Goal: Information Seeking & Learning: Learn about a topic

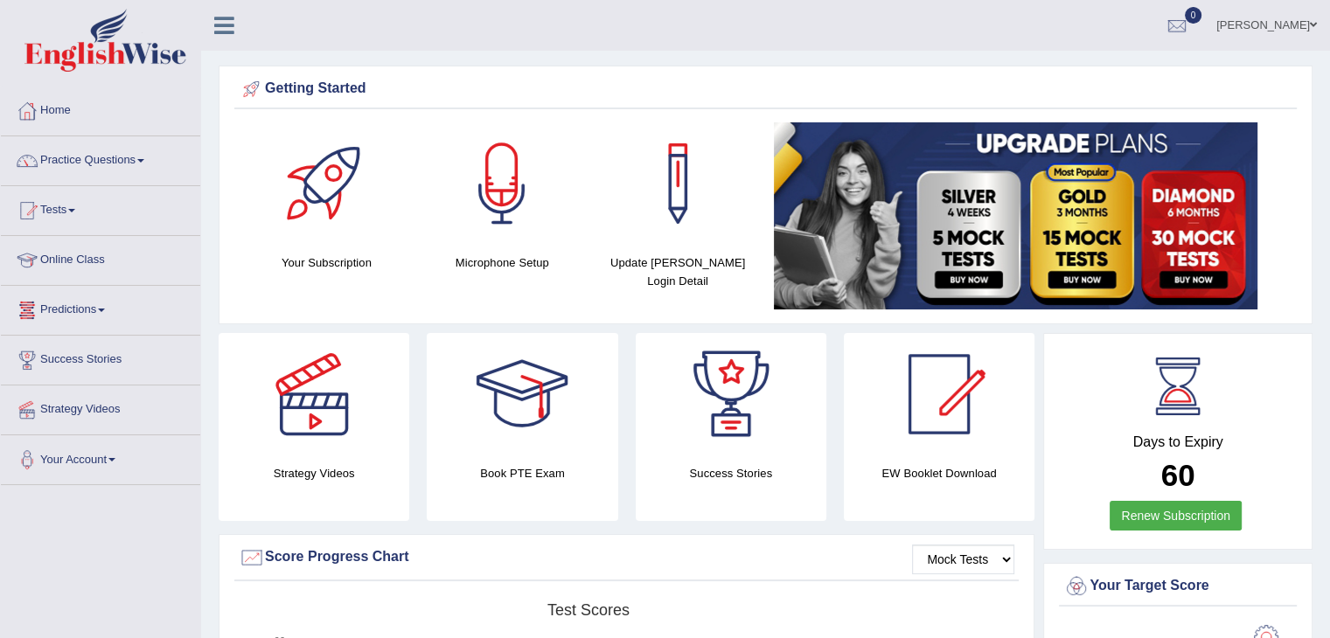
click at [71, 207] on link "Tests" at bounding box center [100, 208] width 199 height 44
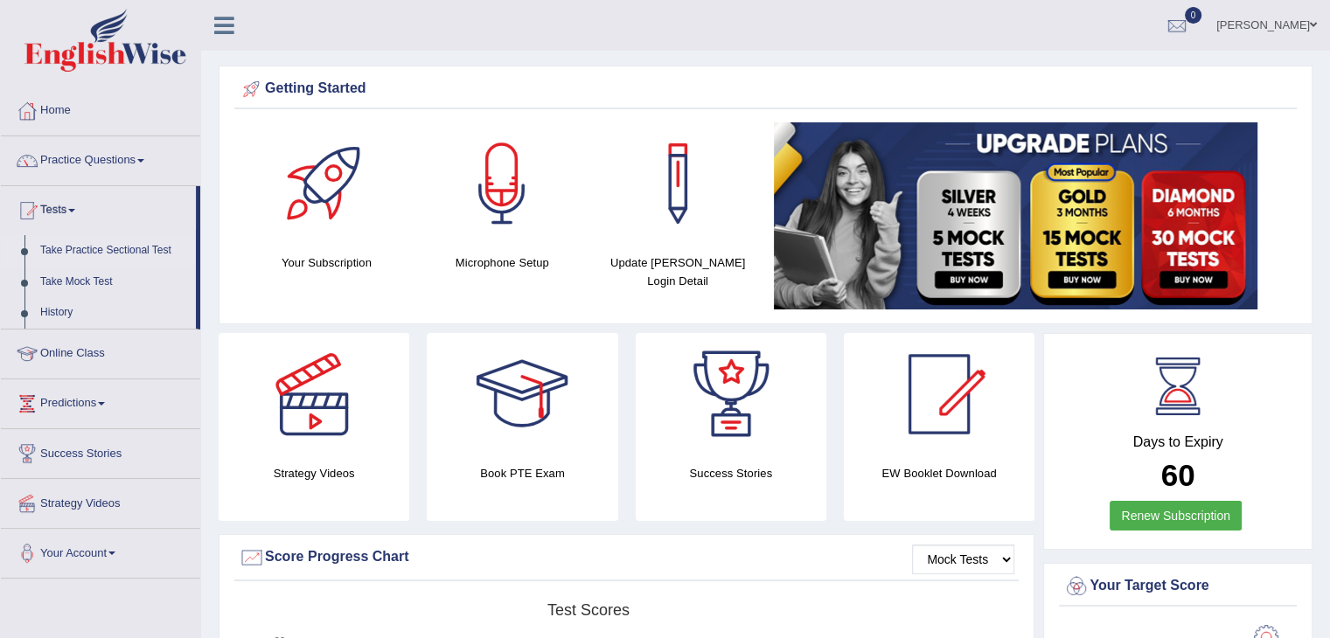
click at [112, 252] on link "Take Practice Sectional Test" at bounding box center [113, 250] width 163 height 31
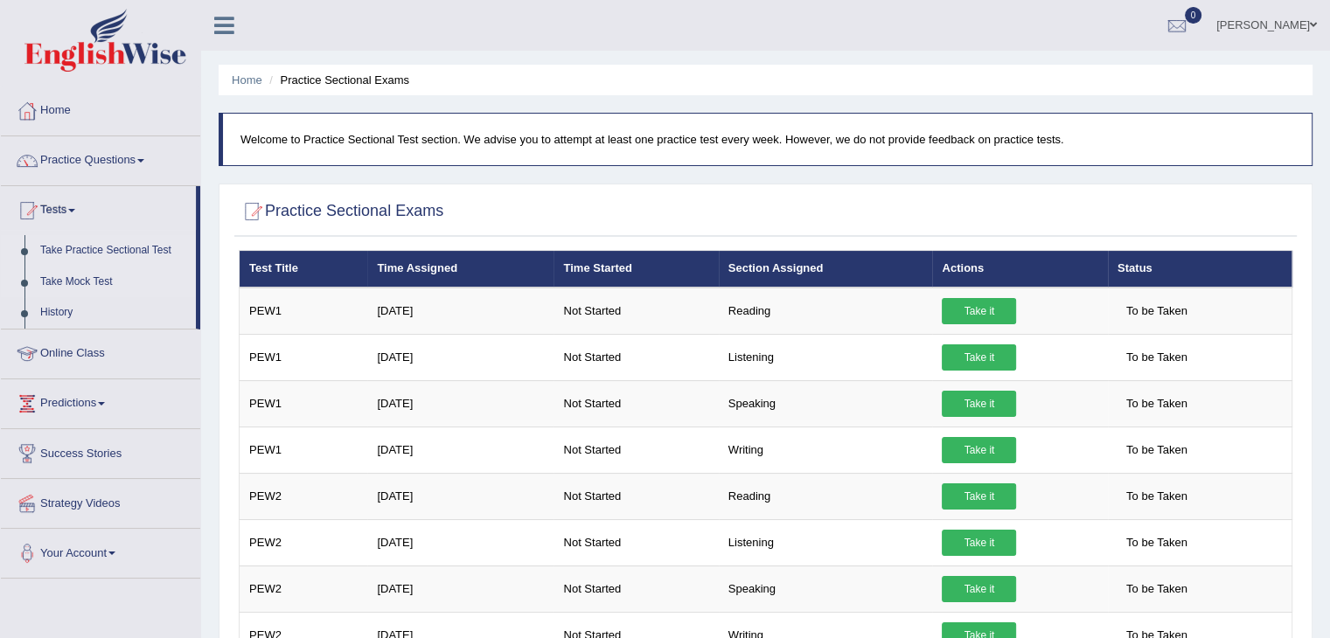
click at [79, 277] on link "Take Mock Test" at bounding box center [113, 282] width 163 height 31
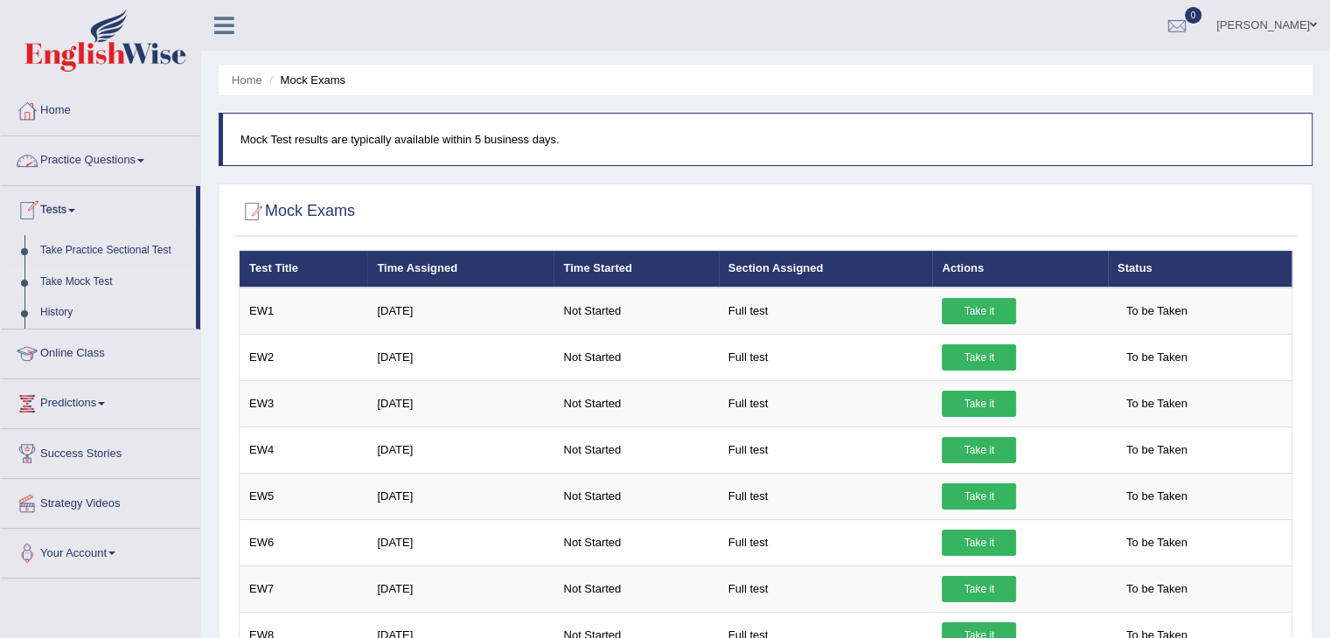
click at [102, 160] on link "Practice Questions" at bounding box center [100, 158] width 199 height 44
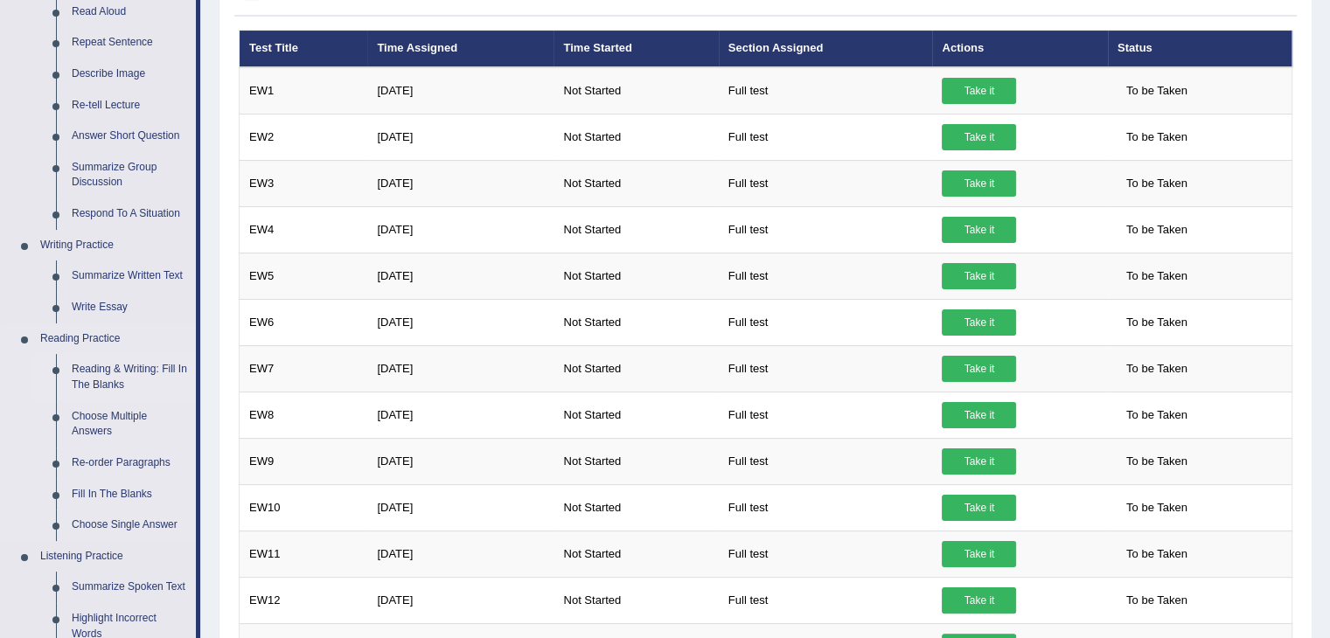
scroll to position [262, 0]
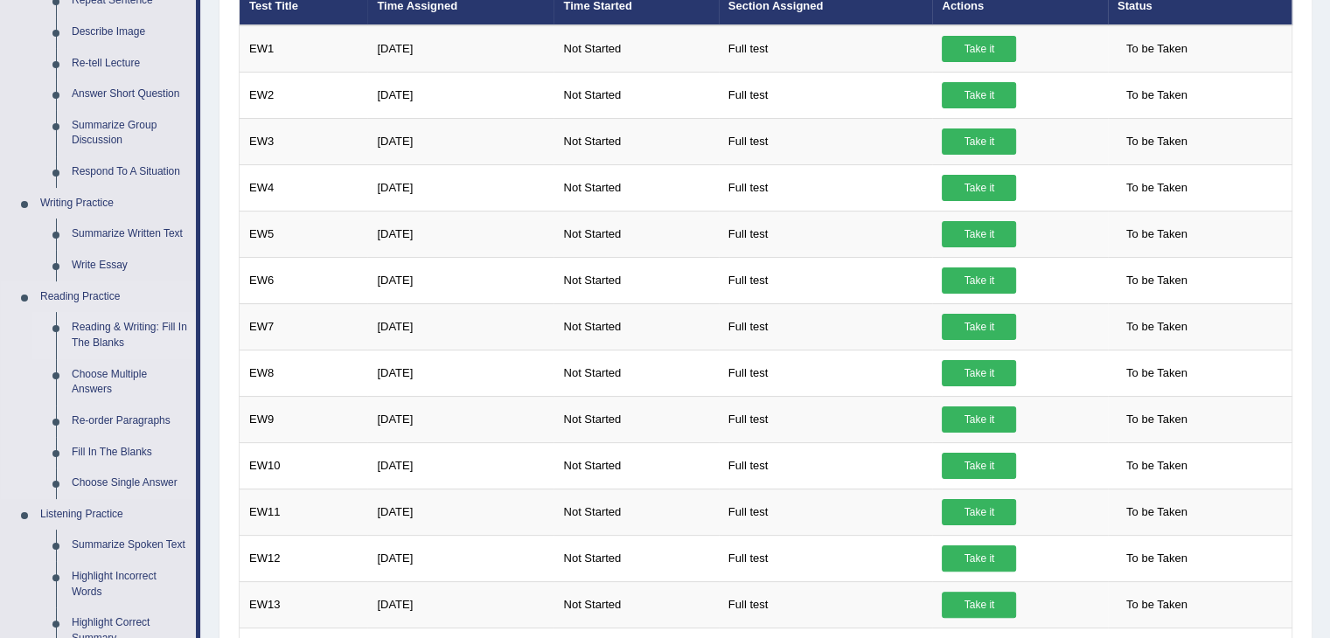
click at [112, 332] on link "Reading & Writing: Fill In The Blanks" at bounding box center [130, 335] width 132 height 46
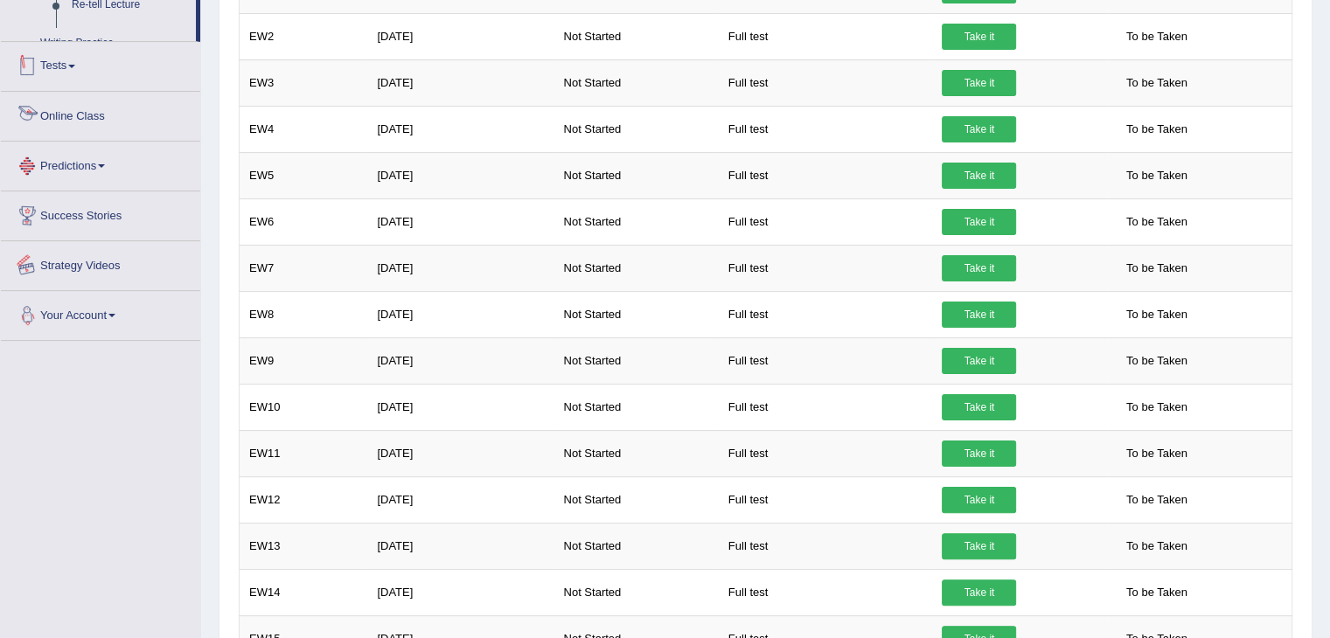
scroll to position [456, 0]
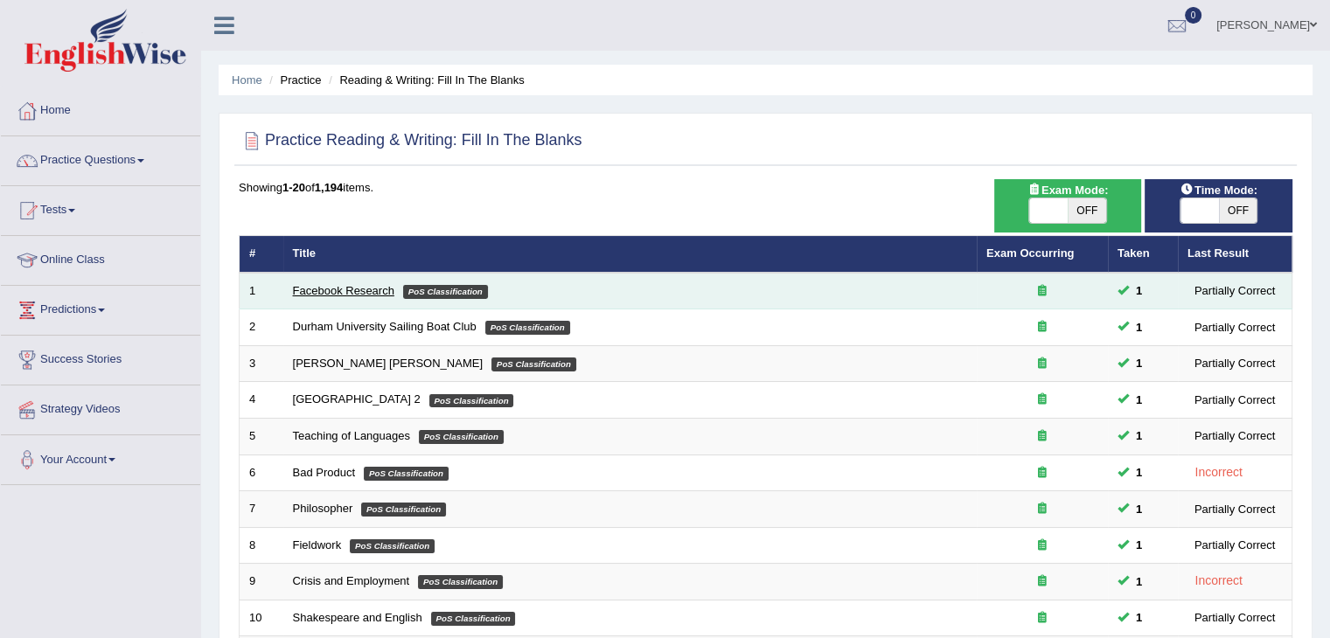
click at [372, 291] on link "Facebook Research" at bounding box center [343, 290] width 101 height 13
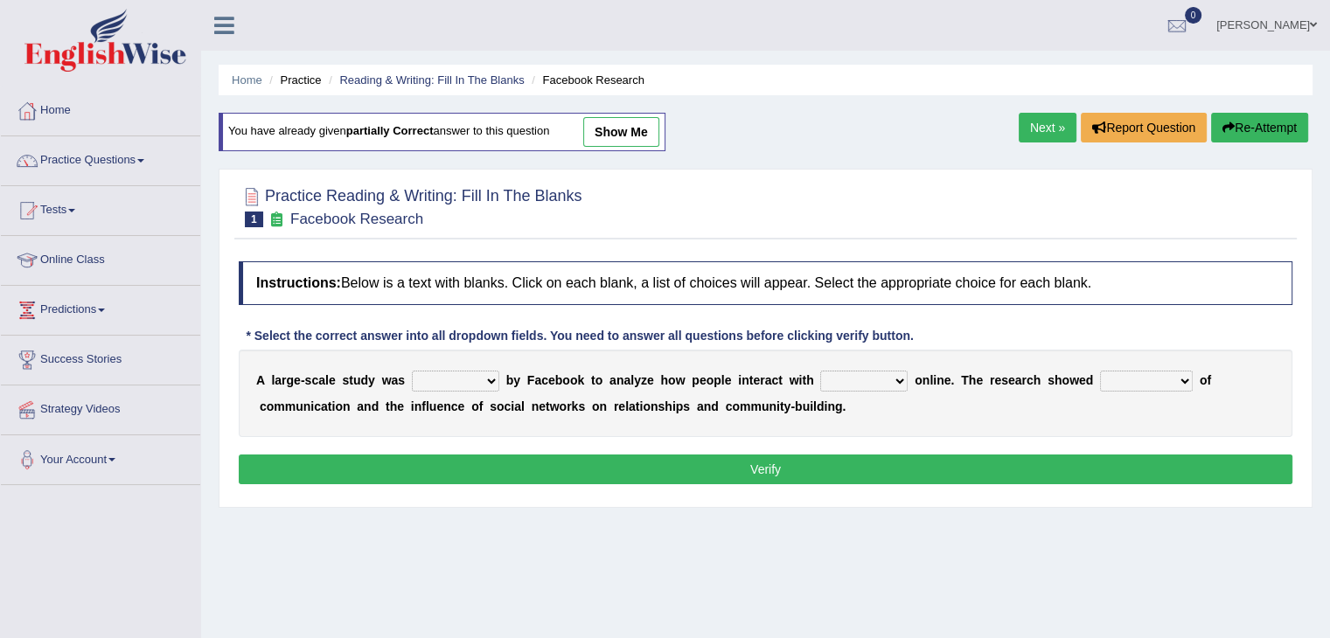
click at [490, 382] on select "surveyed had asked made" at bounding box center [455, 381] width 87 height 21
select select "made"
click at [412, 371] on select "surveyed had asked made" at bounding box center [455, 381] width 87 height 21
click at [887, 374] on select "together all each other another" at bounding box center [863, 381] width 87 height 21
select select "each other"
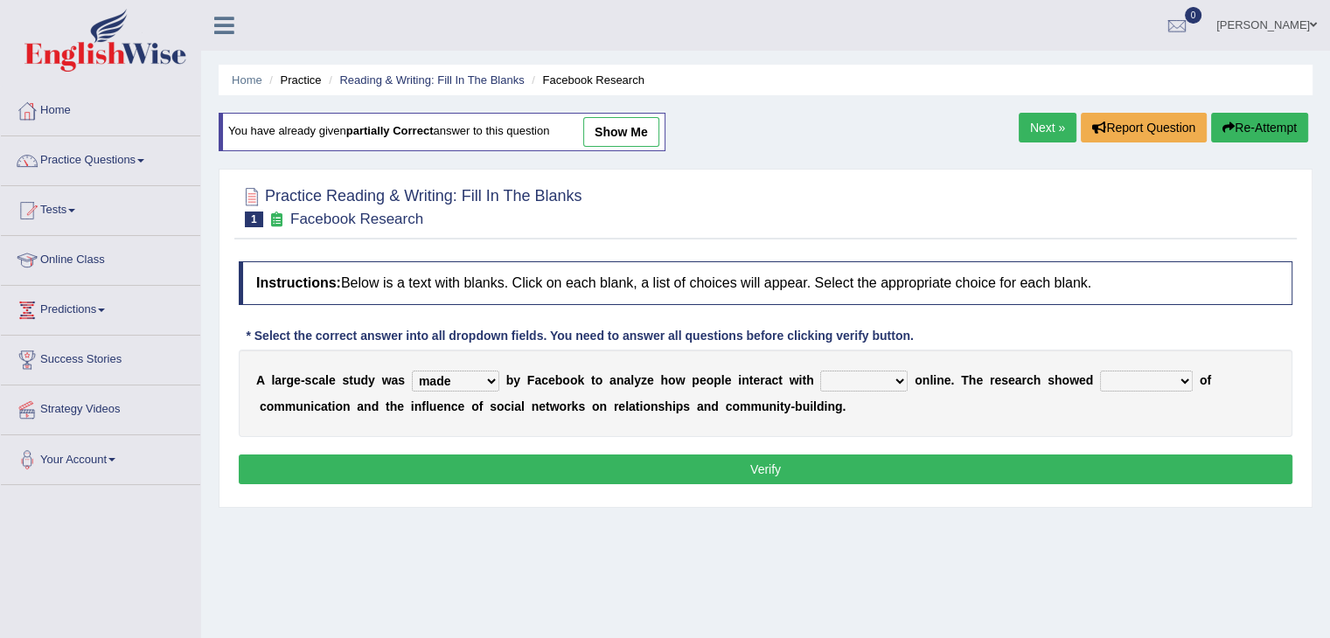
click at [820, 371] on select "together all each other another" at bounding box center [863, 381] width 87 height 21
click at [1138, 378] on select "advantages standards fellowships patterns" at bounding box center [1146, 381] width 93 height 21
select select "advantages"
click at [1100, 371] on select "advantages standards fellowships patterns" at bounding box center [1146, 381] width 93 height 21
click at [758, 469] on button "Verify" at bounding box center [765, 470] width 1053 height 30
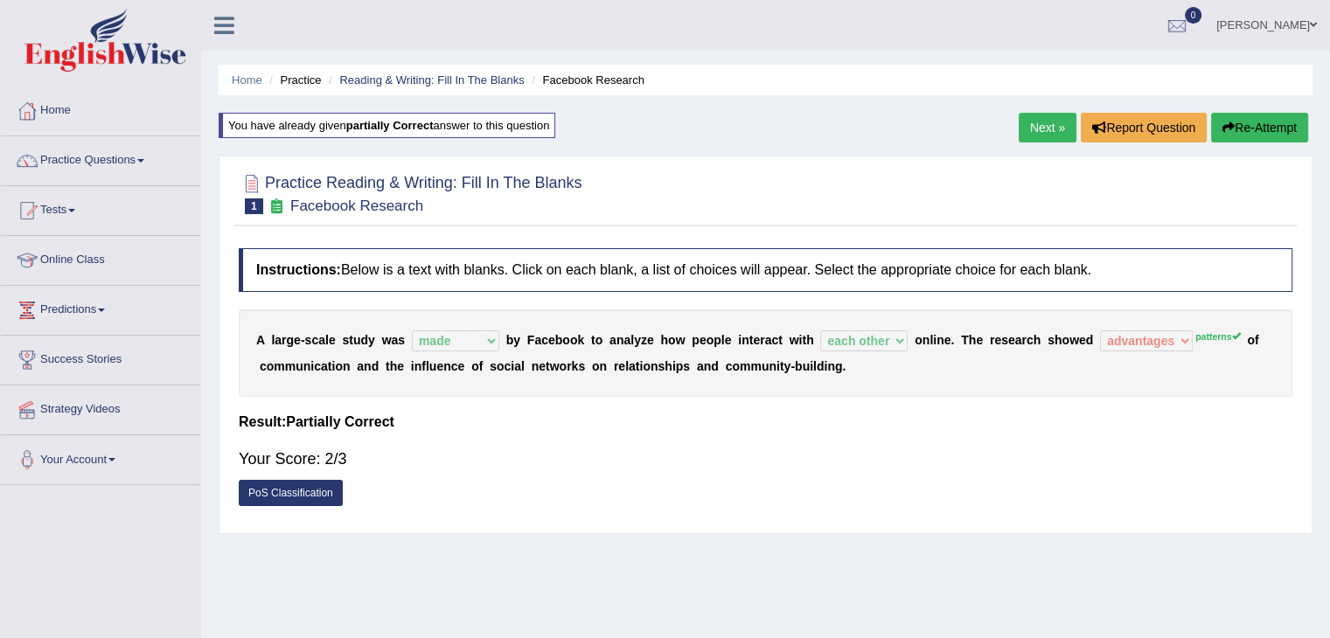
click at [1035, 129] on link "Next »" at bounding box center [1048, 128] width 58 height 30
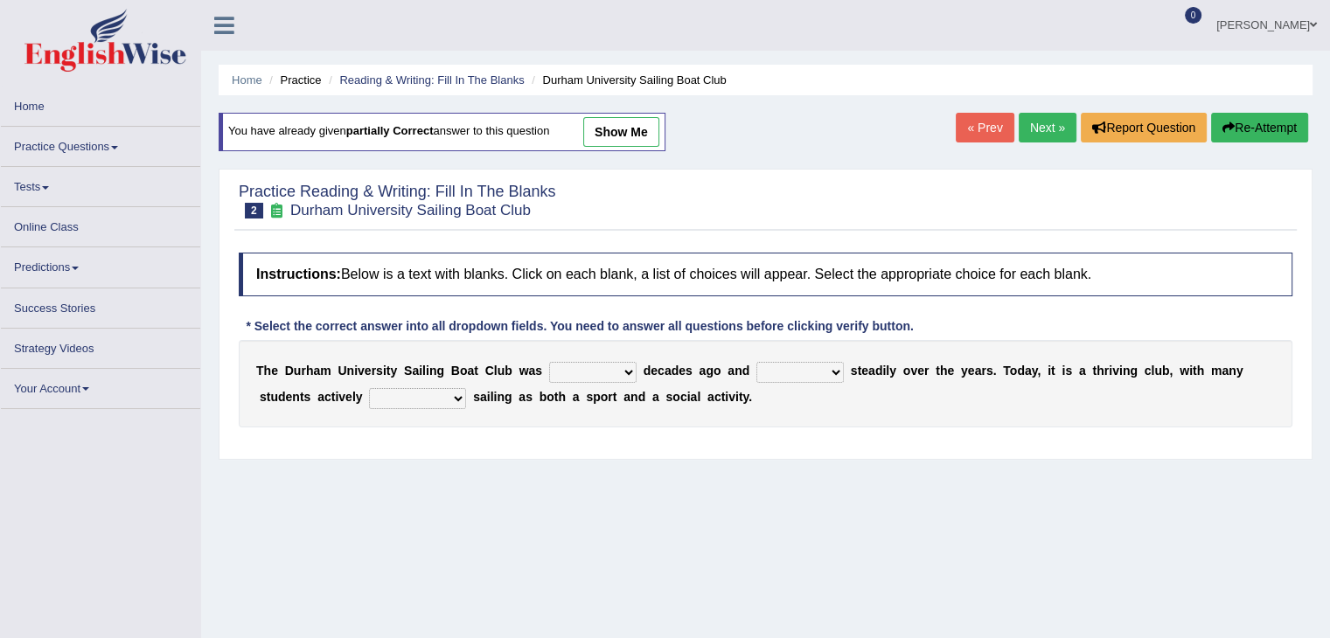
click at [1035, 129] on link "Next »" at bounding box center [1048, 128] width 58 height 30
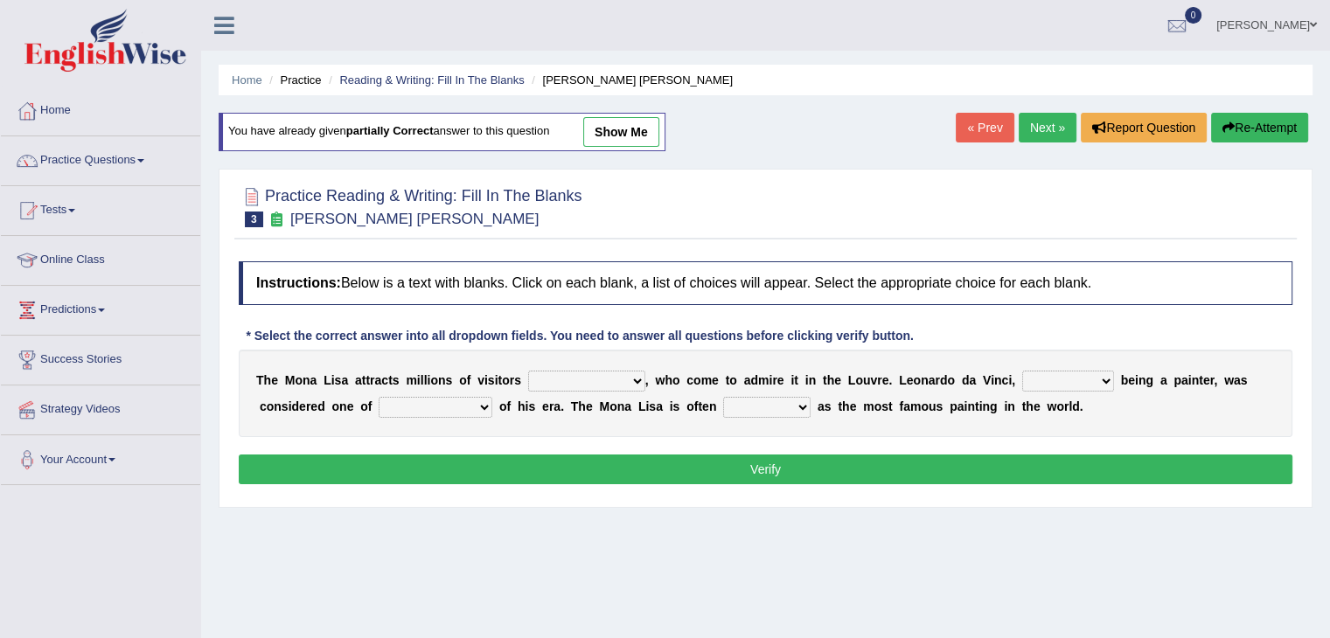
click at [1035, 129] on link "Next »" at bounding box center [1048, 128] width 58 height 30
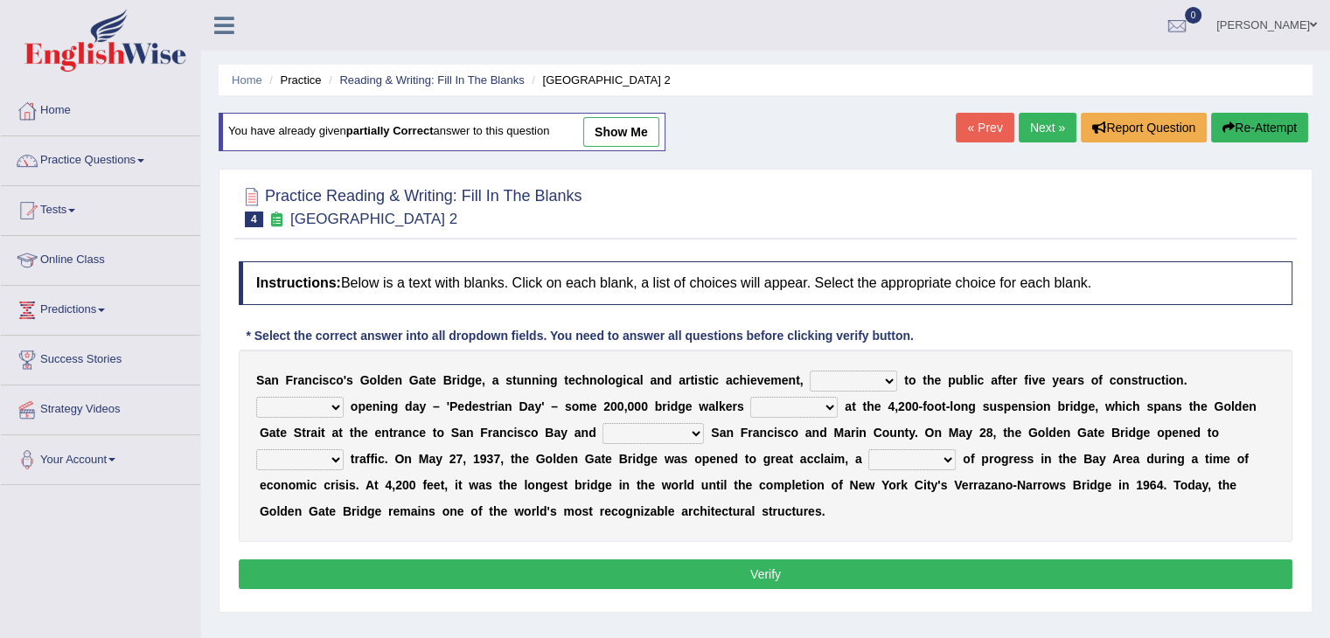
click at [1035, 129] on link "Next »" at bounding box center [1048, 128] width 58 height 30
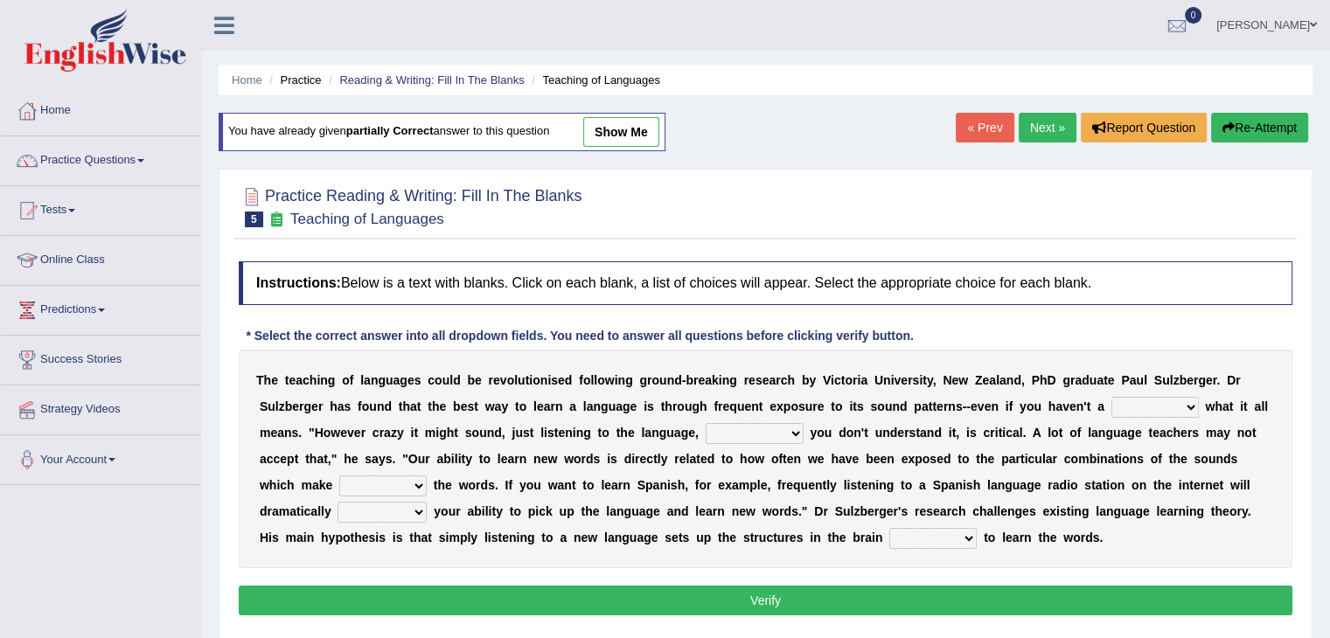
click at [1035, 129] on link "Next »" at bounding box center [1048, 128] width 58 height 30
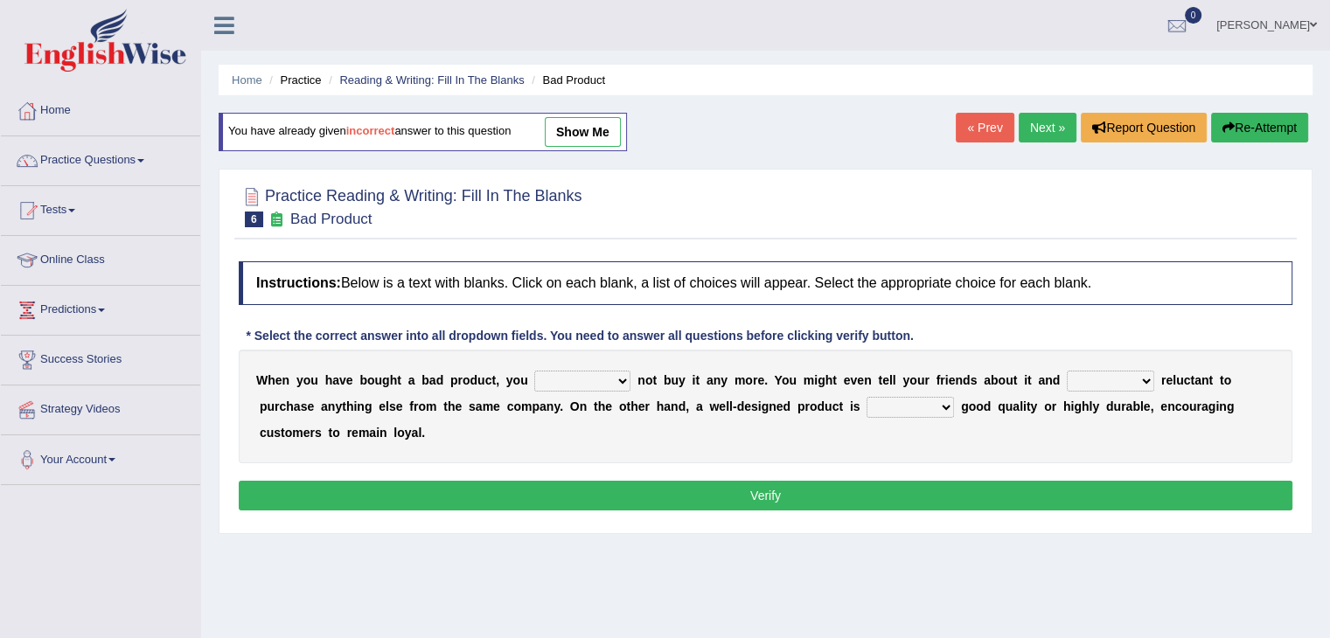
click at [1034, 129] on link "Next »" at bounding box center [1048, 128] width 58 height 30
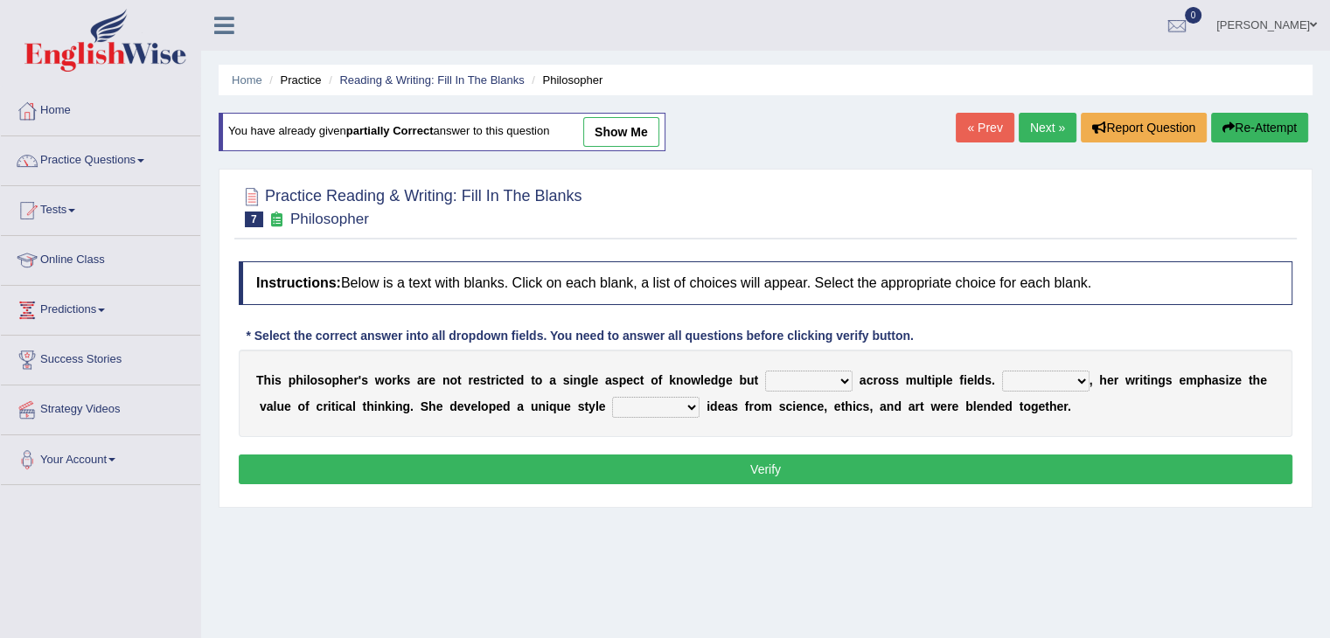
click at [1034, 129] on link "Next »" at bounding box center [1048, 128] width 58 height 30
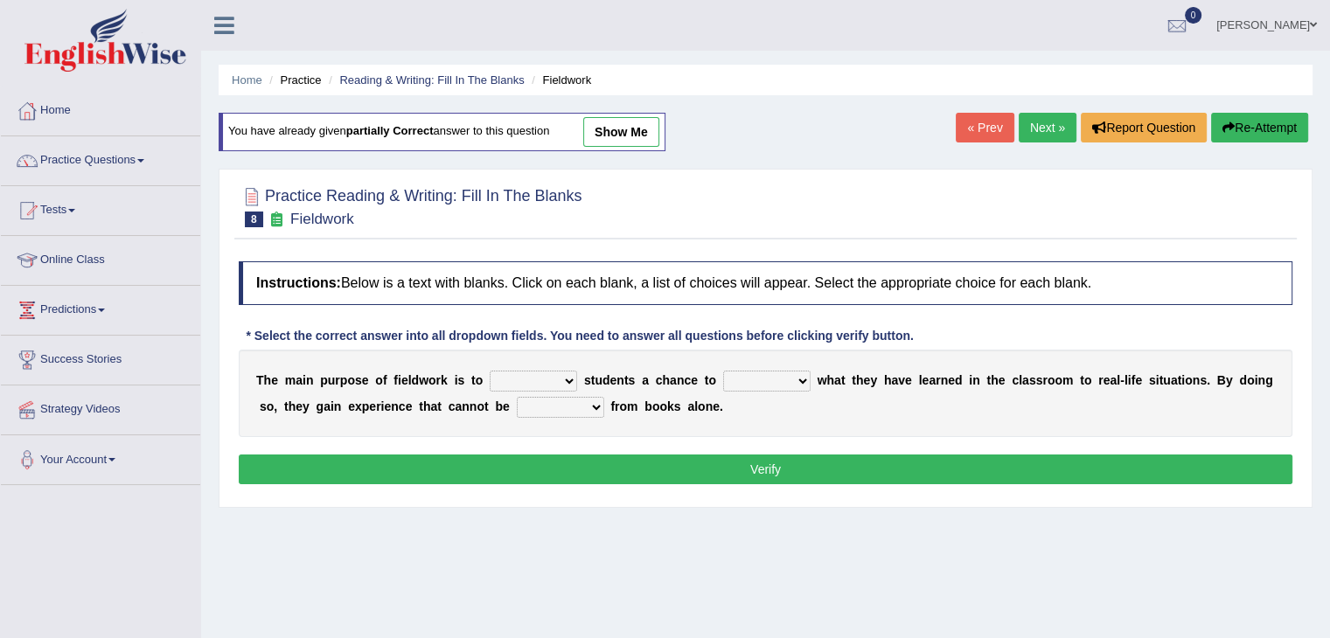
click at [1034, 129] on link "Next »" at bounding box center [1048, 128] width 58 height 30
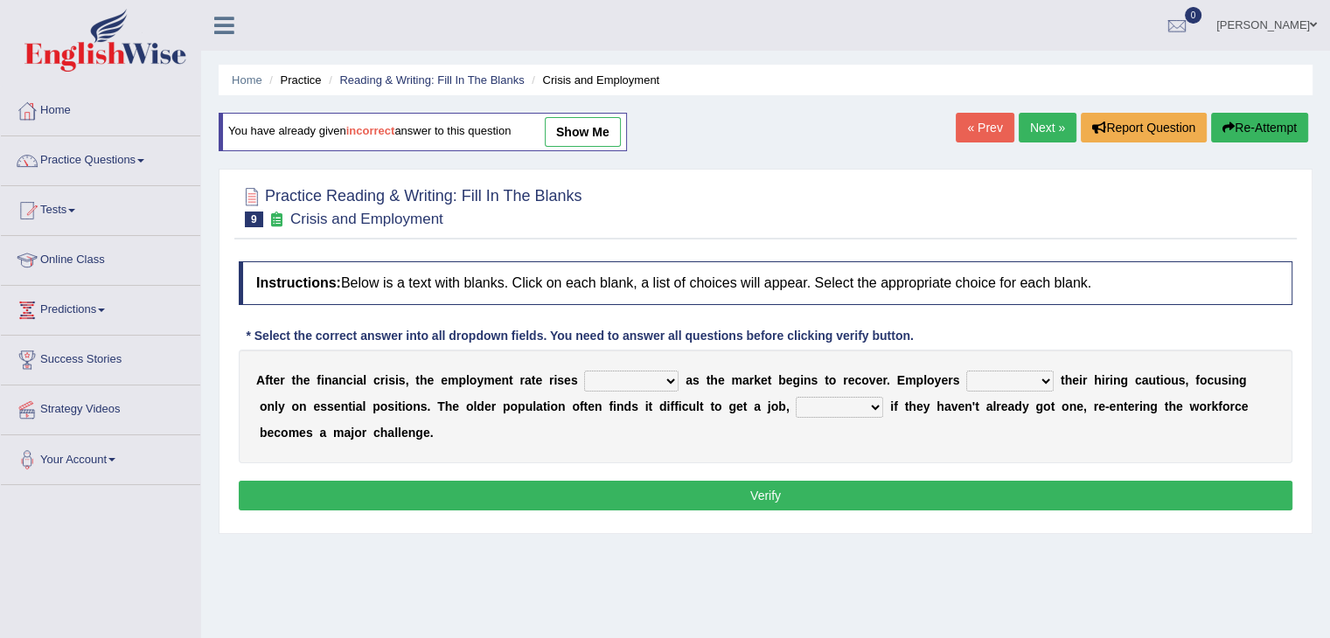
click at [659, 379] on select "normally conversely strenuously sharply" at bounding box center [631, 381] width 94 height 21
select select "conversely"
click at [584, 371] on select "normally conversely strenuously sharply" at bounding box center [631, 381] width 94 height 21
click at [1008, 382] on select "keeping kept keep are kept" at bounding box center [1009, 381] width 87 height 21
select select "keep"
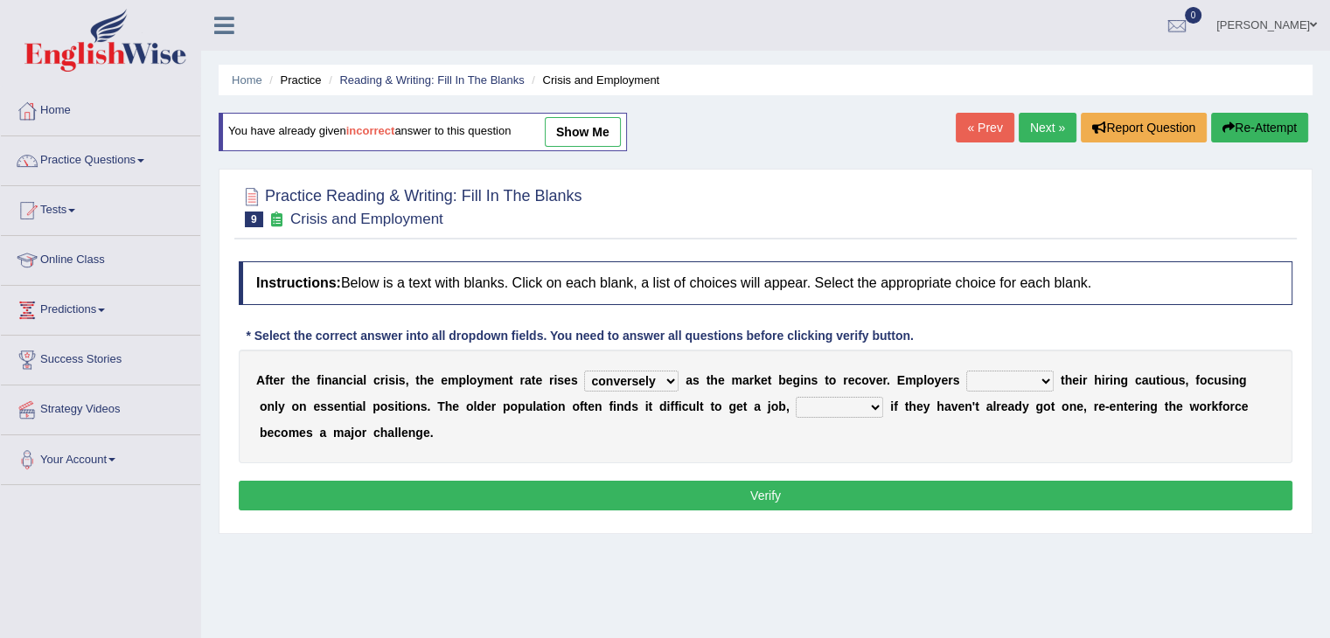
click at [966, 371] on select "keeping kept keep are kept" at bounding box center [1009, 381] width 87 height 21
click at [851, 408] on select "although while then because" at bounding box center [839, 407] width 87 height 21
select select "because"
click at [796, 397] on select "although while then because" at bounding box center [839, 407] width 87 height 21
click at [786, 490] on button "Verify" at bounding box center [765, 496] width 1053 height 30
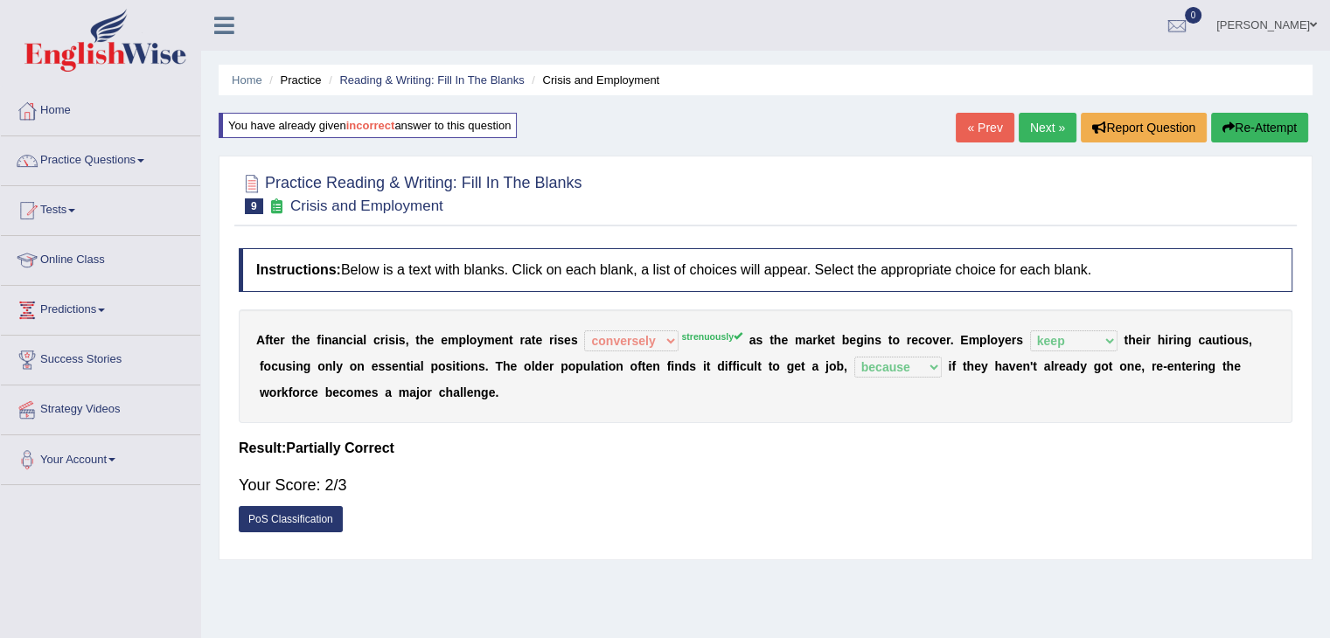
click at [1035, 127] on link "Next »" at bounding box center [1048, 128] width 58 height 30
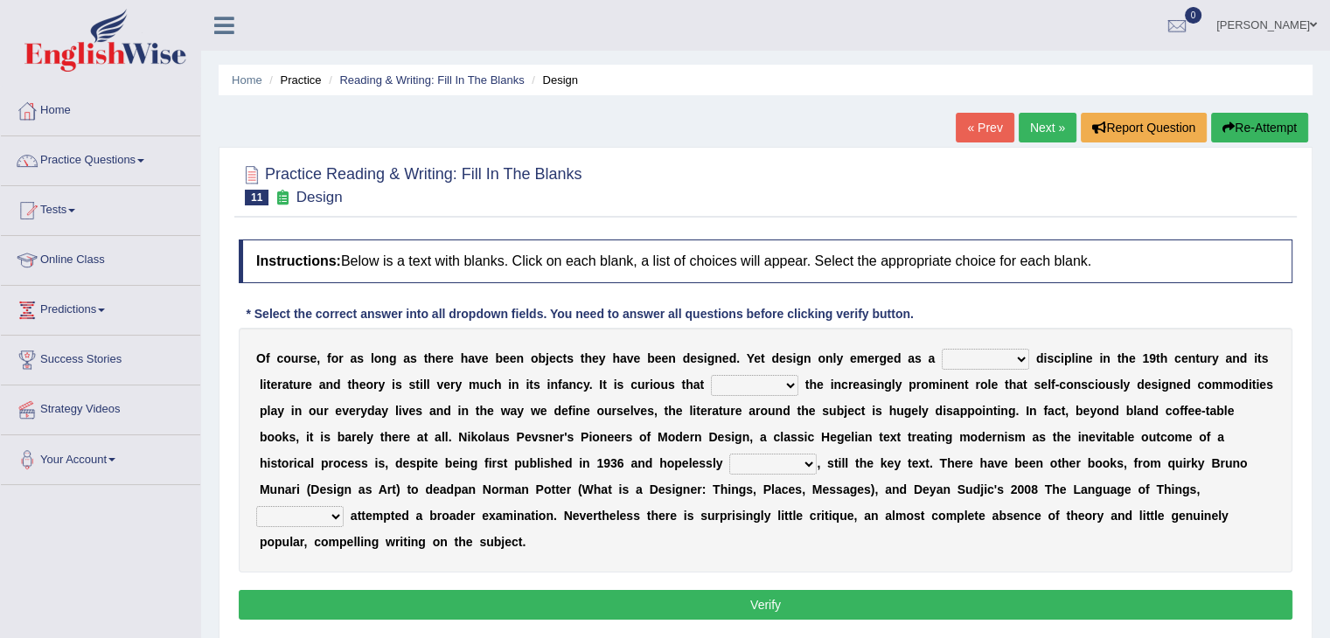
click at [1035, 127] on link "Next »" at bounding box center [1048, 128] width 58 height 30
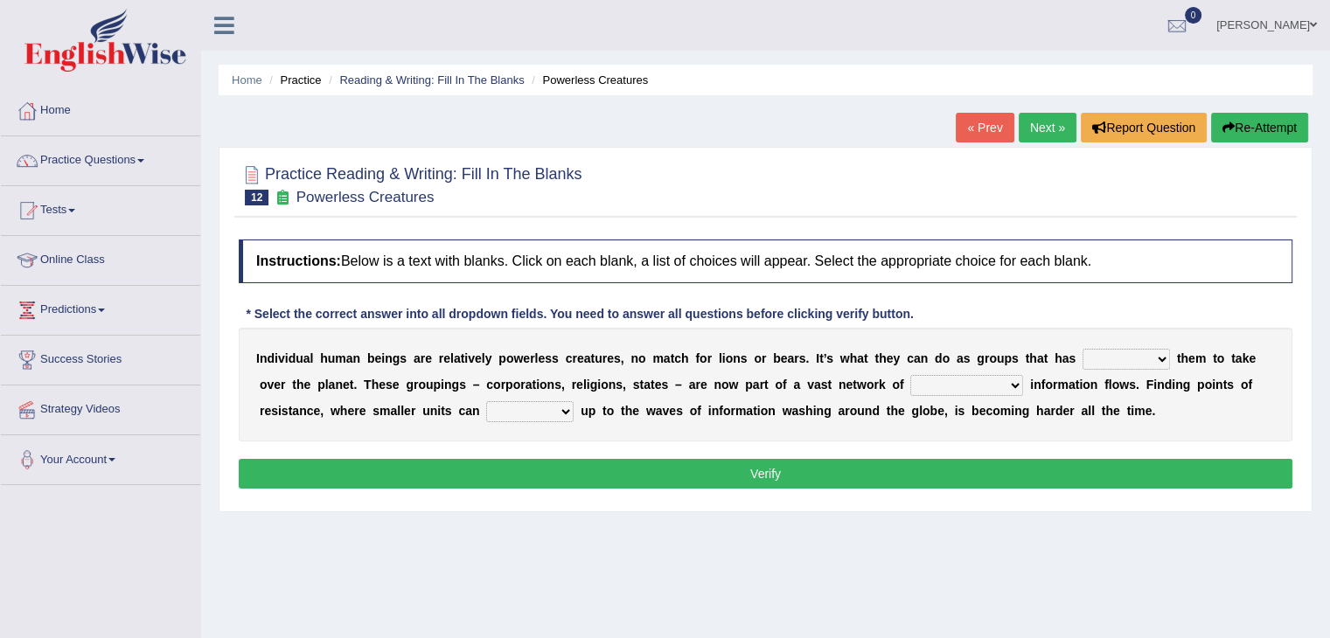
click at [1144, 361] on select "enabled contended embodied conjured" at bounding box center [1125, 359] width 87 height 21
select select "enabled"
click at [1082, 349] on select "enabled contended embodied conjured" at bounding box center [1125, 359] width 87 height 21
click at [961, 386] on select "interconnected overlapping fastened exploited" at bounding box center [966, 385] width 113 height 21
select select "interconnected"
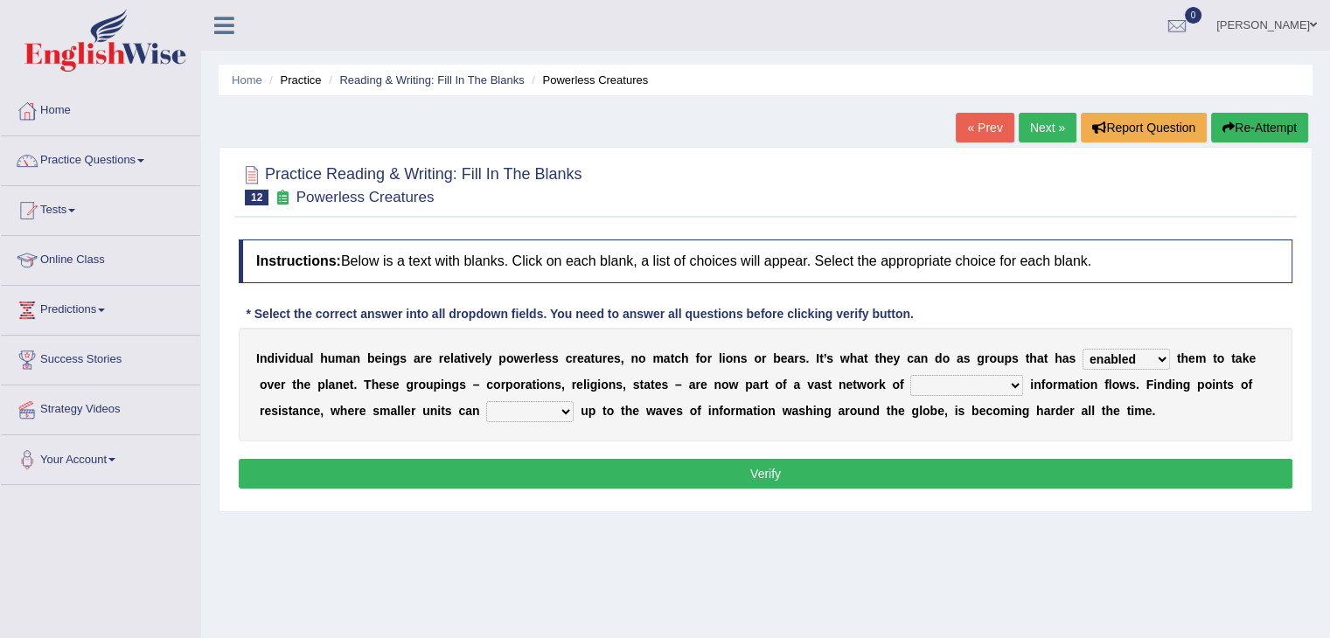
click at [910, 375] on select "interconnected overlapping fastened exploited" at bounding box center [966, 385] width 113 height 21
click at [561, 402] on select "stand raise hail pump" at bounding box center [529, 411] width 87 height 21
select select "stand"
click at [486, 401] on select "stand raise hail pump" at bounding box center [529, 411] width 87 height 21
click at [783, 472] on button "Verify" at bounding box center [765, 474] width 1053 height 30
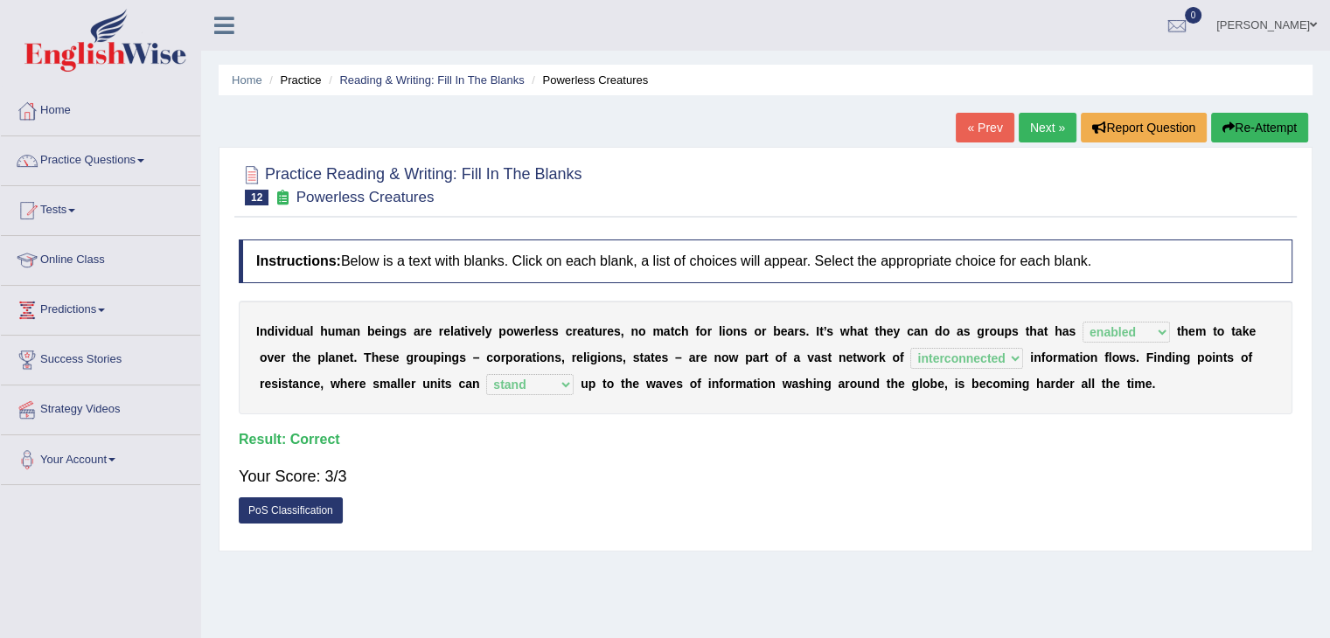
click at [1042, 128] on link "Next »" at bounding box center [1048, 128] width 58 height 30
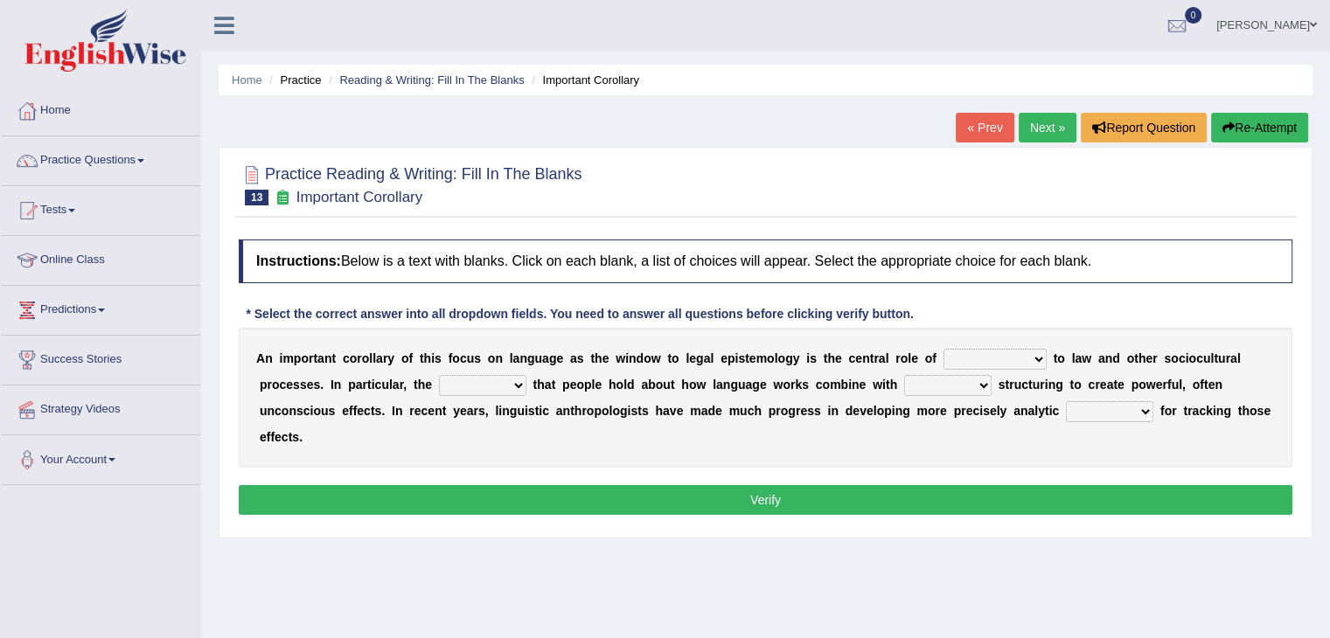
click at [1026, 357] on select "discourse epoch dialect acquaintance" at bounding box center [994, 359] width 103 height 21
select select "acquaintance"
click at [943, 349] on select "discourse epoch dialect acquaintance" at bounding box center [994, 359] width 103 height 21
click at [479, 380] on select "deviation besmirch consent ideas" at bounding box center [482, 385] width 87 height 21
select select "ideas"
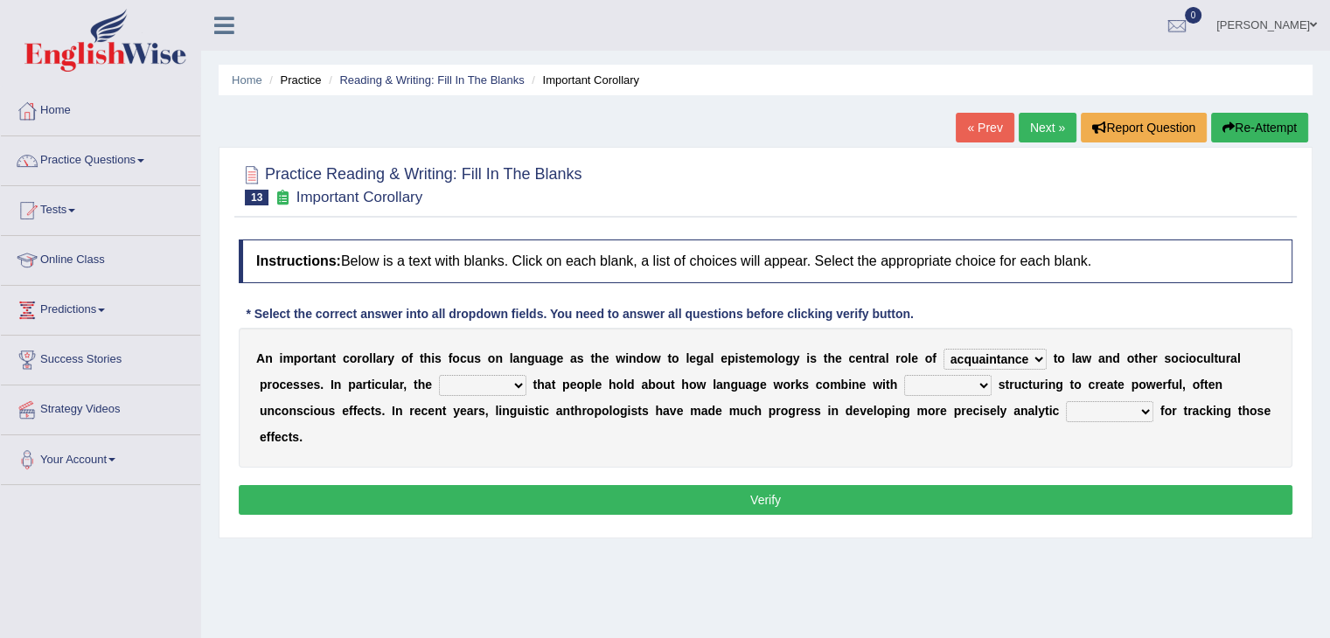
click at [439, 375] on select "deviation besmirch consent ideas" at bounding box center [482, 385] width 87 height 21
click at [954, 387] on select "mandatory linguistic legitimate customary" at bounding box center [947, 385] width 87 height 21
select select "linguistic"
click at [904, 375] on select "mandatory linguistic legitimate customary" at bounding box center [947, 385] width 87 height 21
click at [1134, 411] on select "tools appetite albums stroke" at bounding box center [1109, 411] width 87 height 21
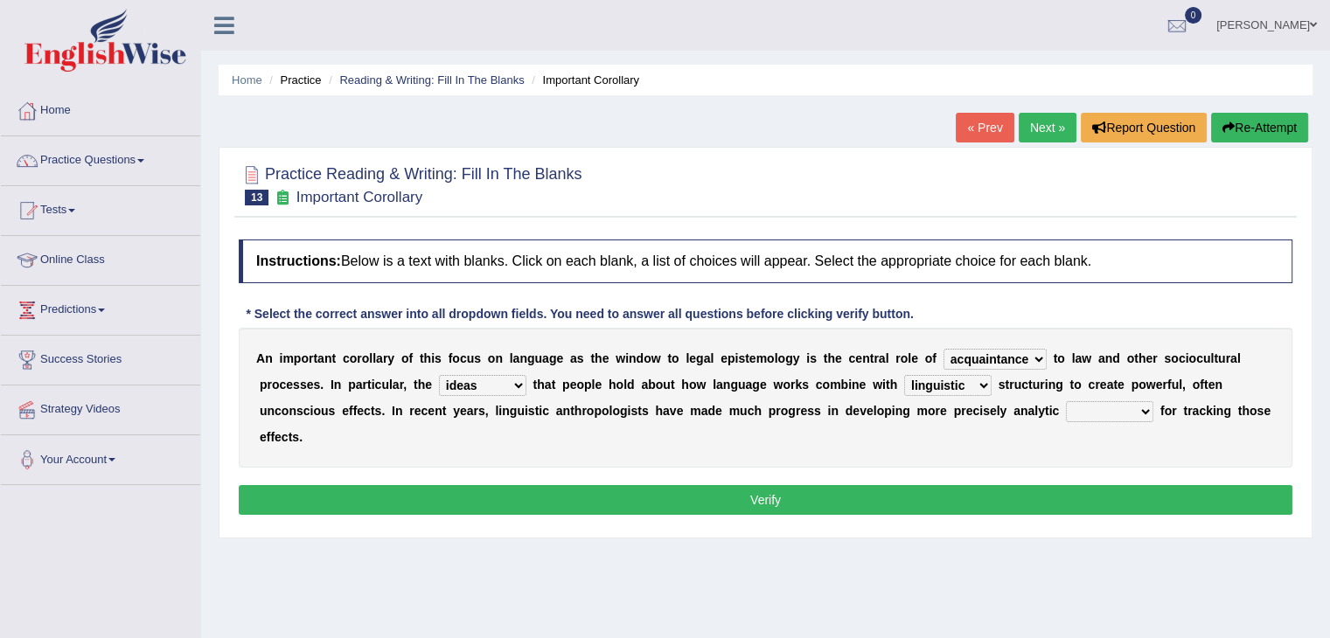
select select "tools"
click at [1066, 401] on select "tools appetite albums stroke" at bounding box center [1109, 411] width 87 height 21
click at [823, 501] on button "Verify" at bounding box center [765, 500] width 1053 height 30
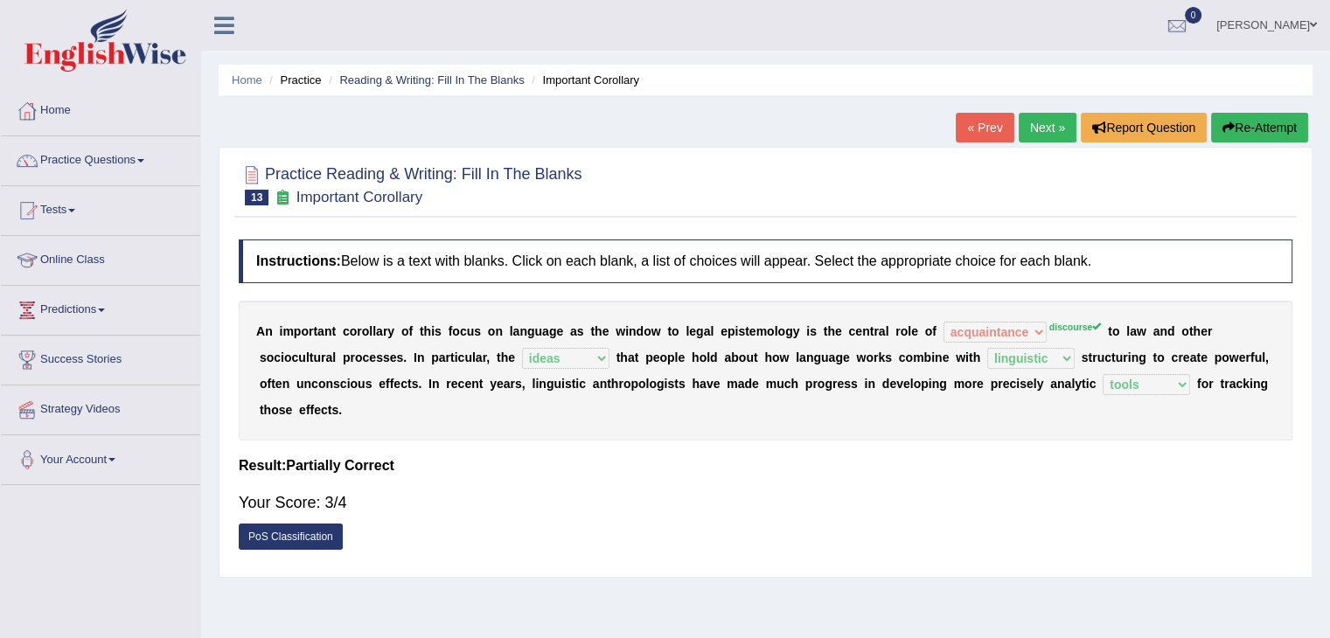
click at [1040, 127] on link "Next »" at bounding box center [1048, 128] width 58 height 30
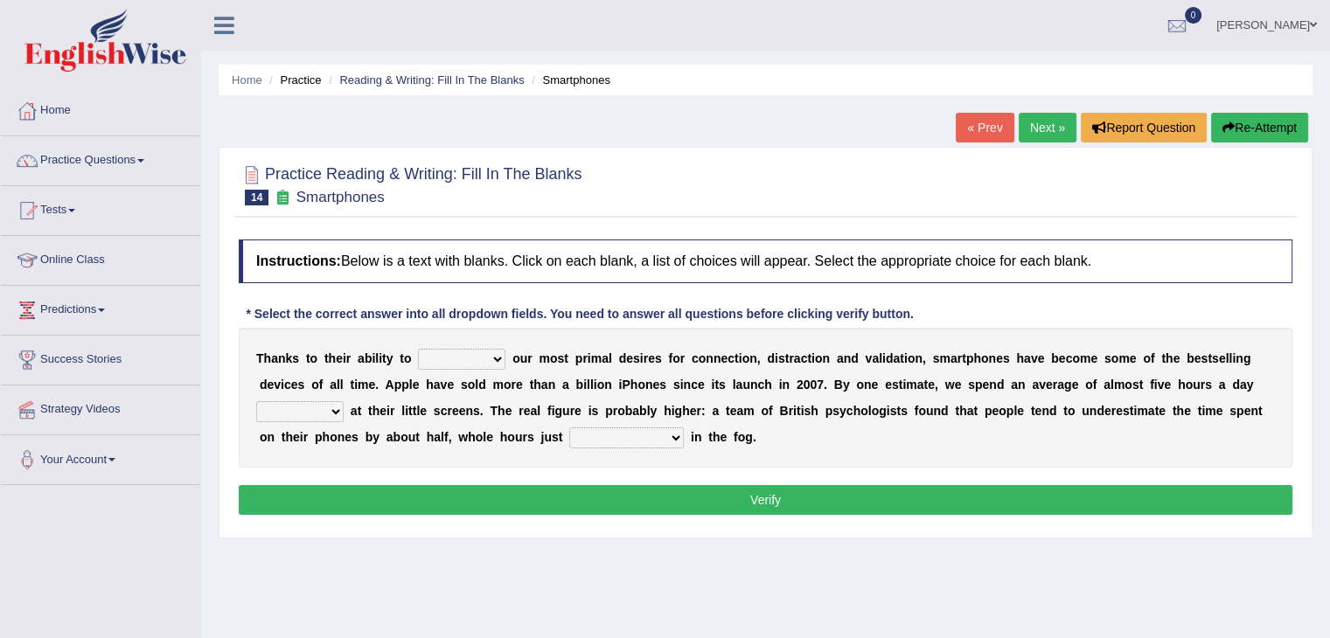
click at [472, 361] on select "hijack describe sharpen conserve" at bounding box center [461, 359] width 87 height 21
select select "describe"
click at [418, 349] on select "hijack describe sharpen conserve" at bounding box center [461, 359] width 87 height 21
click at [322, 414] on select "watching waggling snoring staring" at bounding box center [299, 411] width 87 height 21
select select "watching"
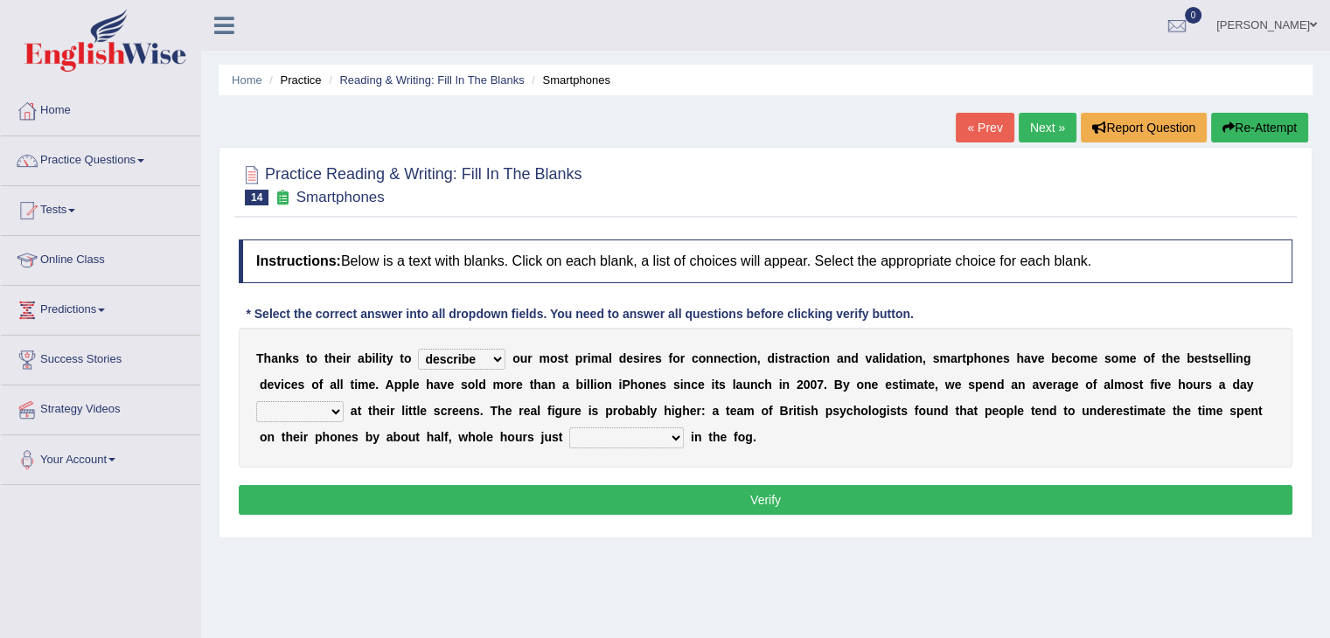
click at [256, 401] on select "watching waggling snoring staring" at bounding box center [299, 411] width 87 height 21
click at [630, 440] on select "has evaporated evaporating evaporate evaporates" at bounding box center [626, 438] width 115 height 21
select select "evaporate"
click at [569, 428] on select "has evaporated evaporating evaporate evaporates" at bounding box center [626, 438] width 115 height 21
click at [768, 498] on button "Verify" at bounding box center [765, 500] width 1053 height 30
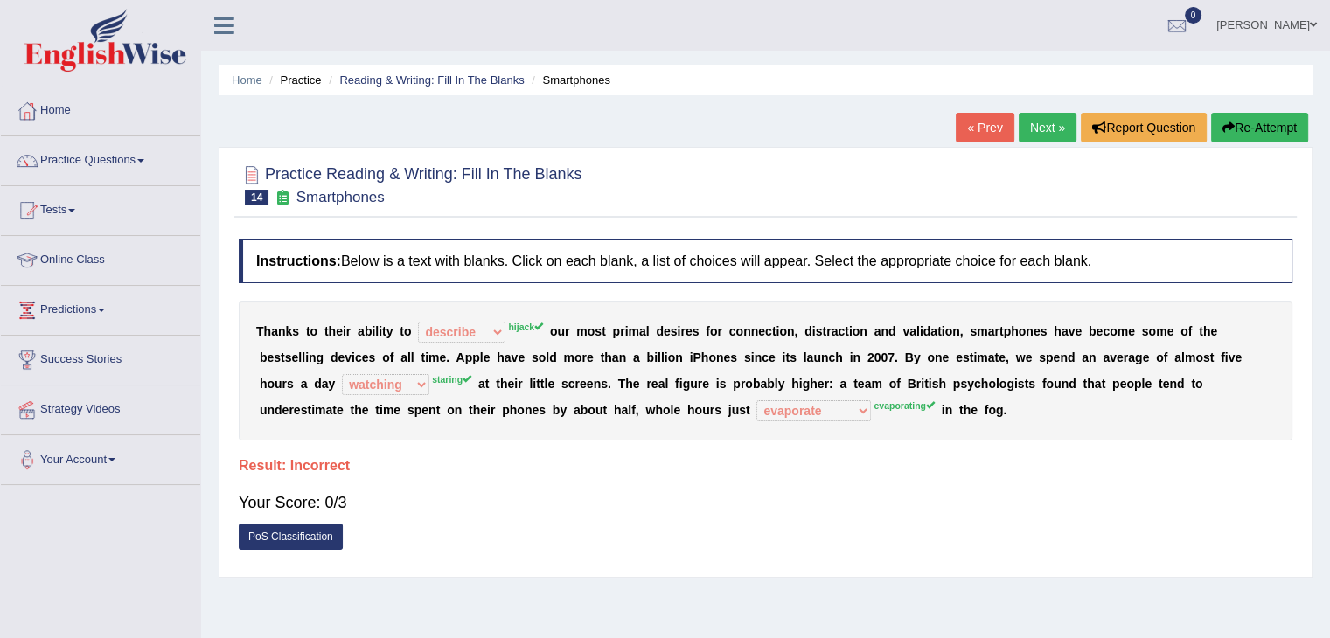
click at [1042, 124] on link "Next »" at bounding box center [1048, 128] width 58 height 30
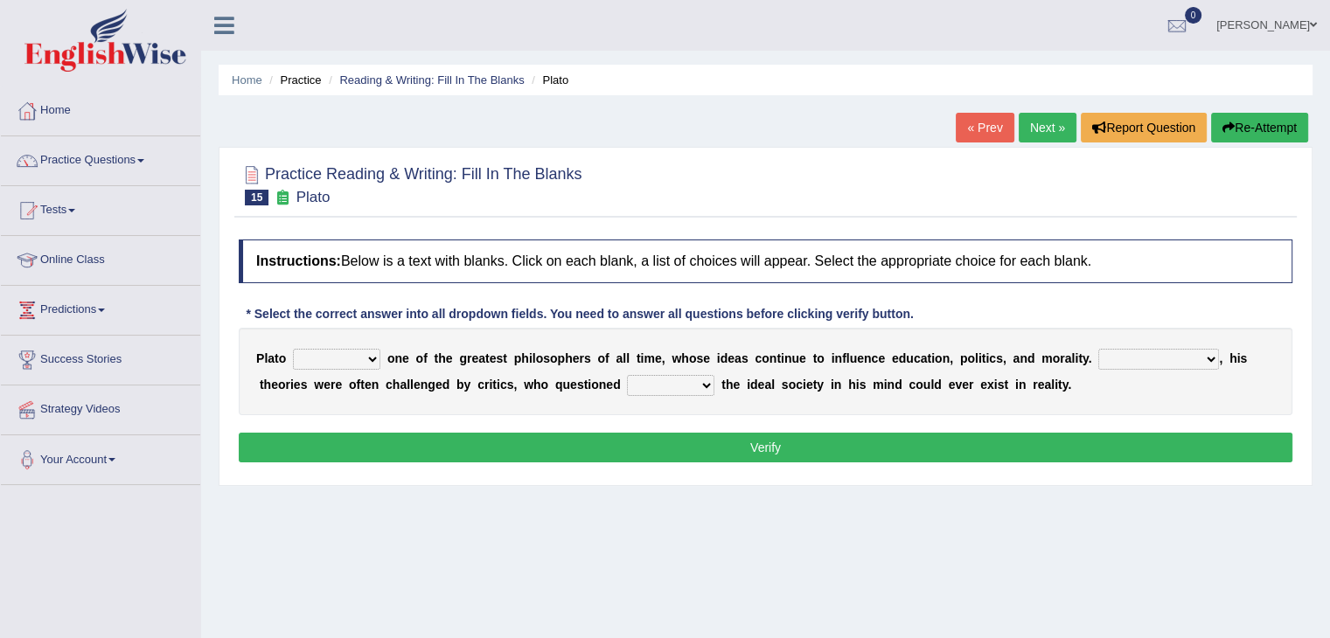
click at [368, 357] on select "keeps comes claims remains" at bounding box center [336, 359] width 87 height 21
select select "remains"
click at [293, 349] on select "keeps comes claims remains" at bounding box center [336, 359] width 87 height 21
click at [1150, 360] on select "Notwithstanding So However Whatever" at bounding box center [1158, 359] width 121 height 21
select select "However"
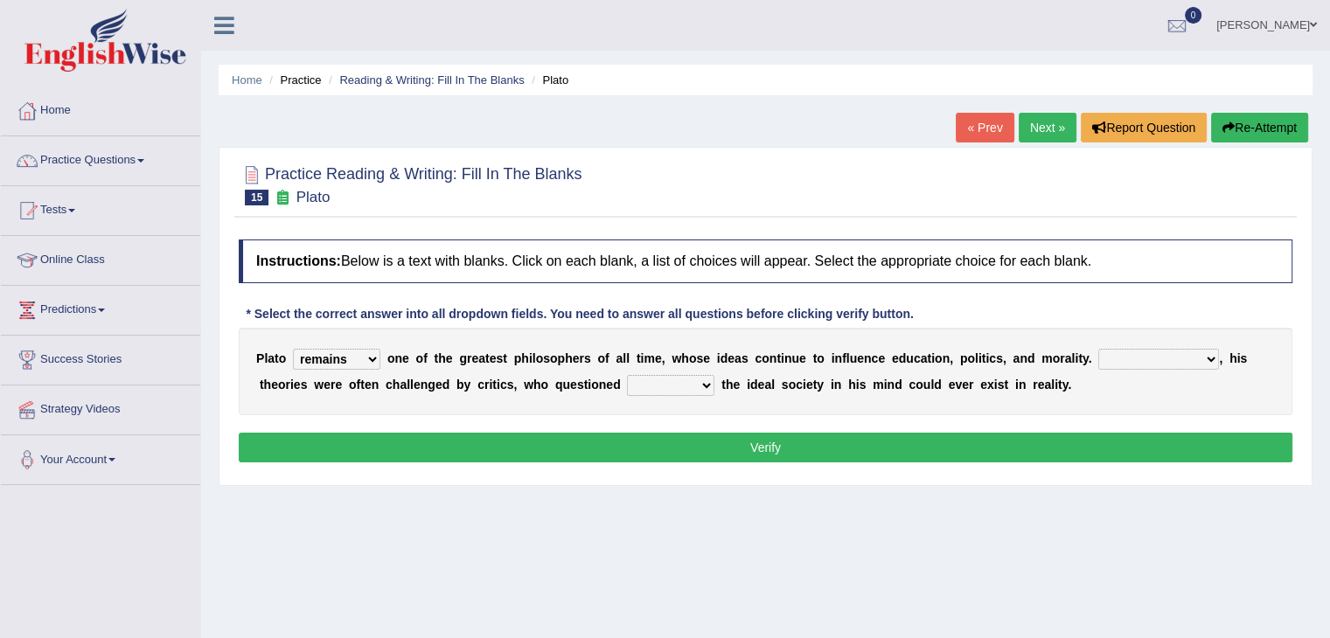
click at [1098, 349] on select "Notwithstanding So However Whatever" at bounding box center [1158, 359] width 121 height 21
click at [668, 391] on select "which what that whether" at bounding box center [670, 385] width 87 height 21
select select "that"
click at [627, 375] on select "which what that whether" at bounding box center [670, 385] width 87 height 21
click at [755, 447] on button "Verify" at bounding box center [765, 448] width 1053 height 30
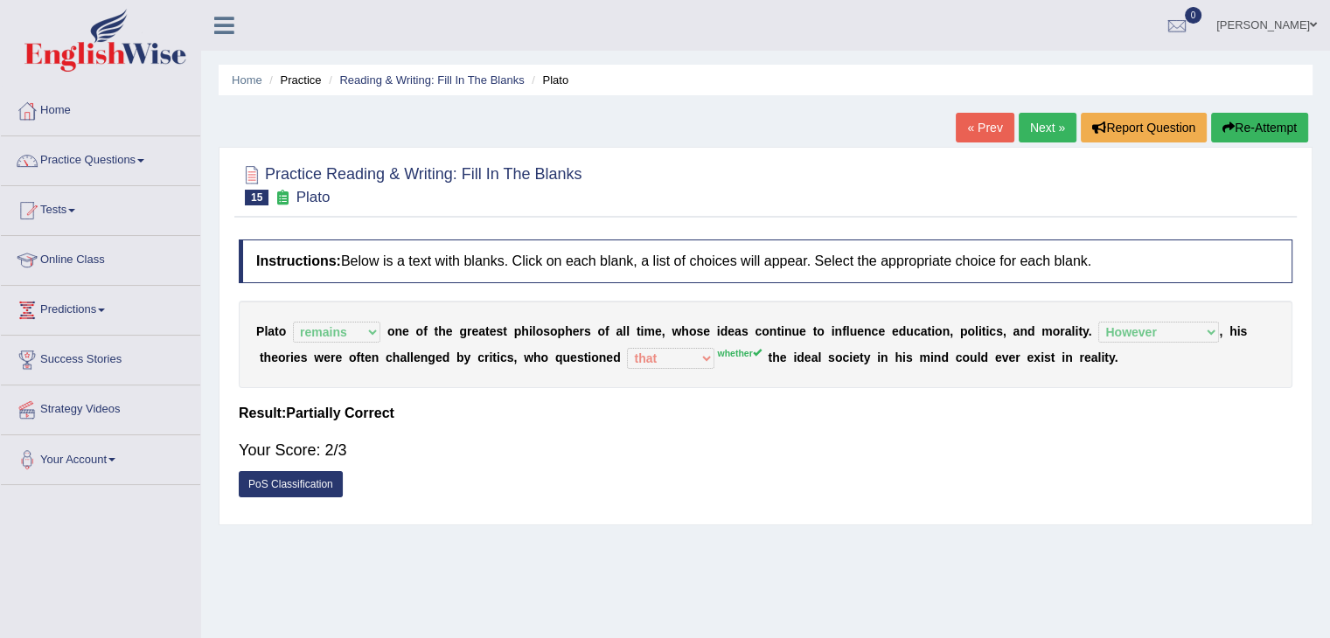
click at [1042, 122] on link "Next »" at bounding box center [1048, 128] width 58 height 30
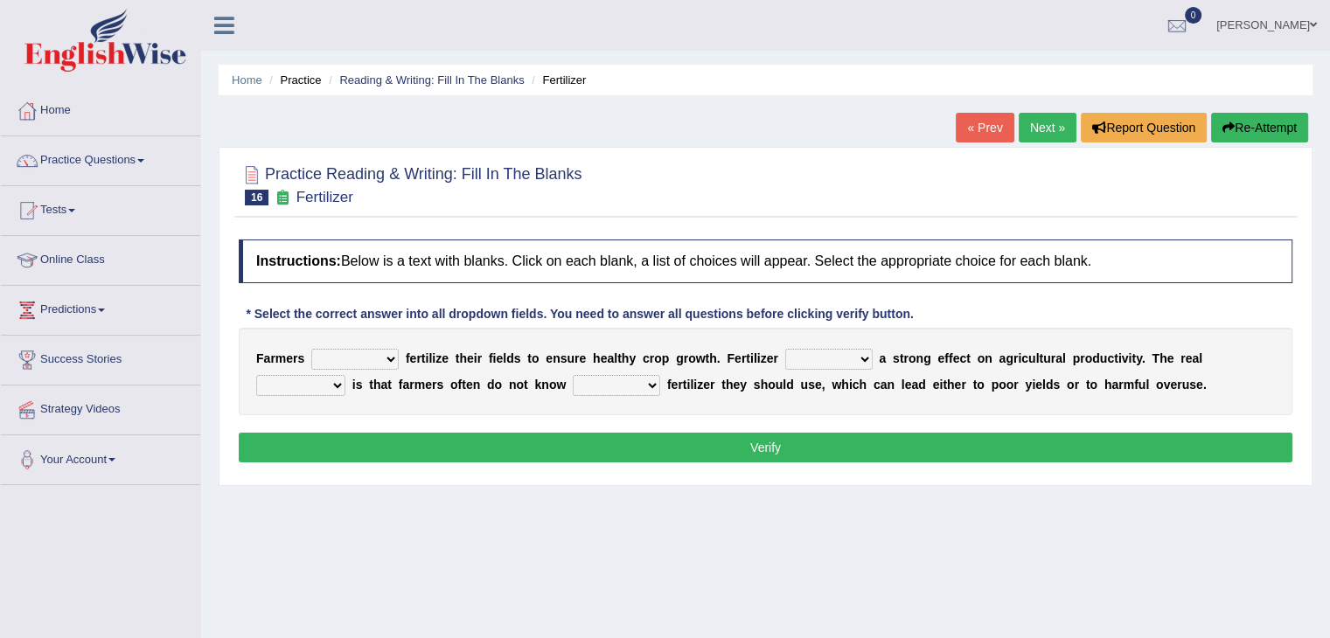
click at [384, 360] on select "must should need can" at bounding box center [354, 359] width 87 height 21
select select "should"
click at [311, 349] on select "must should need can" at bounding box center [354, 359] width 87 height 21
click at [843, 358] on select "has had have having" at bounding box center [828, 359] width 87 height 21
select select "having"
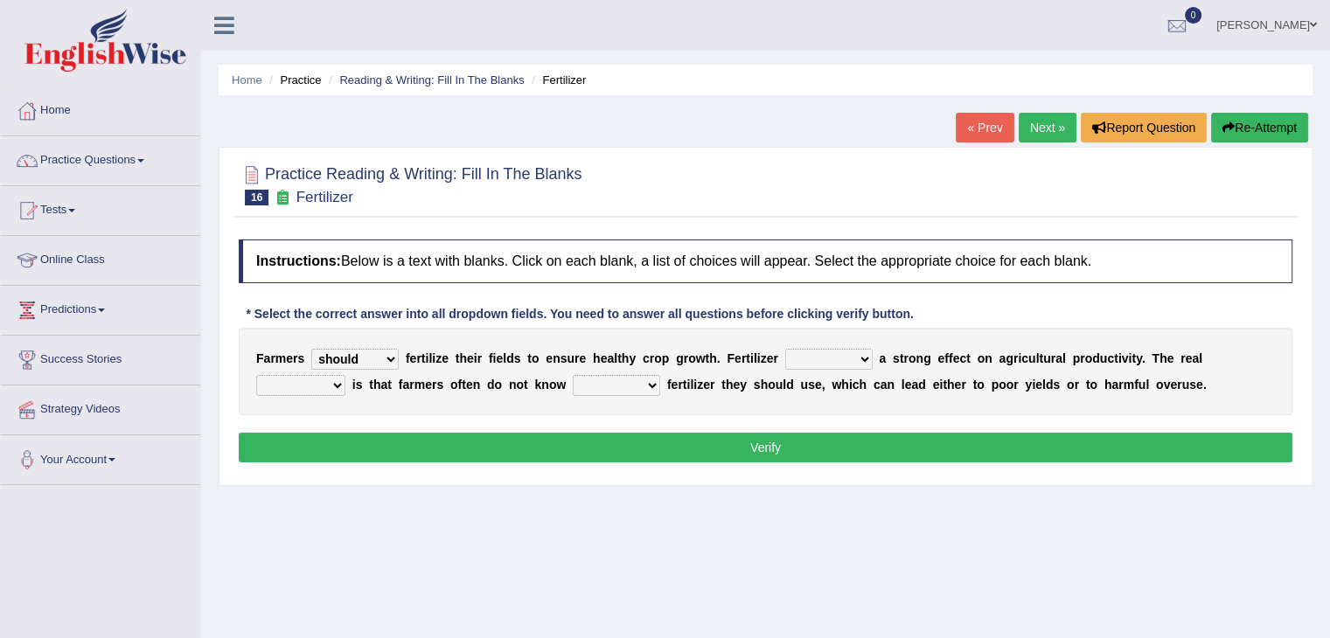
click at [785, 349] on select "has had have having" at bounding box center [828, 359] width 87 height 21
click at [336, 380] on select "problem question conclusion answer" at bounding box center [300, 385] width 89 height 21
select select "problem"
click at [256, 375] on select "problem question conclusion answer" at bounding box center [300, 385] width 89 height 21
click at [637, 389] on select "how much how many however so much" at bounding box center [616, 385] width 87 height 21
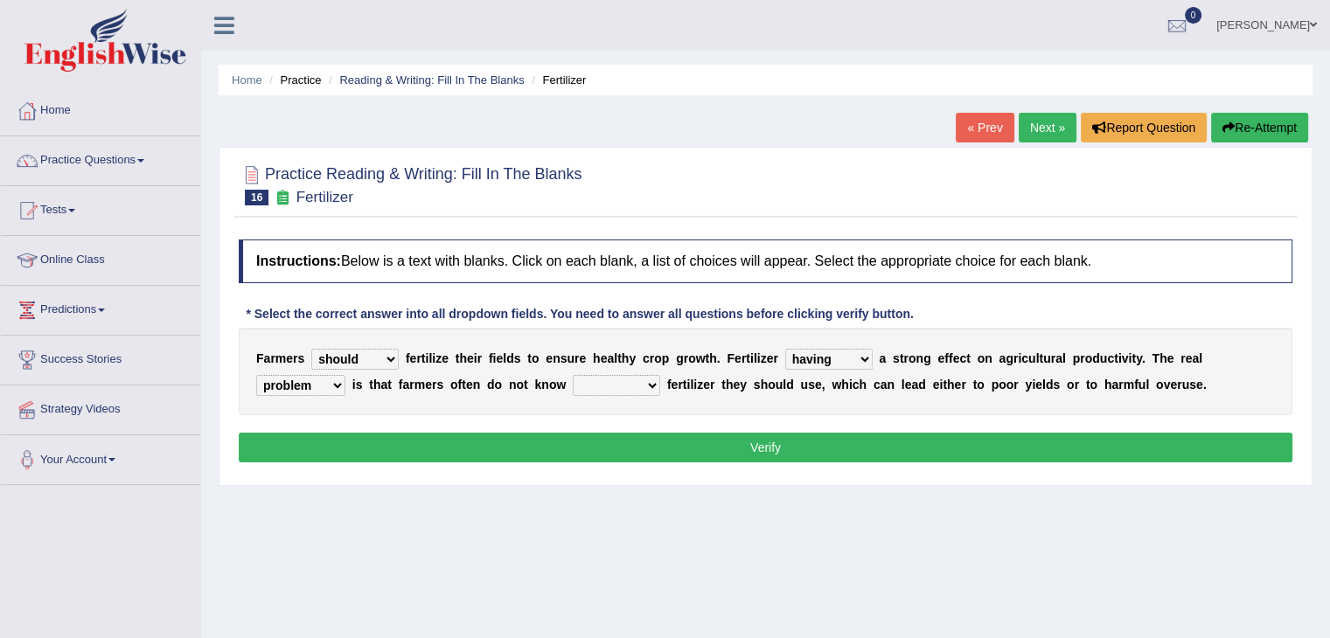
select select "how much"
click at [573, 375] on select "how much how many however so much" at bounding box center [616, 385] width 87 height 21
click at [768, 447] on button "Verify" at bounding box center [765, 448] width 1053 height 30
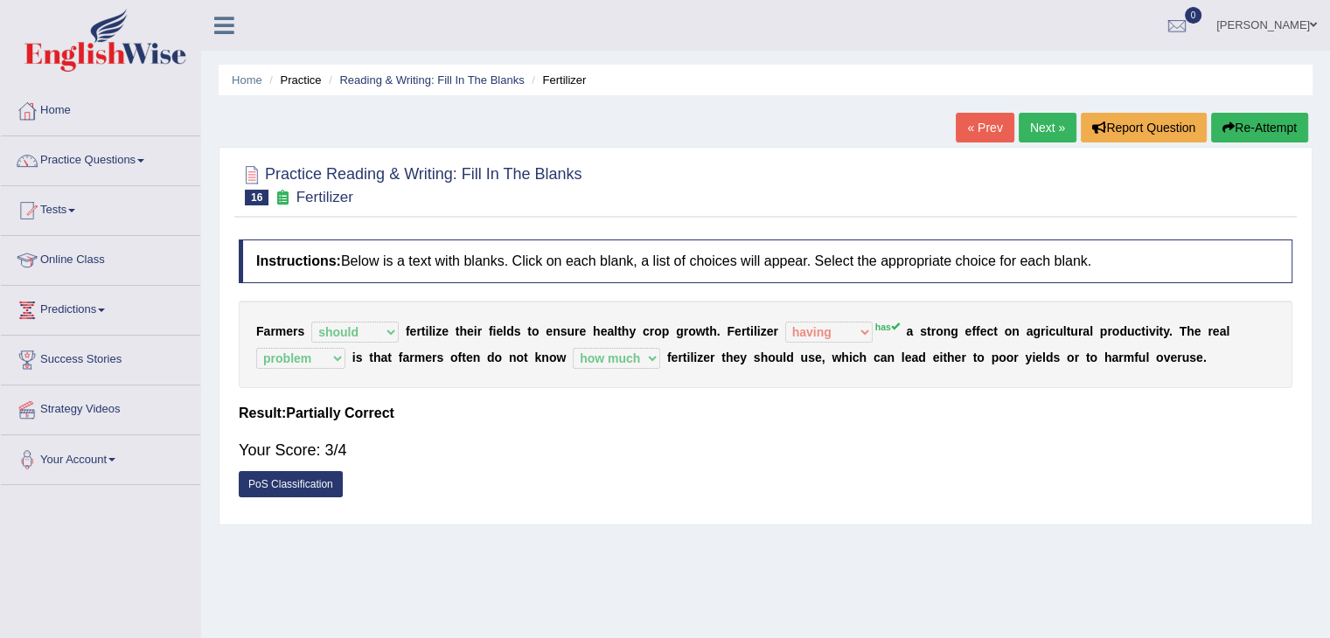
click at [1041, 128] on link "Next »" at bounding box center [1048, 128] width 58 height 30
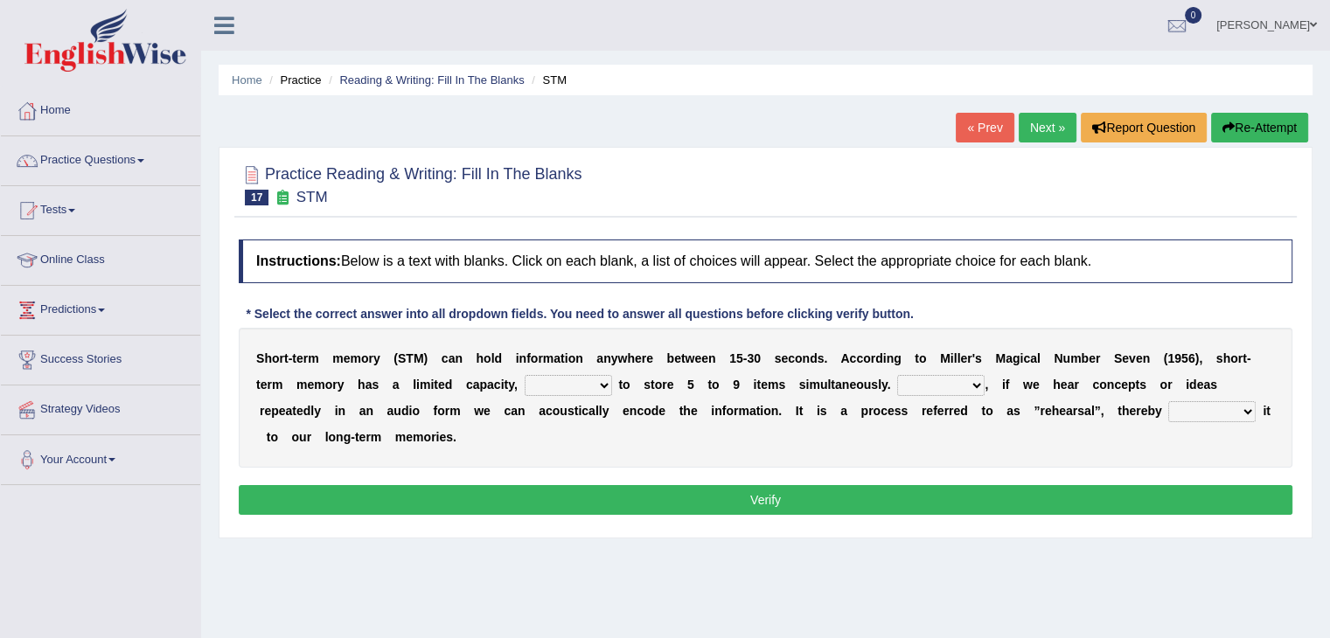
click at [587, 388] on select "being able is able be able unable" at bounding box center [568, 385] width 87 height 21
select select "is able"
click at [525, 375] on select "being able is able be able unable" at bounding box center [568, 385] width 87 height 21
click at [951, 380] on select "However So Moreover Therefore" at bounding box center [940, 385] width 87 height 21
select select "However"
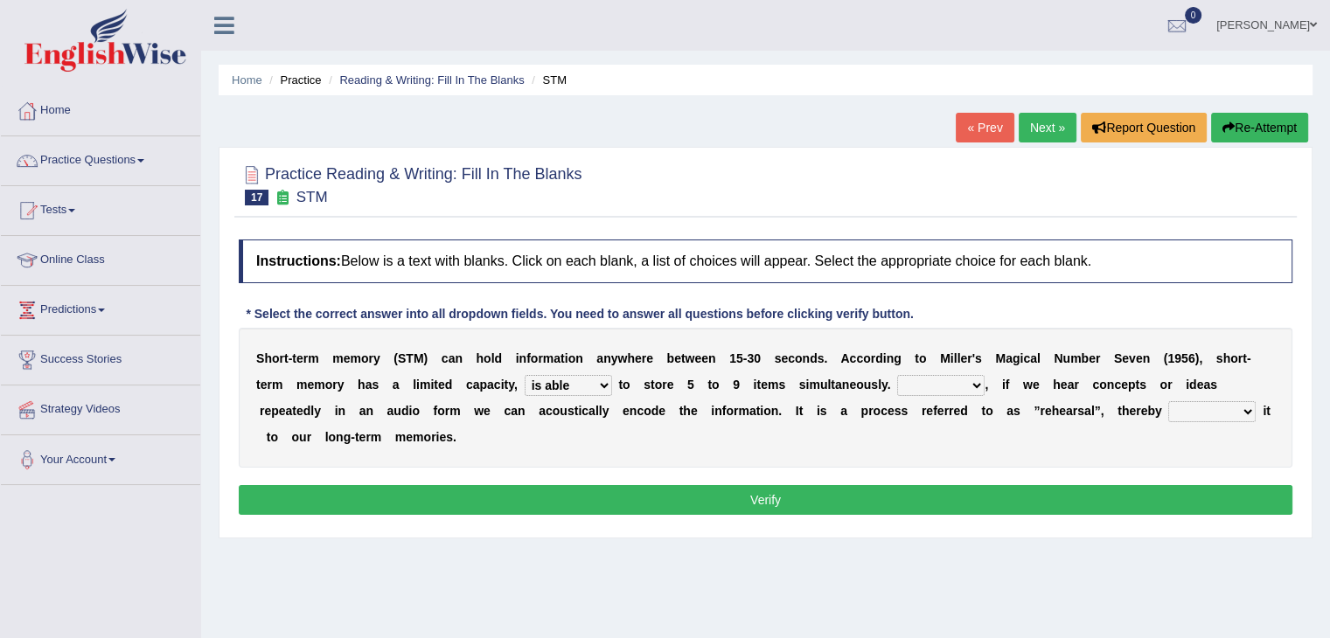
click at [897, 375] on select "However So Moreover Therefore" at bounding box center [940, 385] width 87 height 21
click at [1228, 414] on select "commit commits commiting commited" at bounding box center [1211, 411] width 87 height 21
select select "commits"
click at [1168, 401] on select "commit commits commiting commited" at bounding box center [1211, 411] width 87 height 21
click at [803, 501] on button "Verify" at bounding box center [765, 500] width 1053 height 30
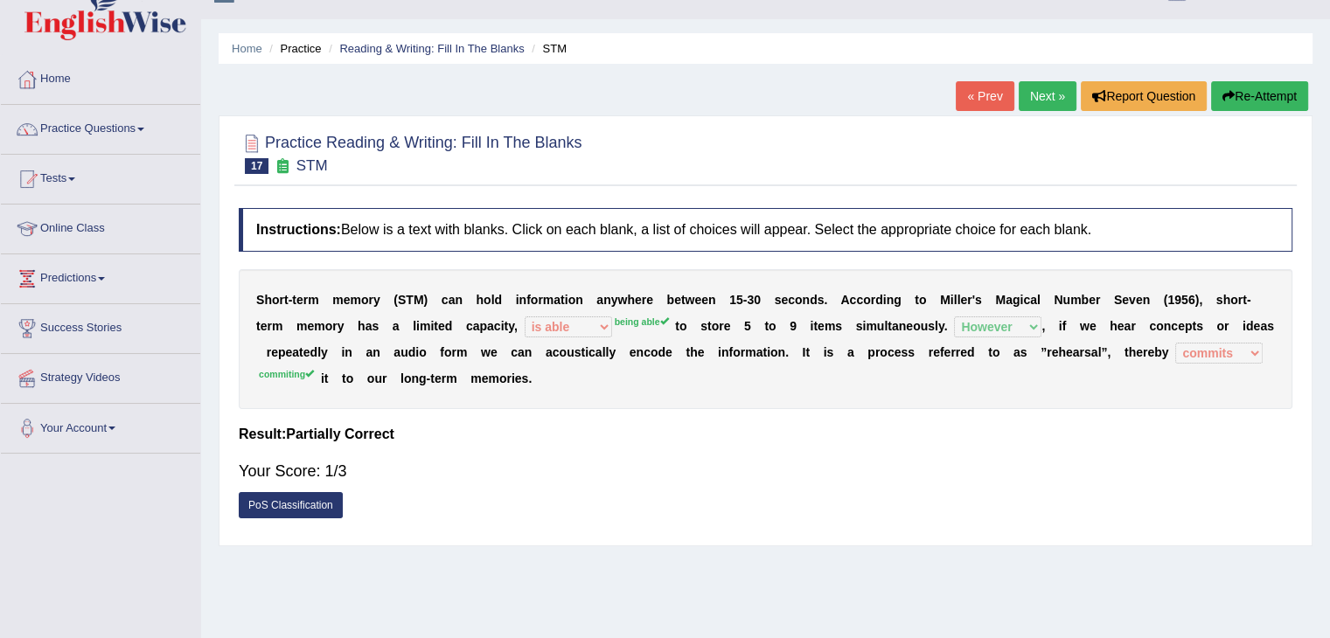
scroll to position [87, 0]
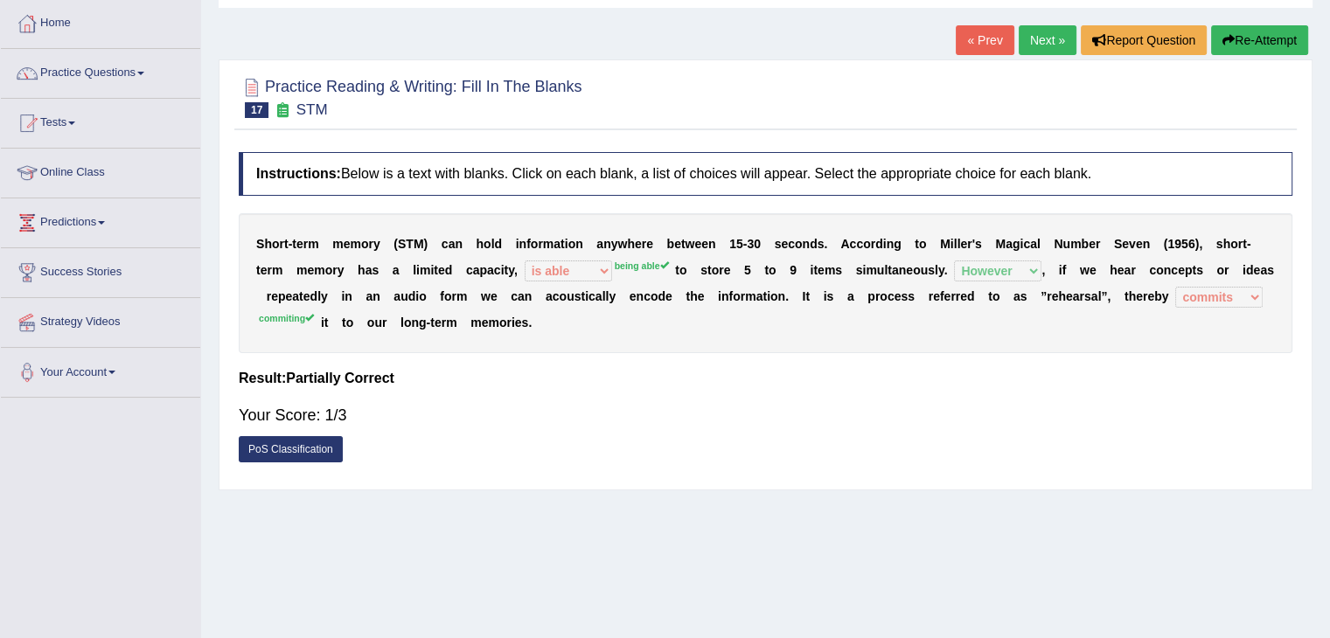
click at [1036, 38] on link "Next »" at bounding box center [1048, 40] width 58 height 30
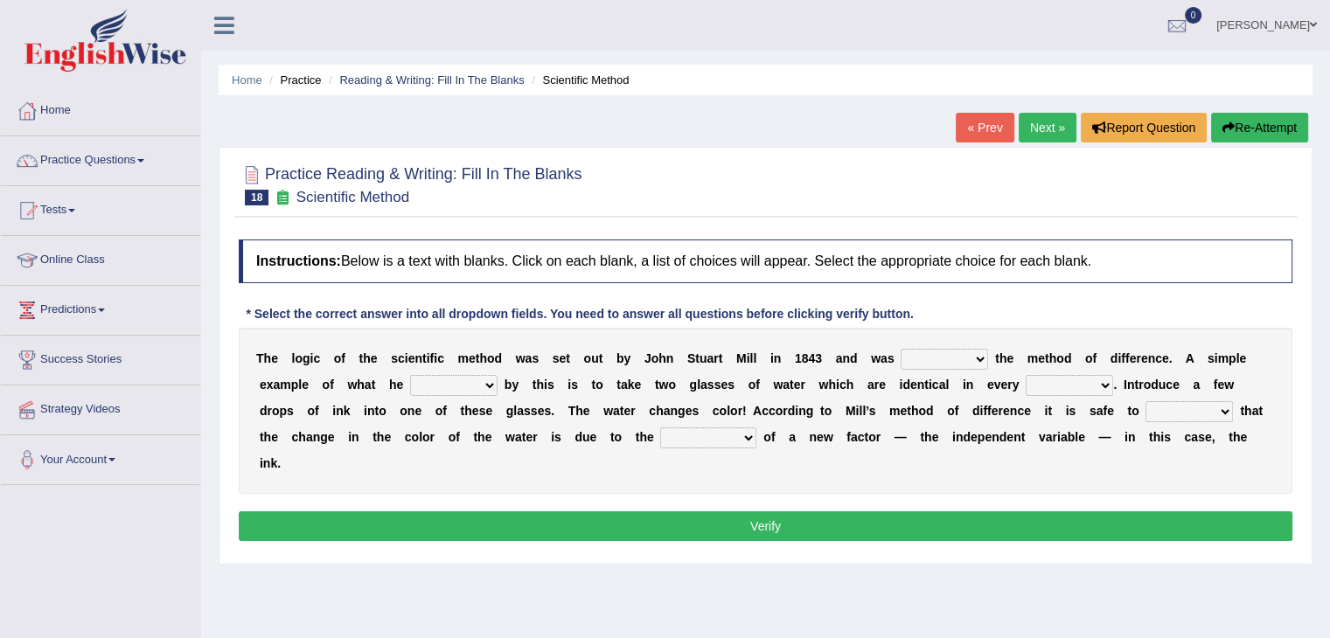
click at [961, 358] on select "pointed claimed demanded named" at bounding box center [943, 359] width 87 height 21
select select "pointed"
click at [900, 349] on select "pointed claimed demanded named" at bounding box center [943, 359] width 87 height 21
click at [466, 382] on select "capped charged found meant" at bounding box center [453, 385] width 87 height 21
select select "found"
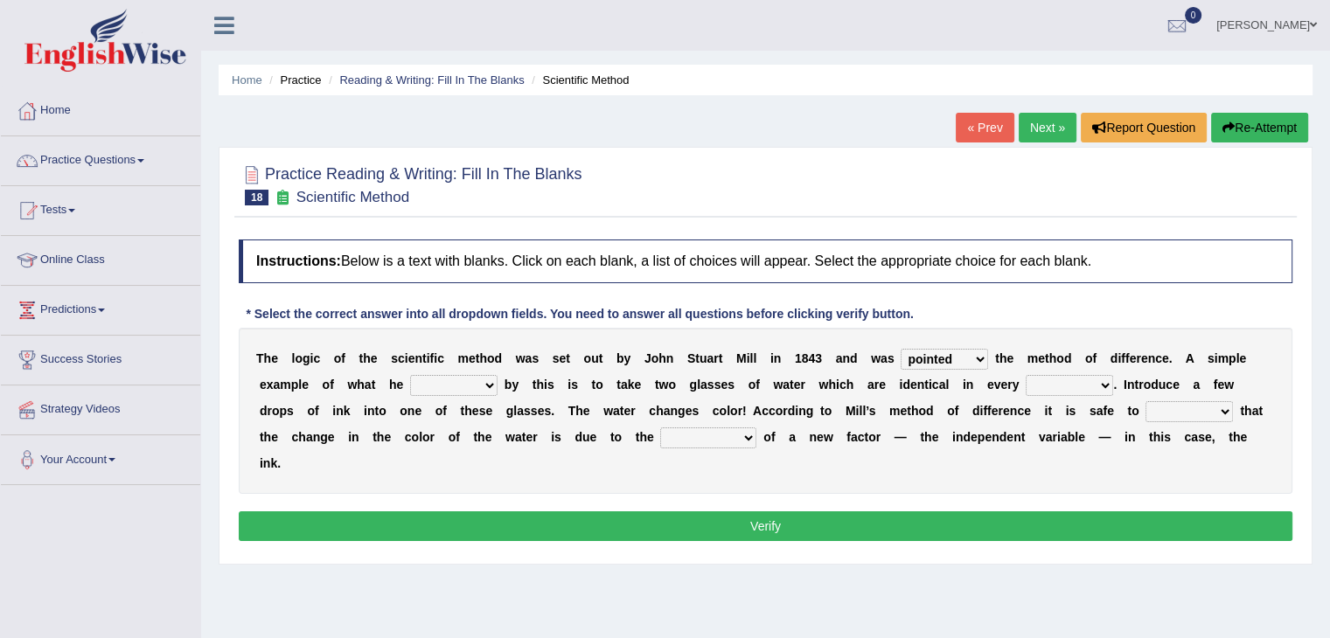
click at [410, 375] on select "capped charged found meant" at bounding box center [453, 385] width 87 height 21
click at [1089, 383] on select "thought identity measure respect" at bounding box center [1069, 385] width 87 height 21
select select "measure"
click at [1026, 375] on select "thought identity measure respect" at bounding box center [1069, 385] width 87 height 21
click at [1186, 409] on select "assume discuss prefer acclaim" at bounding box center [1188, 411] width 87 height 21
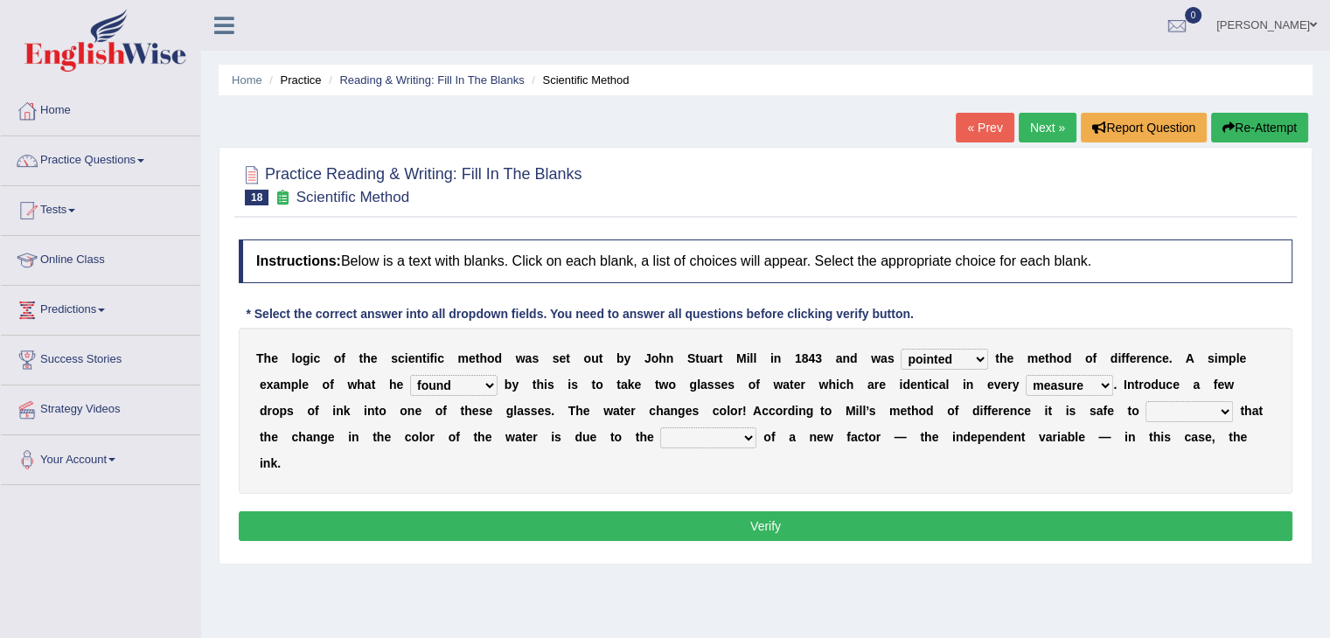
select select "assume"
click at [1145, 401] on select "assume discuss prefer acclaim" at bounding box center [1188, 411] width 87 height 21
click at [1201, 415] on select "assume discuss prefer acclaim" at bounding box center [1188, 411] width 87 height 21
click at [1145, 401] on select "assume discuss prefer acclaim" at bounding box center [1188, 411] width 87 height 21
click at [701, 436] on select "introduction magnitude preparation purification" at bounding box center [708, 438] width 96 height 21
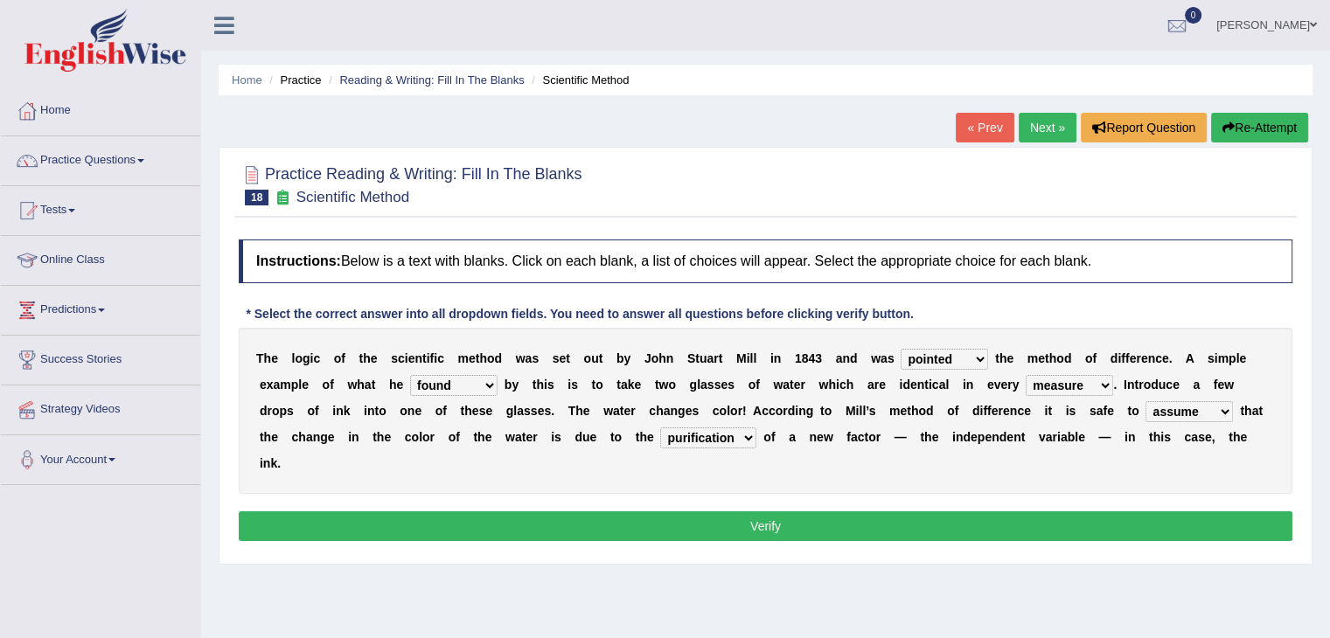
click at [660, 428] on select "introduction magnitude preparation purification" at bounding box center [708, 438] width 96 height 21
click at [750, 436] on select "introduction magnitude preparation purification" at bounding box center [708, 438] width 96 height 21
select select "magnitude"
click at [660, 428] on select "introduction magnitude preparation purification" at bounding box center [708, 438] width 96 height 21
click at [734, 523] on button "Verify" at bounding box center [765, 526] width 1053 height 30
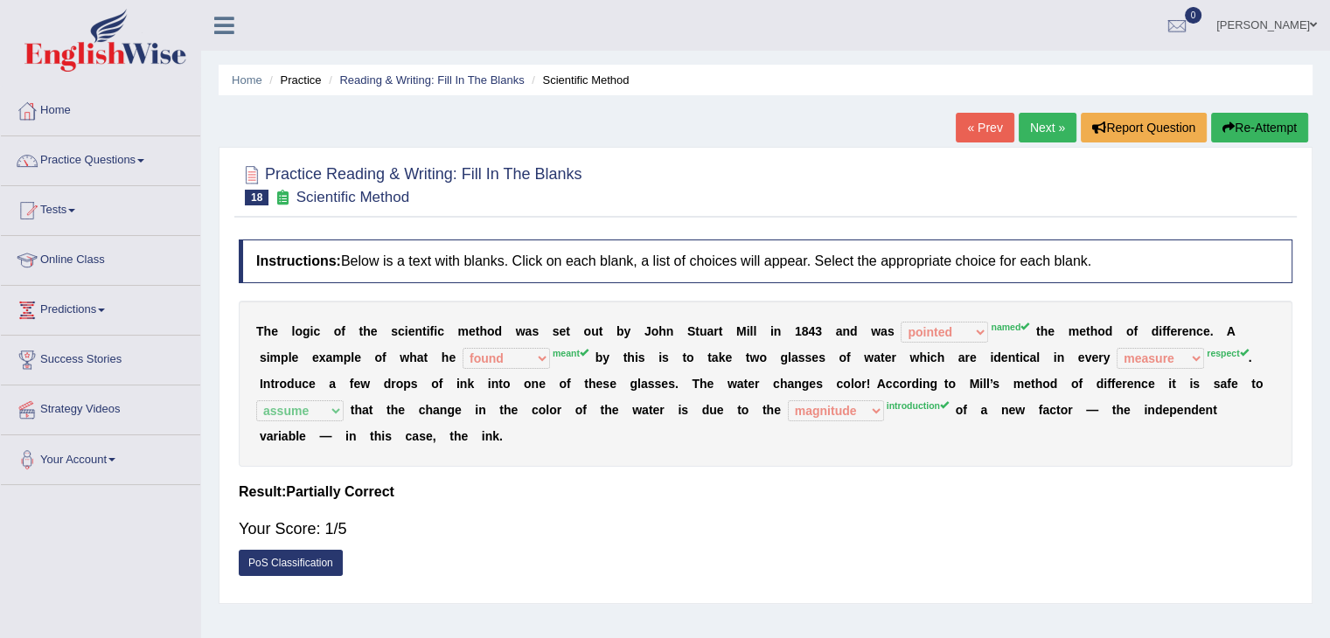
click at [1041, 124] on link "Next »" at bounding box center [1048, 128] width 58 height 30
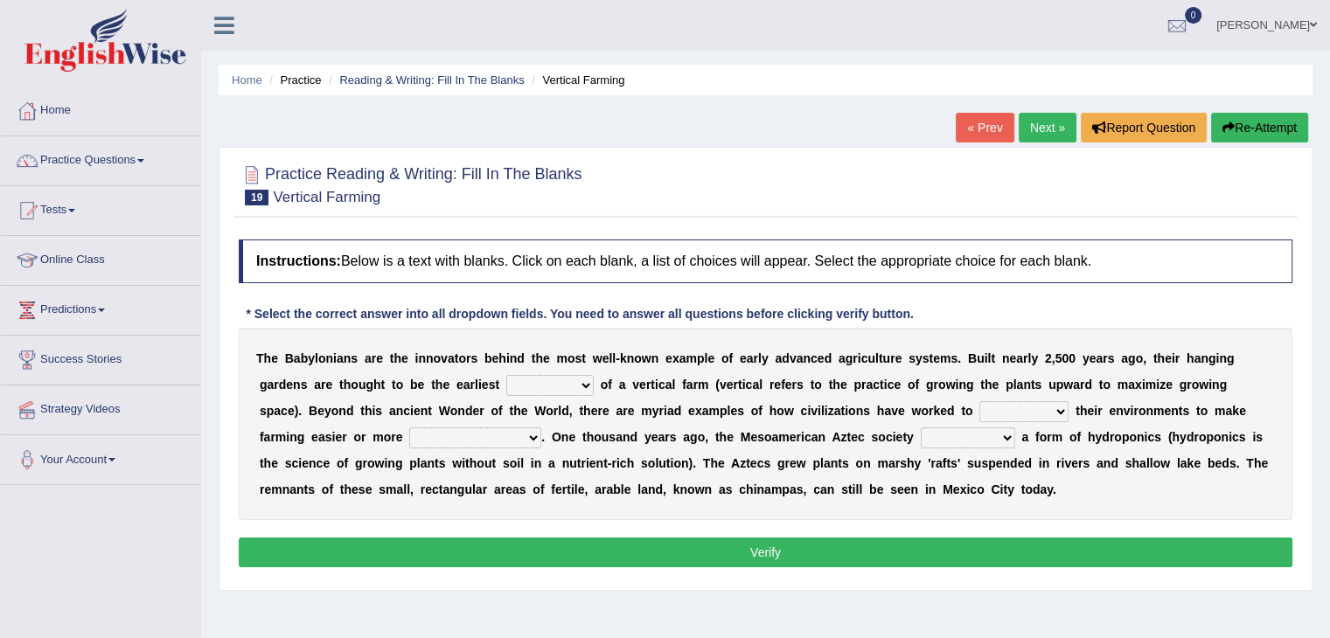
click at [552, 386] on select "prototype failure discredit protocol" at bounding box center [549, 385] width 87 height 21
select select "prototype"
click at [506, 375] on select "prototype failure discredit protocol" at bounding box center [549, 385] width 87 height 21
click at [1035, 410] on select "manipulate escape respect disarrange" at bounding box center [1023, 411] width 89 height 21
select select "escape"
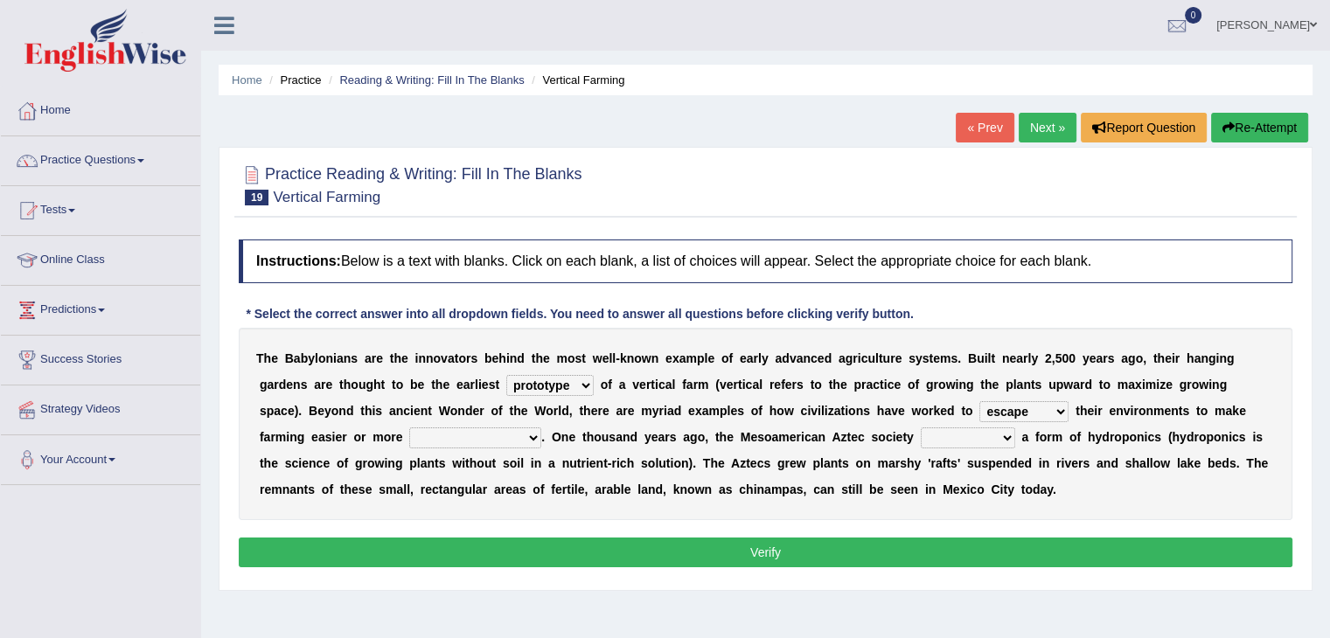
click at [979, 401] on select "manipulate escape respect disarrange" at bounding box center [1023, 411] width 89 height 21
click at [474, 437] on select "productive constructive connective counterproductive" at bounding box center [475, 438] width 132 height 21
select select "productive"
click at [409, 428] on select "productive constructive connective counterproductive" at bounding box center [475, 438] width 132 height 21
click at [965, 438] on select "domineered volunteered pioneered engineered" at bounding box center [968, 438] width 94 height 21
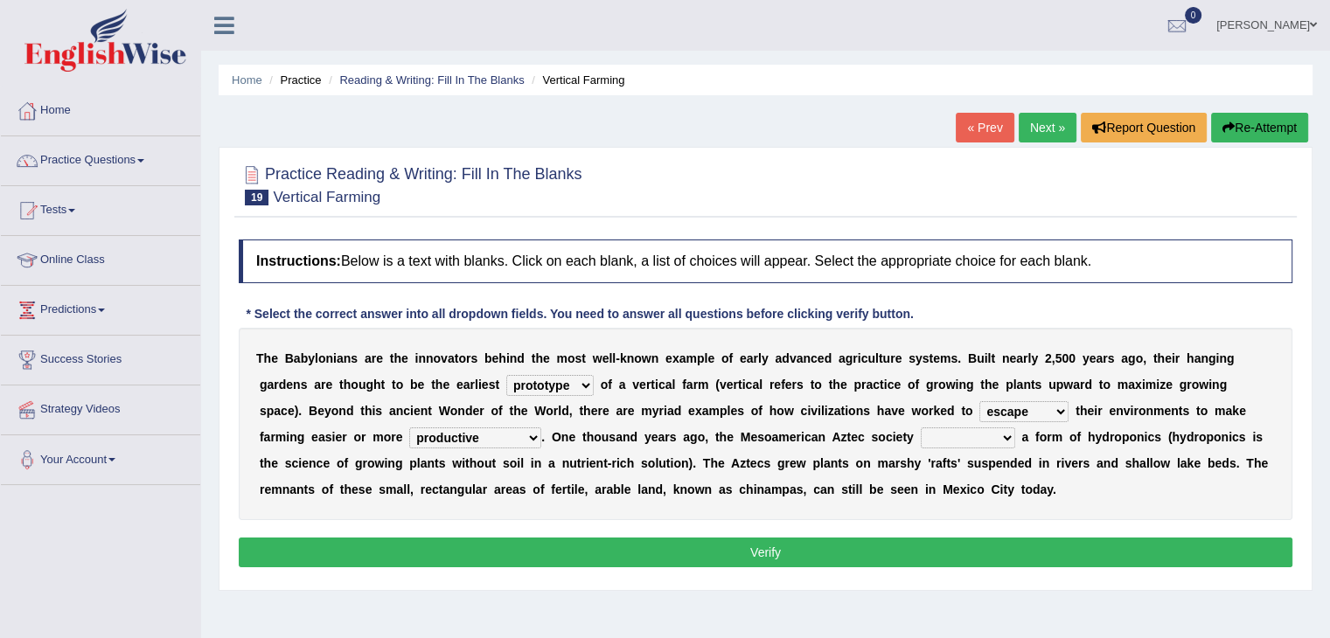
select select "pioneered"
click at [921, 428] on select "domineered volunteered pioneered engineered" at bounding box center [968, 438] width 94 height 21
click at [803, 546] on button "Verify" at bounding box center [765, 553] width 1053 height 30
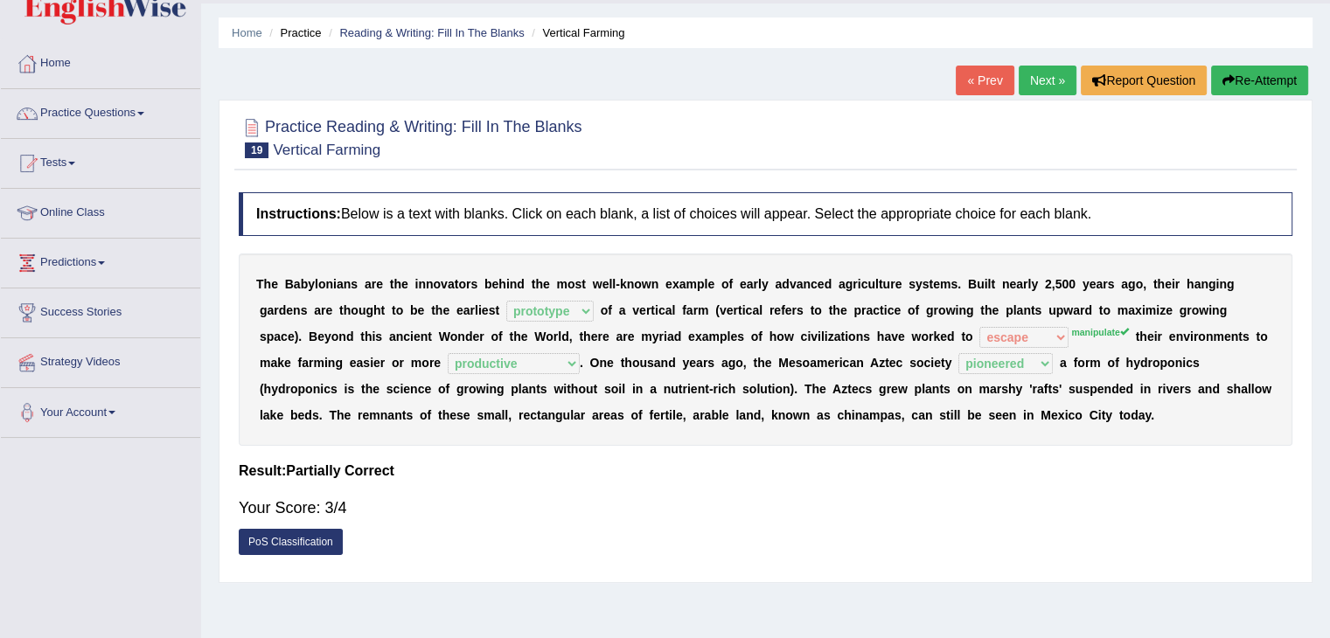
scroll to position [87, 0]
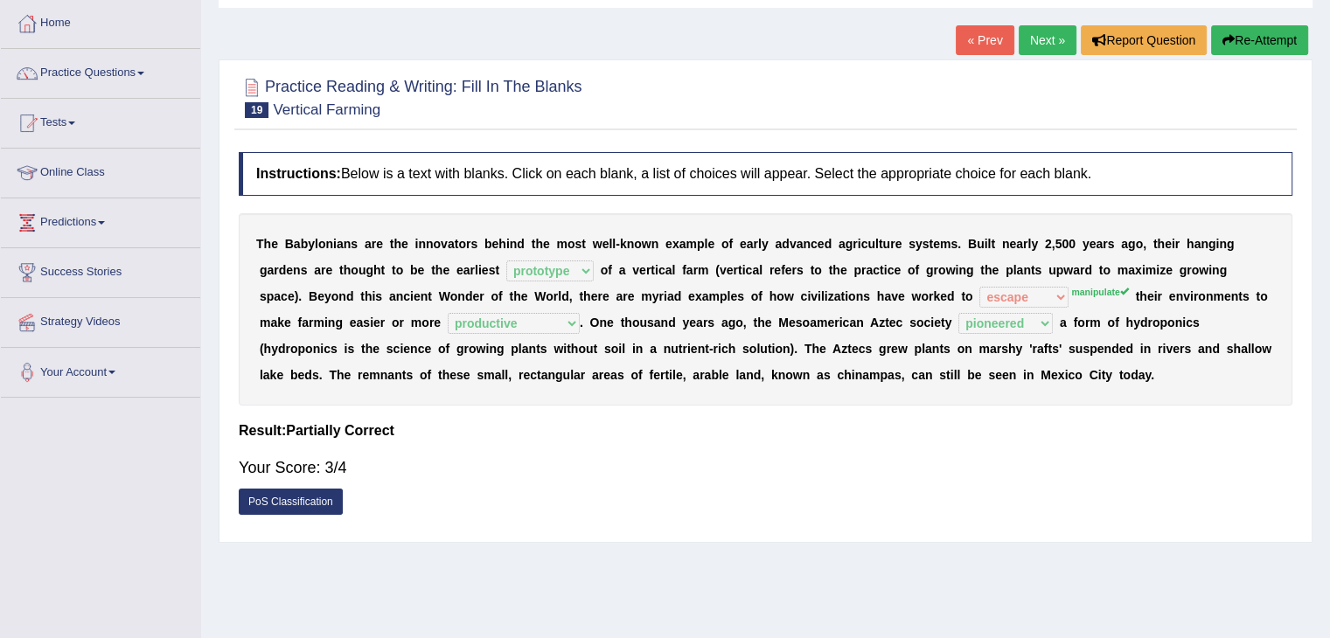
click at [1039, 37] on link "Next »" at bounding box center [1048, 40] width 58 height 30
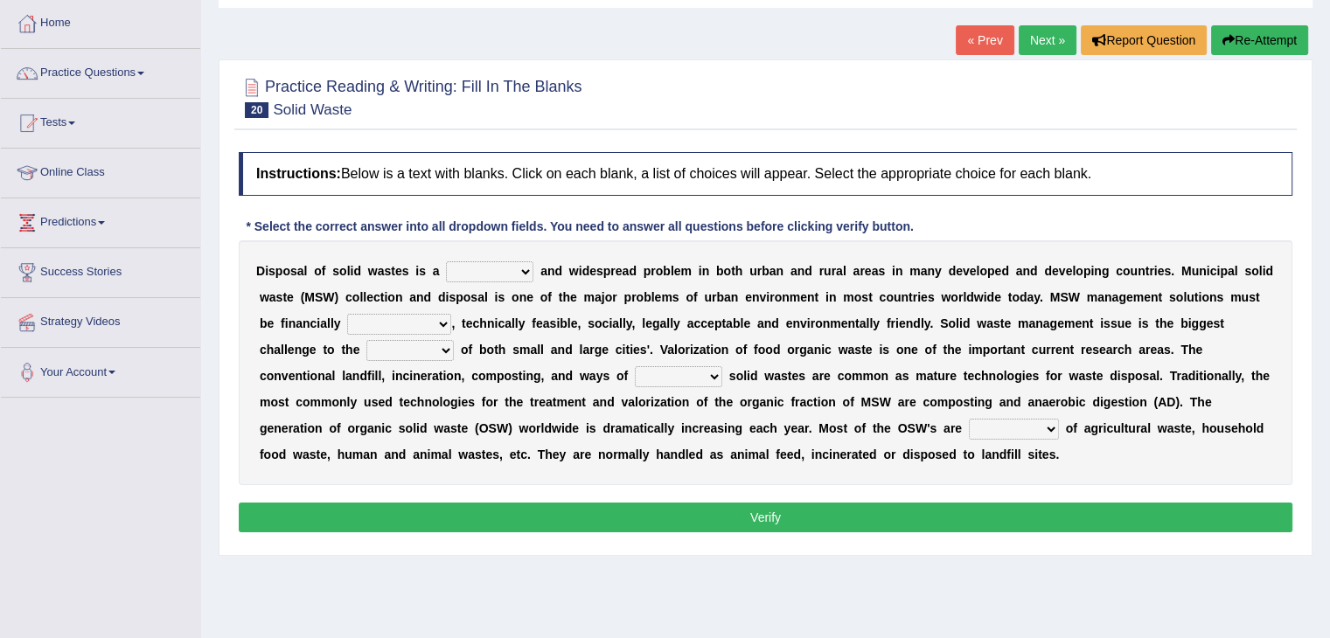
click at [515, 267] on select "slanting stinging stalling shafting" at bounding box center [489, 271] width 87 height 21
select select "slanting"
click at [446, 261] on select "slanting stinging stalling shafting" at bounding box center [489, 271] width 87 height 21
click at [419, 323] on select "unattainable sustainable objectionable treasonable" at bounding box center [399, 324] width 104 height 21
select select "sustainable"
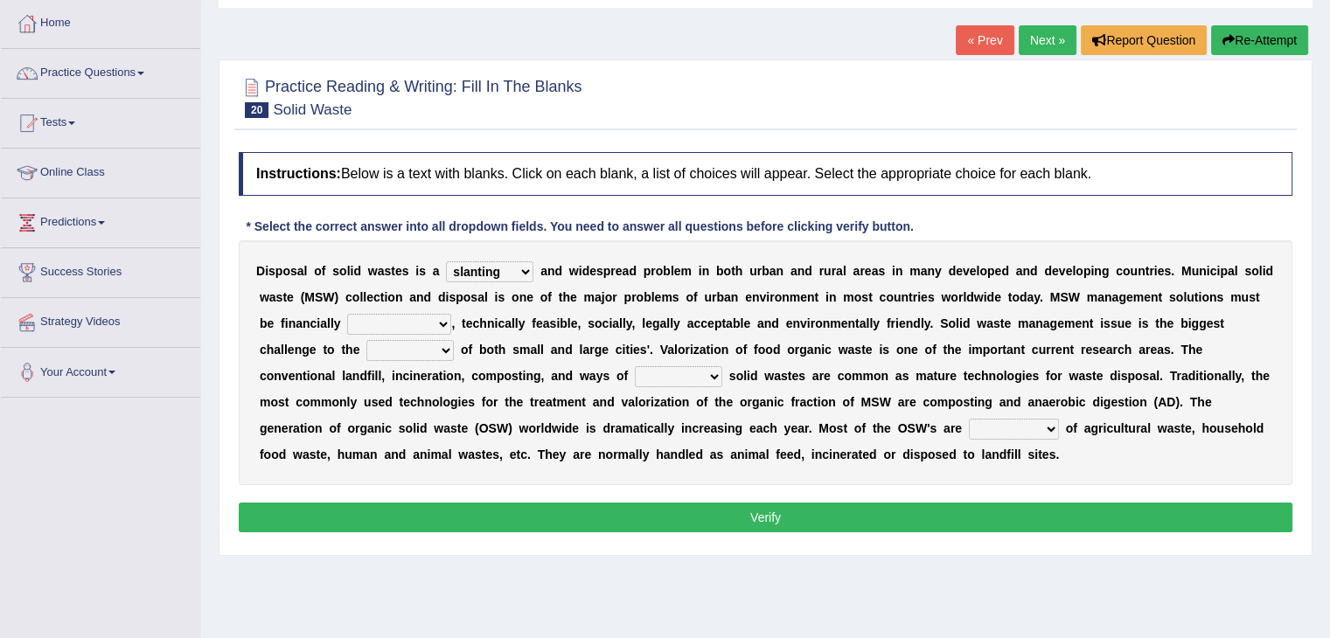
click at [347, 314] on select "unattainable sustainable objectionable treasonable" at bounding box center [399, 324] width 104 height 21
click at [420, 344] on select "plants culture authorities history" at bounding box center [409, 350] width 87 height 21
select select "authorities"
click at [366, 340] on select "plants culture authorities history" at bounding box center [409, 350] width 87 height 21
click at [692, 374] on select "reserving preserving deserving handling" at bounding box center [678, 376] width 87 height 21
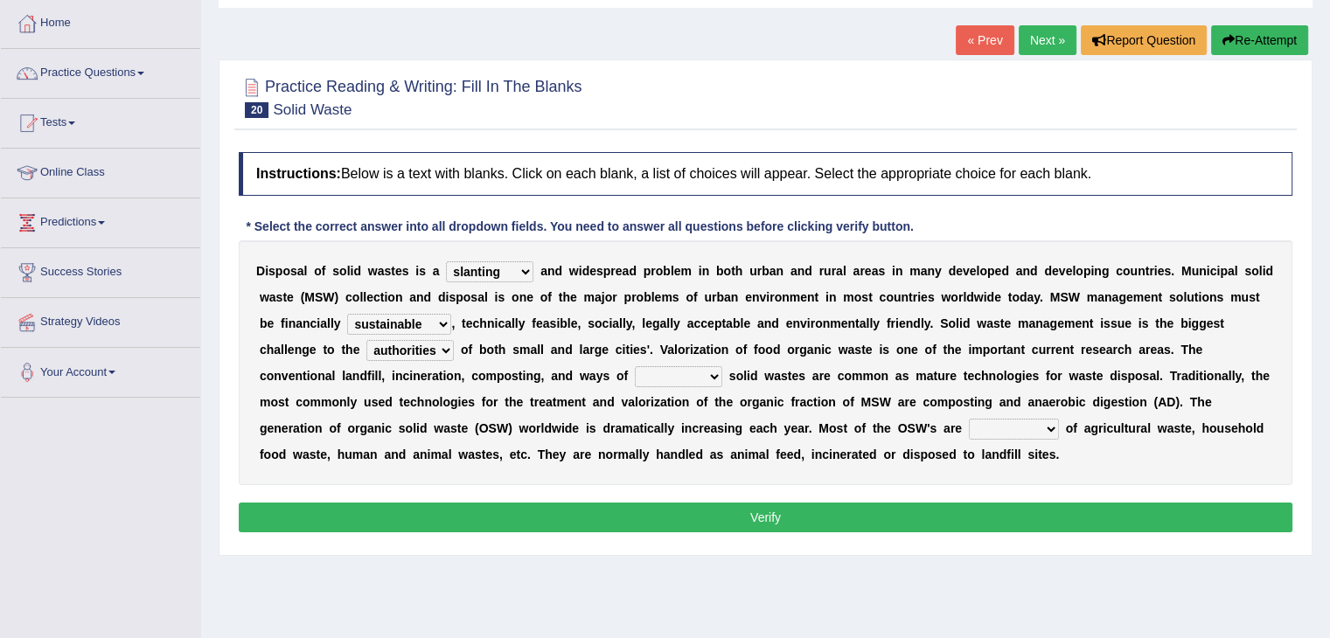
select select "preserving"
click at [635, 366] on select "reserving preserving deserving handling" at bounding box center [678, 376] width 87 height 21
click at [1014, 433] on select "composed disposed composing disposing" at bounding box center [1014, 429] width 90 height 21
select select "disposing"
click at [969, 419] on select "composed disposed composing disposing" at bounding box center [1014, 429] width 90 height 21
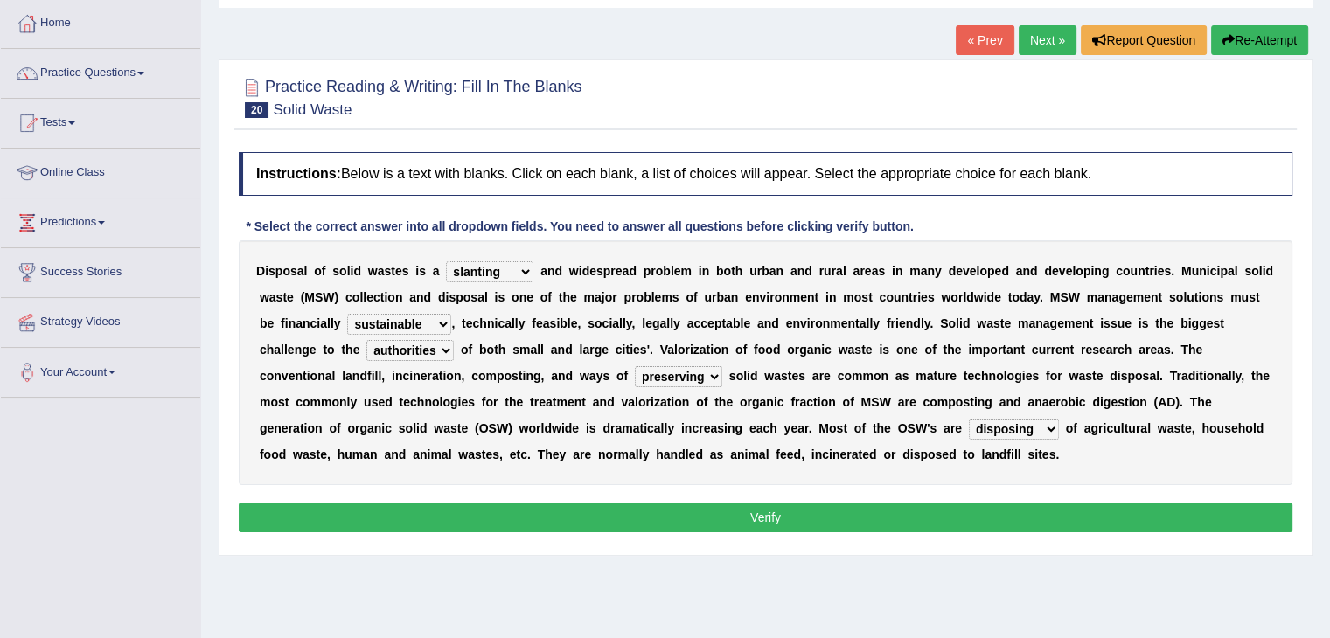
click at [916, 511] on button "Verify" at bounding box center [765, 518] width 1053 height 30
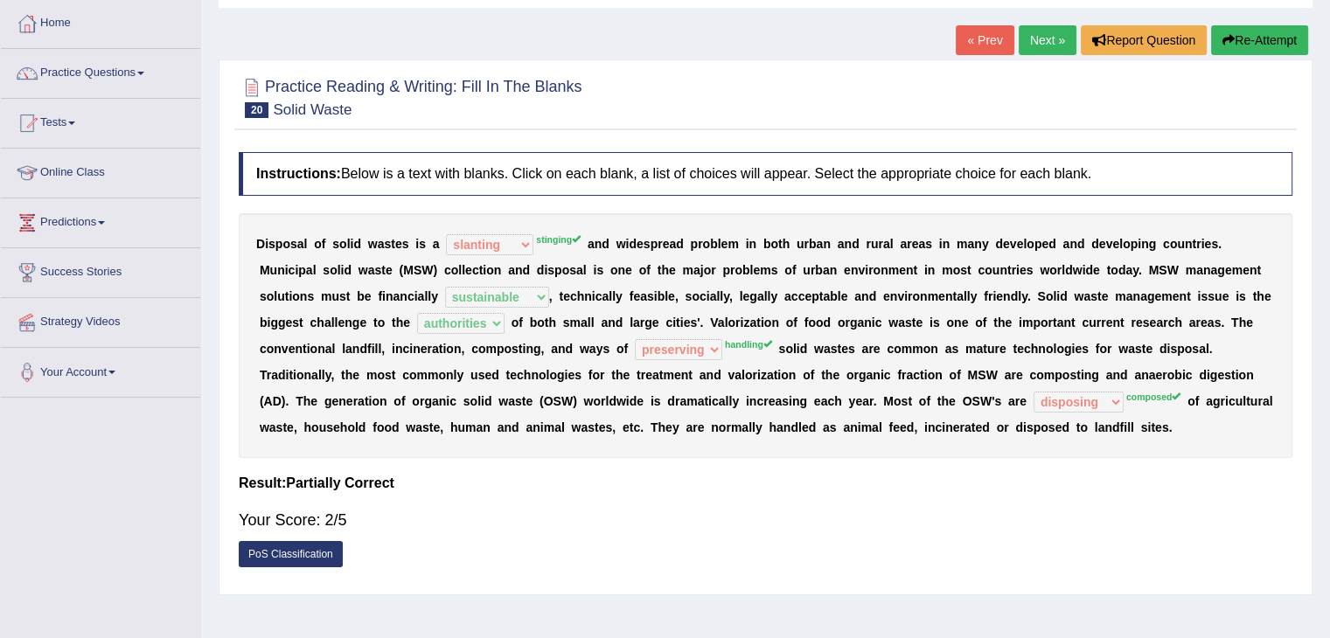
click at [1043, 35] on link "Next »" at bounding box center [1048, 40] width 58 height 30
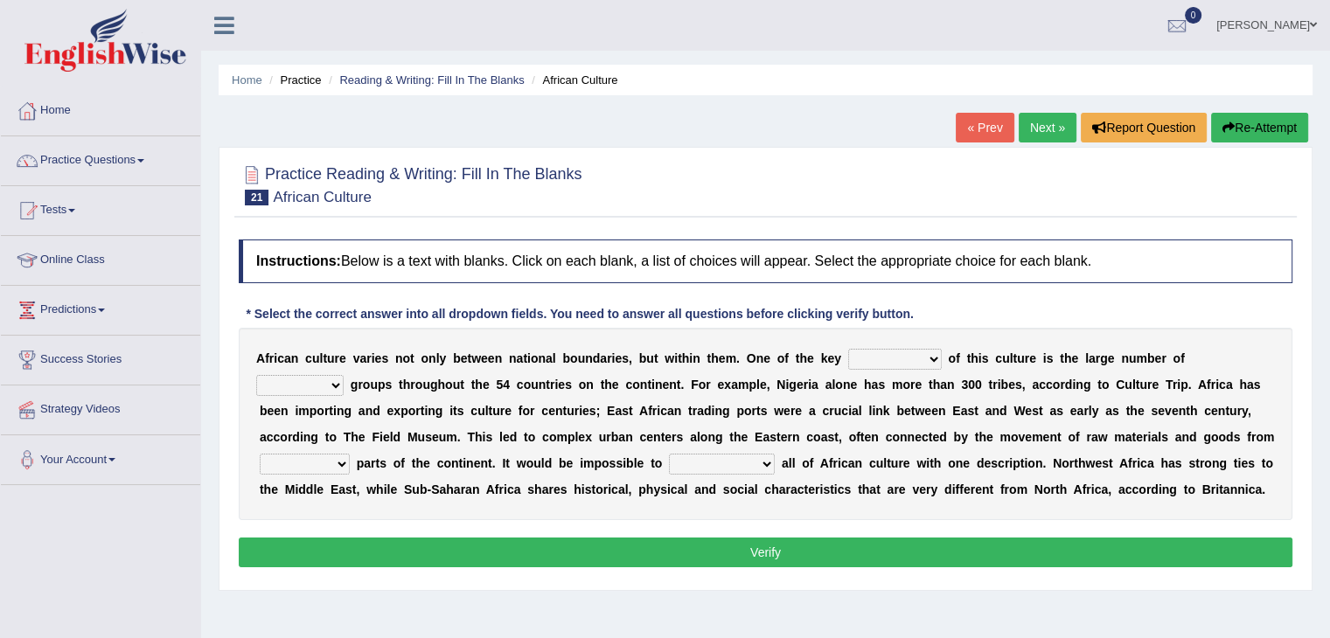
click at [930, 357] on select "conjectures features issues doubts" at bounding box center [895, 359] width 94 height 21
select select "features"
click at [848, 349] on select "conjectures features issues doubts" at bounding box center [895, 359] width 94 height 21
click at [316, 386] on select "ethic ethnic eugenic epic" at bounding box center [299, 385] width 87 height 21
select select "ethic"
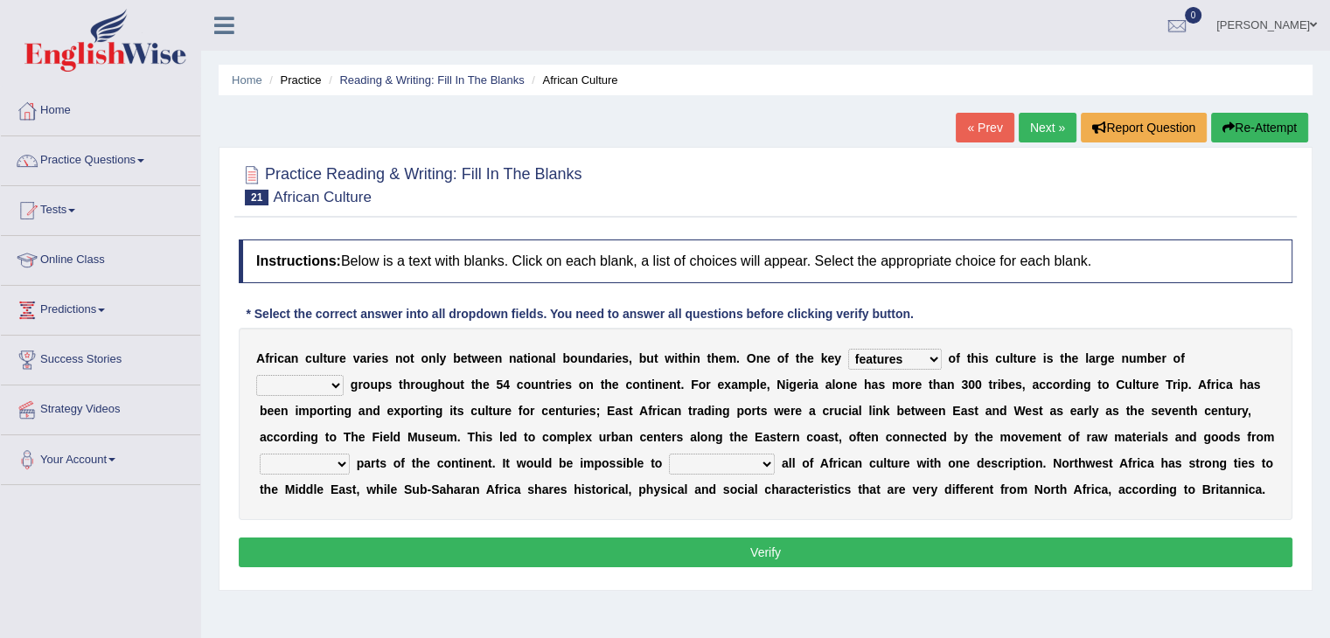
click at [256, 375] on select "ethic ethnic eugenic epic" at bounding box center [299, 385] width 87 height 21
click at [322, 463] on select "forelocked interlocked unlocked landlocked" at bounding box center [305, 464] width 90 height 21
select select "forelocked"
click at [260, 454] on select "forelocked interlocked unlocked landlocked" at bounding box center [305, 464] width 90 height 21
click at [745, 462] on select "characterize conceptualize symbolize synthesize" at bounding box center [722, 464] width 106 height 21
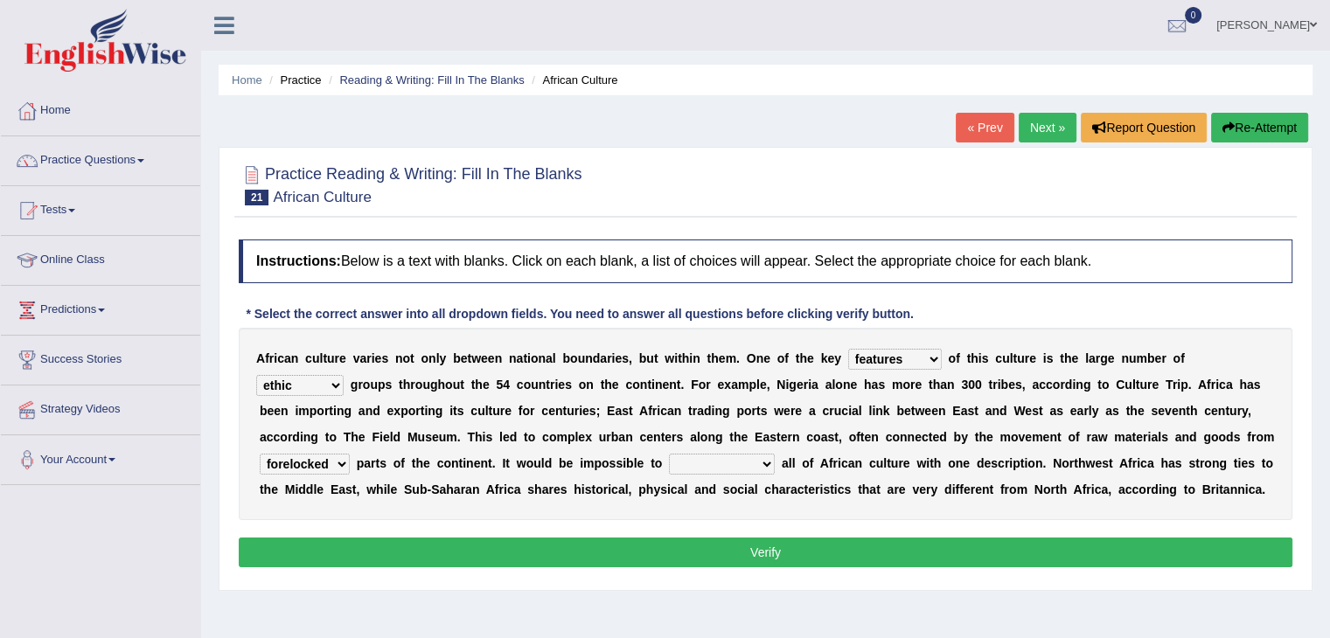
select select "characterize"
click at [669, 454] on select "characterize conceptualize symbolize synthesize" at bounding box center [722, 464] width 106 height 21
click at [741, 546] on button "Verify" at bounding box center [765, 553] width 1053 height 30
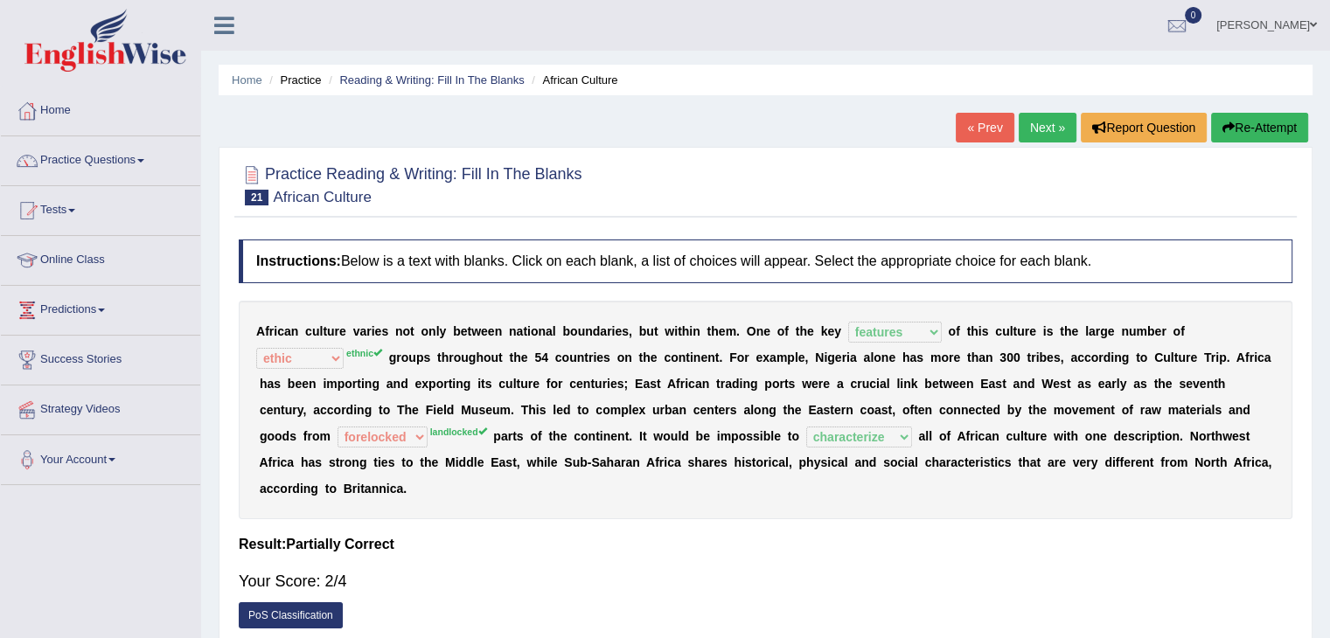
click at [1034, 125] on link "Next »" at bounding box center [1048, 128] width 58 height 30
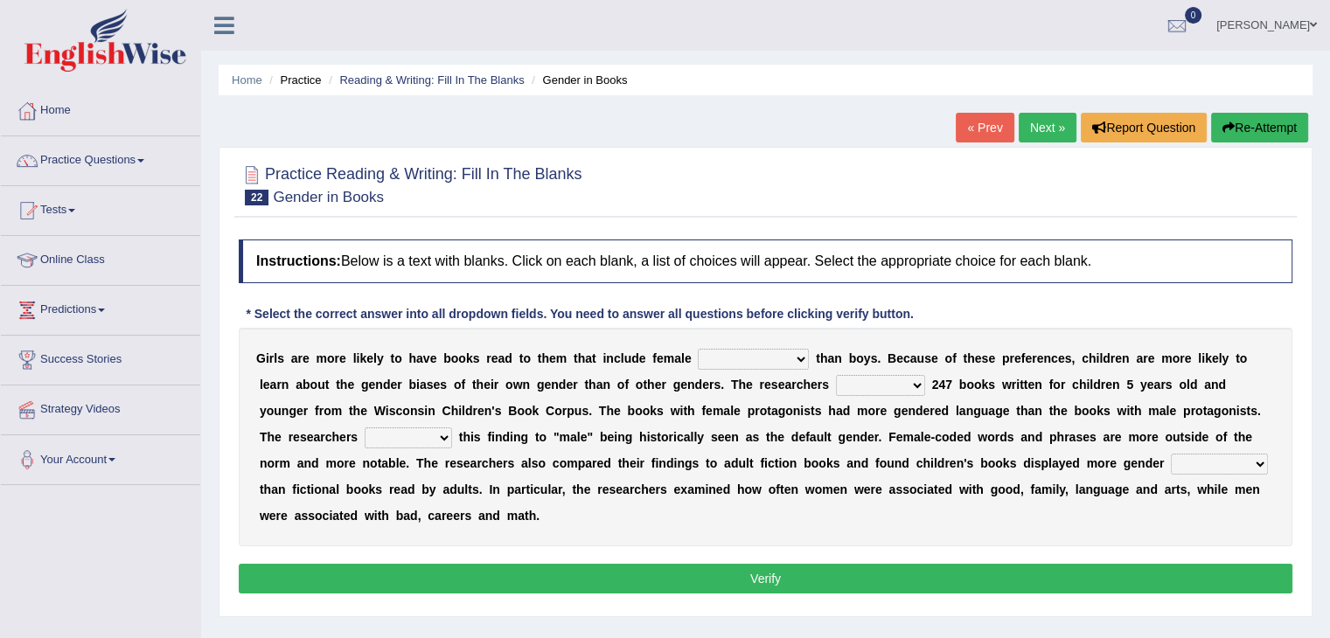
click at [768, 361] on select "protagonists cosmogonists agonists expressionists" at bounding box center [753, 359] width 111 height 21
select select "protagonists"
click at [698, 349] on select "protagonists cosmogonists agonists expressionists" at bounding box center [753, 359] width 111 height 21
click at [880, 381] on select "hydrolyzed paralyzed catalyzed analyzed" at bounding box center [880, 385] width 89 height 21
select select "analyzed"
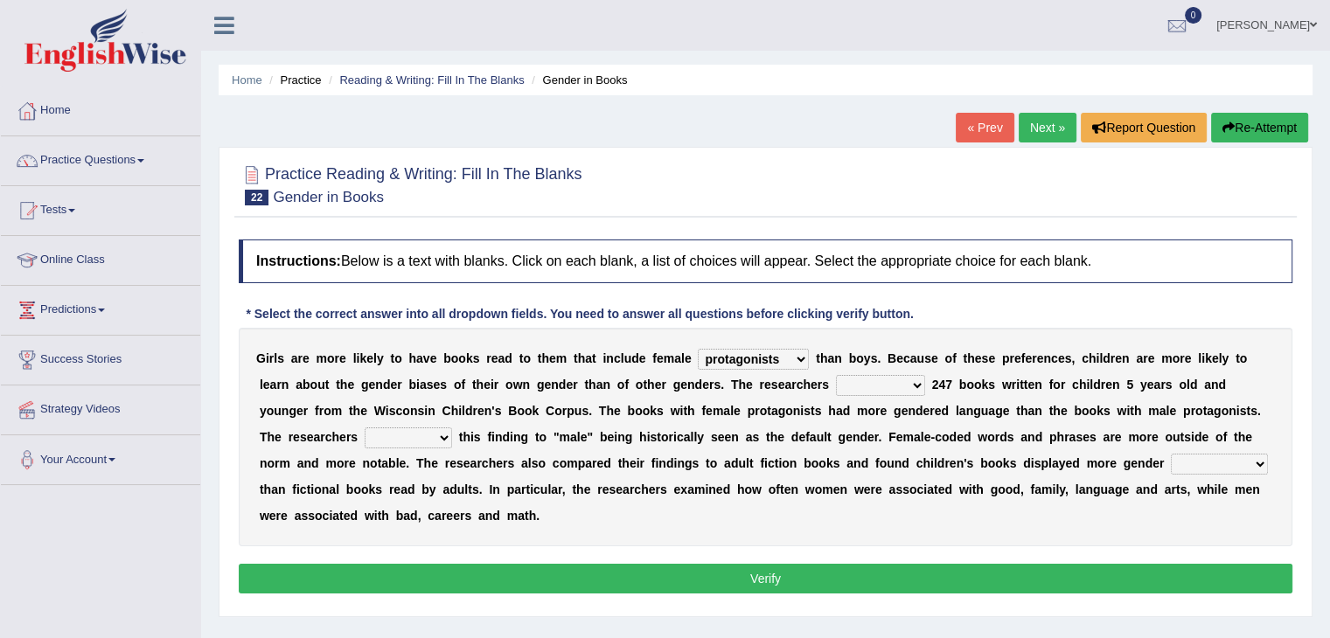
click at [836, 375] on select "hydrolyzed paralyzed catalyzed analyzed" at bounding box center [880, 385] width 89 height 21
click at [407, 435] on select "contribute tribute distribute attribute" at bounding box center [408, 438] width 87 height 21
select select "attribute"
click at [365, 428] on select "contribute tribute distribute attribute" at bounding box center [408, 438] width 87 height 21
click at [1207, 461] on select "stereotypes teletypes prototypes electrotypes" at bounding box center [1219, 464] width 97 height 21
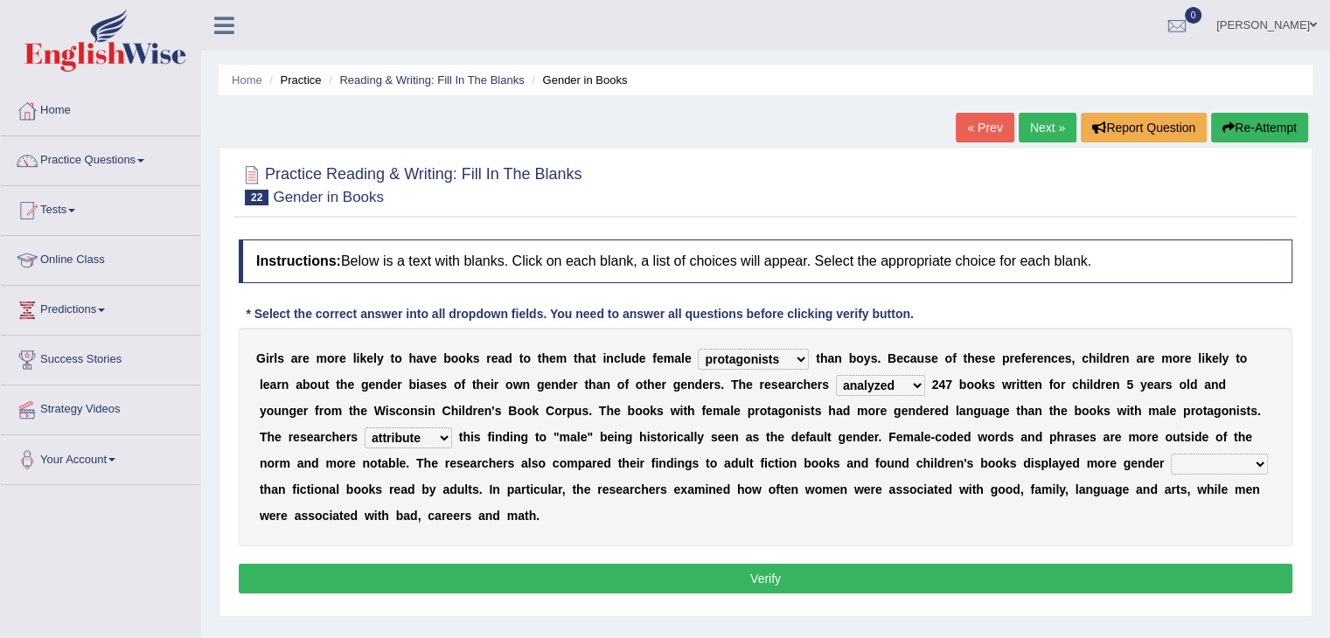
select select "prototypes"
click at [1171, 454] on select "stereotypes teletypes prototypes electrotypes" at bounding box center [1219, 464] width 97 height 21
click at [777, 579] on button "Verify" at bounding box center [765, 579] width 1053 height 30
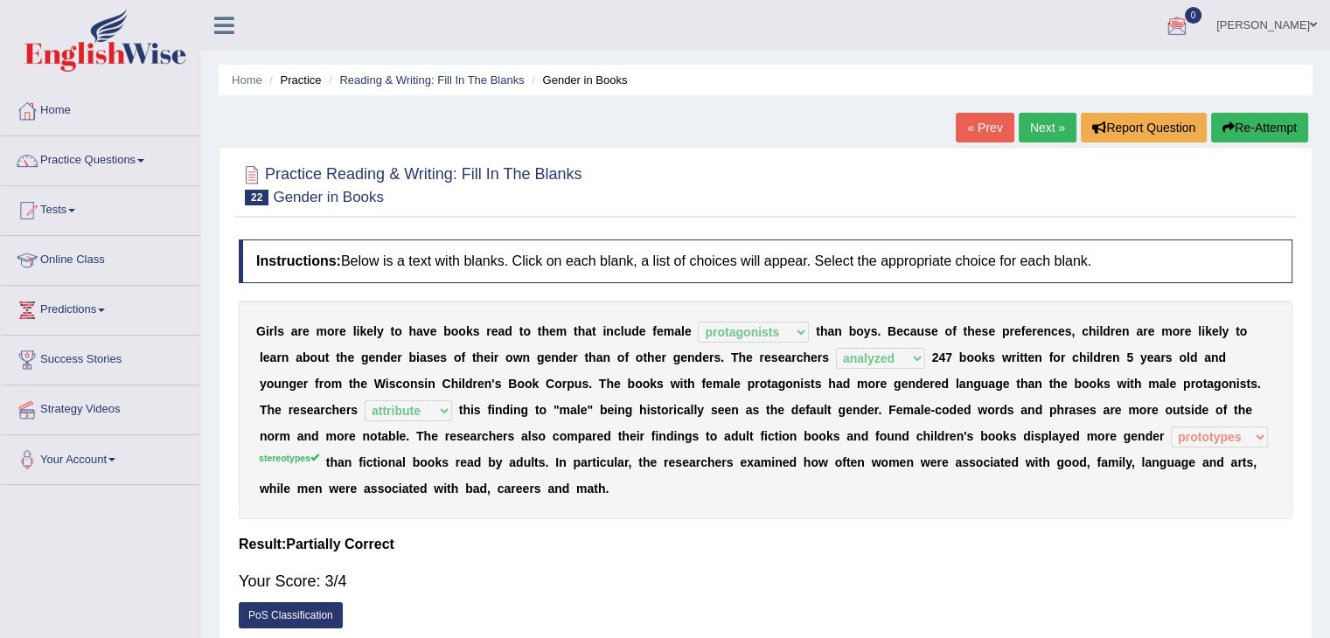
click at [1051, 130] on link "Next »" at bounding box center [1048, 128] width 58 height 30
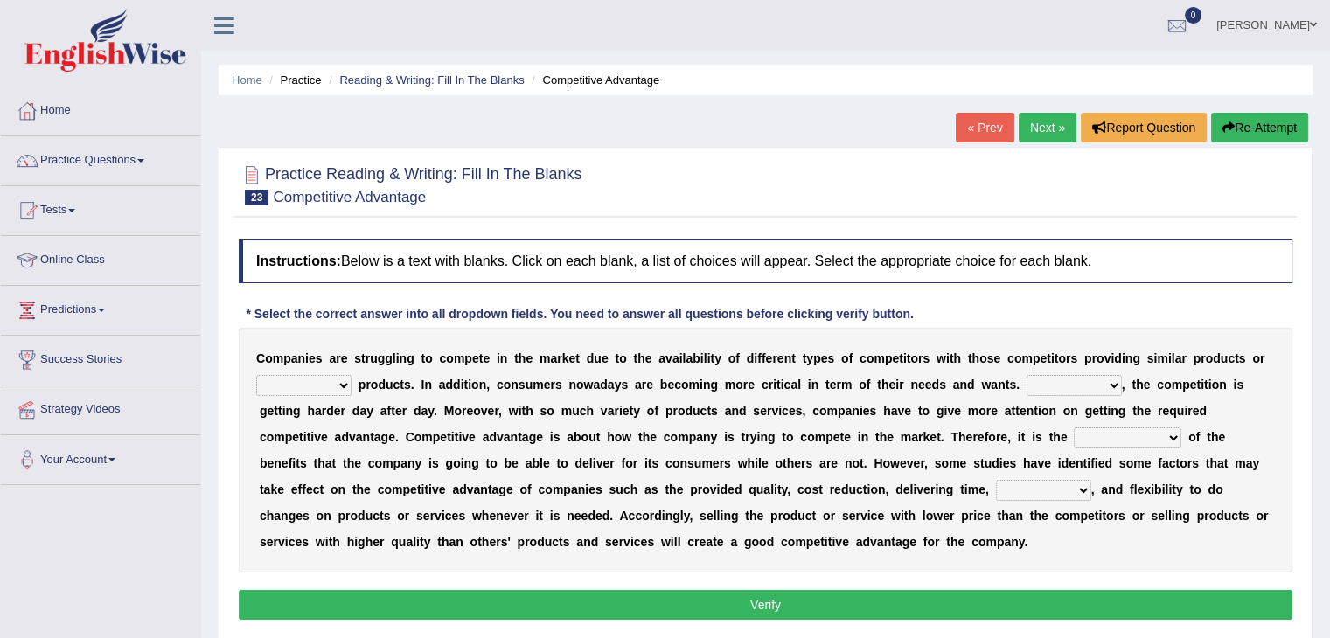
click at [314, 375] on select "constitution restitution substitution institution" at bounding box center [303, 385] width 95 height 21
select select "substitution"
click at [256, 375] on select "constitution restitution substitution institution" at bounding box center [303, 385] width 95 height 21
click at [1091, 386] on select "However Instead Additionally Therefore" at bounding box center [1073, 385] width 95 height 21
select select "However"
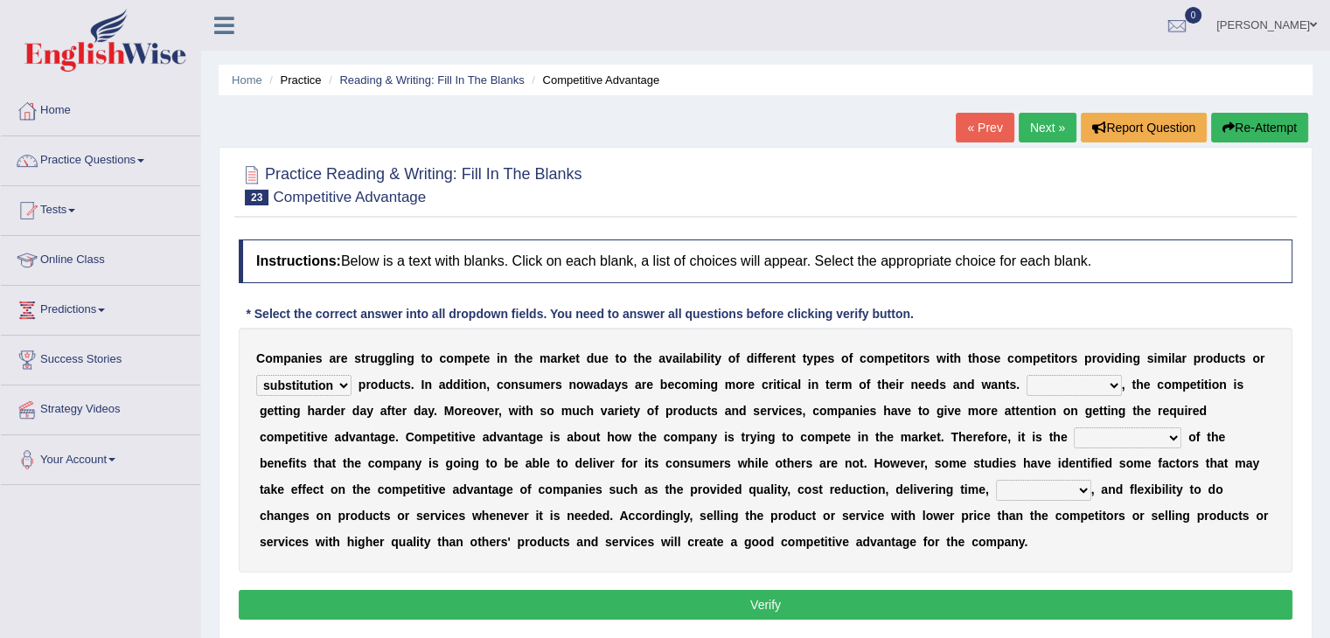
click at [1026, 375] on select "However Instead Additionally Therefore" at bounding box center [1073, 385] width 95 height 21
click at [1157, 443] on select "dissemination ordination determination incarnation" at bounding box center [1128, 438] width 108 height 21
select select "ordination"
click at [1074, 428] on select "dissemination ordination determination incarnation" at bounding box center [1128, 438] width 108 height 21
click at [1056, 490] on select "captivation aggregation deprivation innovation" at bounding box center [1043, 490] width 95 height 21
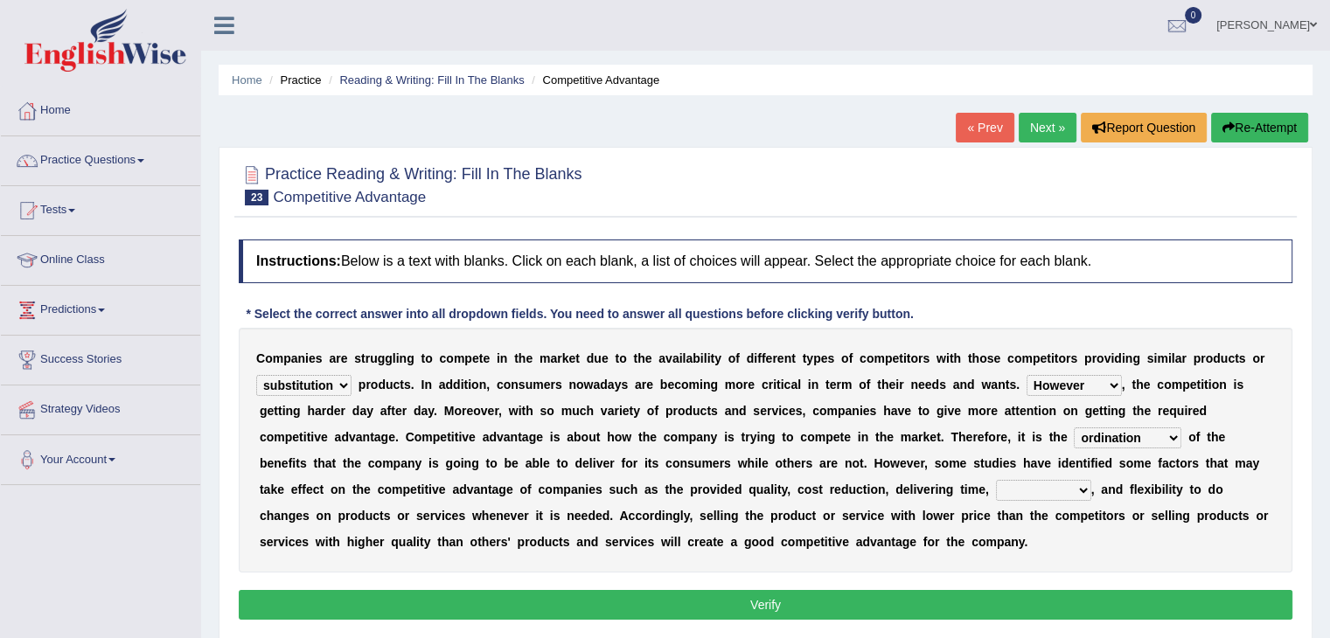
select select "innovation"
click at [996, 480] on select "captivation aggregation deprivation innovation" at bounding box center [1043, 490] width 95 height 21
click at [744, 605] on button "Verify" at bounding box center [765, 605] width 1053 height 30
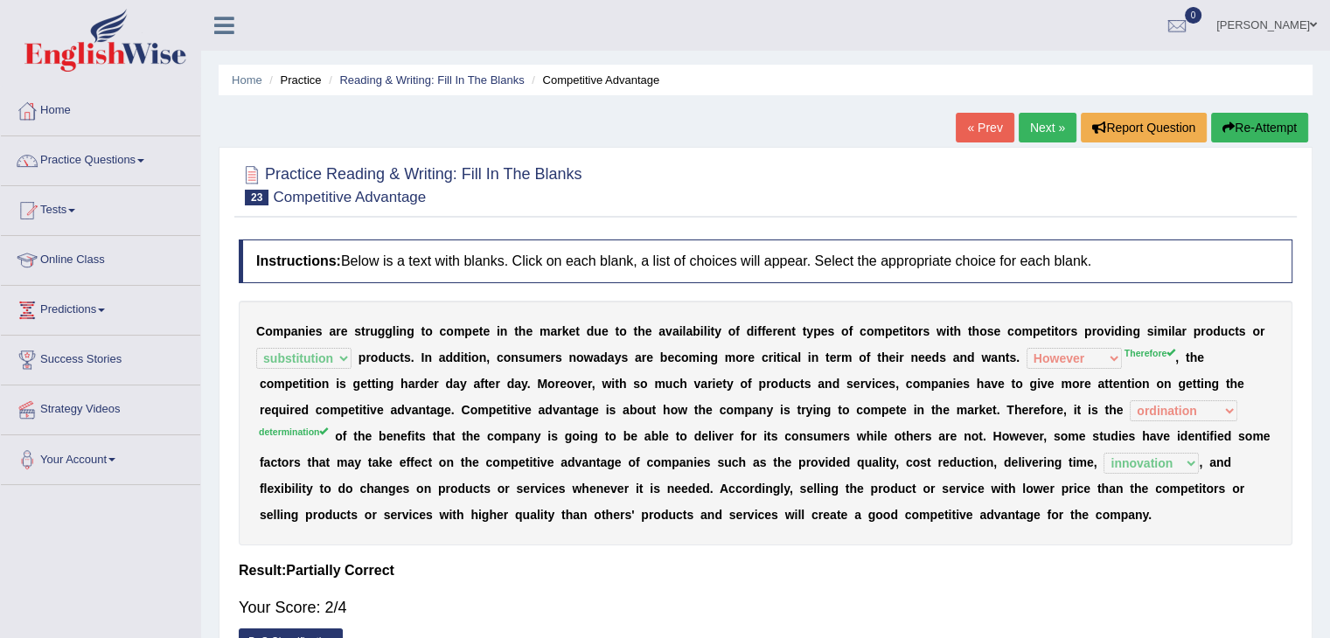
click at [1041, 123] on link "Next »" at bounding box center [1048, 128] width 58 height 30
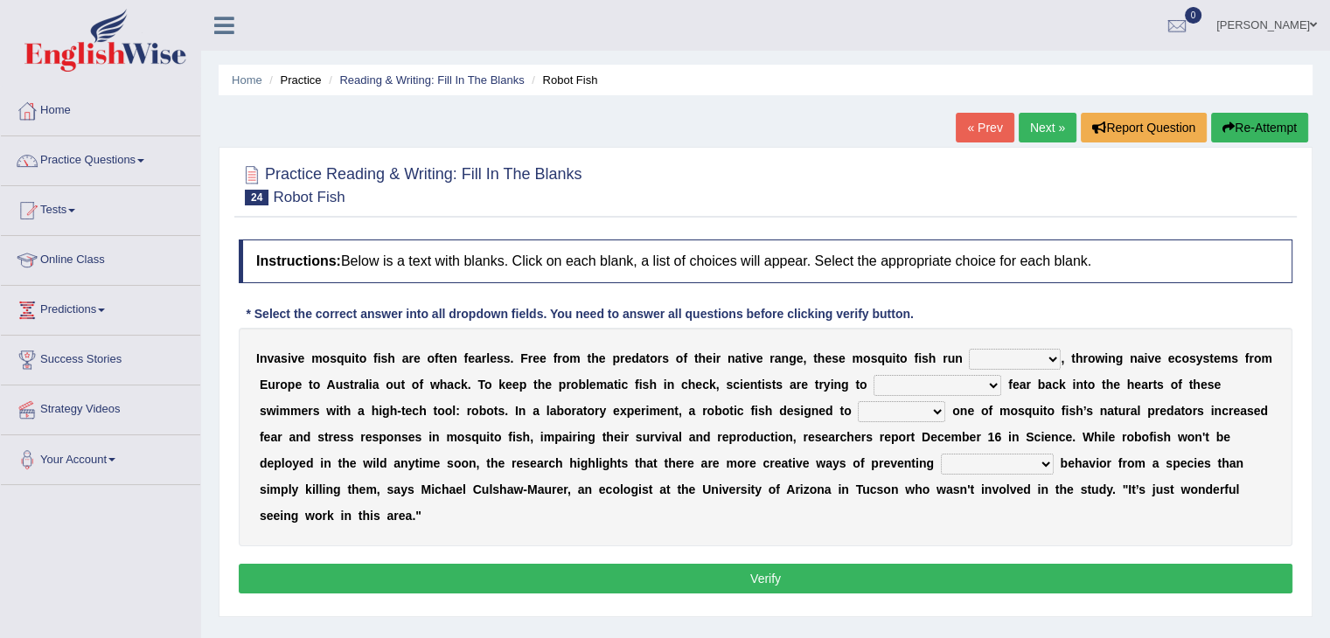
click at [1046, 358] on select "occupant flippant rampant concordant" at bounding box center [1015, 359] width 92 height 21
select select "occupant"
click at [969, 349] on select "occupant flippant rampant concordant" at bounding box center [1015, 359] width 92 height 21
click at [956, 382] on select "accept spike strike [PERSON_NAME]" at bounding box center [937, 385] width 128 height 21
select select "strike"
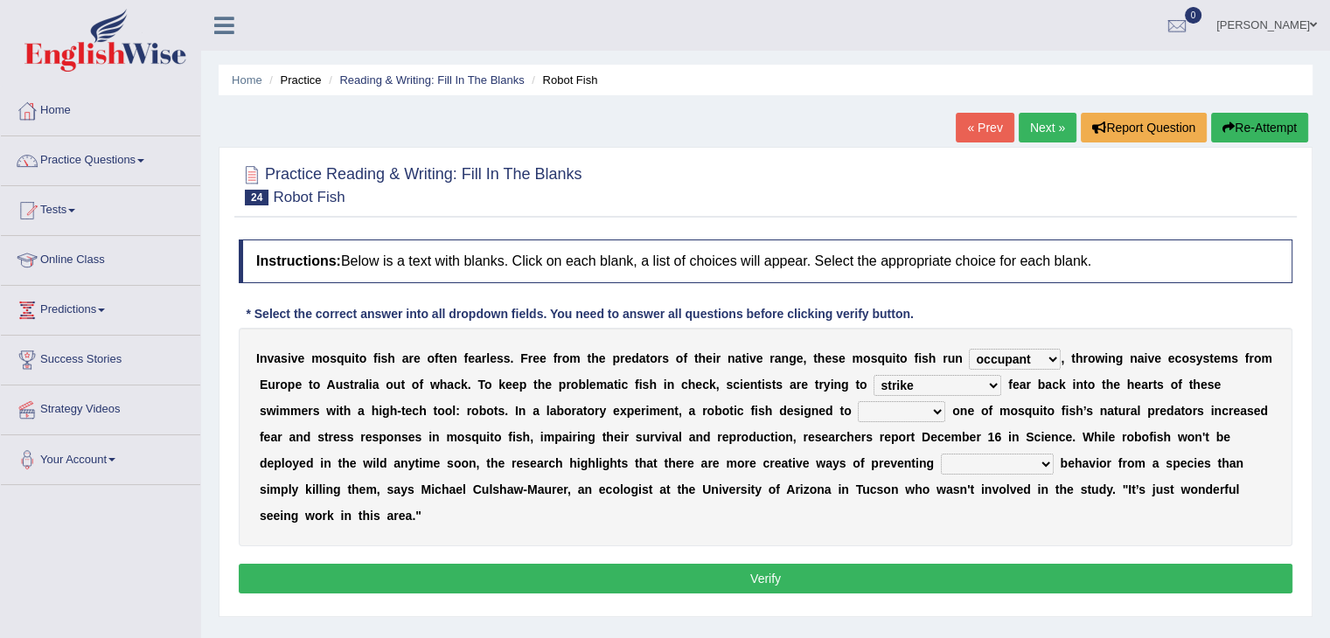
click at [873, 375] on select "accept spike strike drake" at bounding box center [937, 385] width 128 height 21
click at [860, 414] on select "bequest mimic battle conquest" at bounding box center [901, 411] width 87 height 21
select select "bequest"
click at [858, 401] on select "bequest mimic battle conquest" at bounding box center [901, 411] width 87 height 21
click at [941, 466] on select "unprivileged unprecedented uncharted unwanted" at bounding box center [997, 464] width 113 height 21
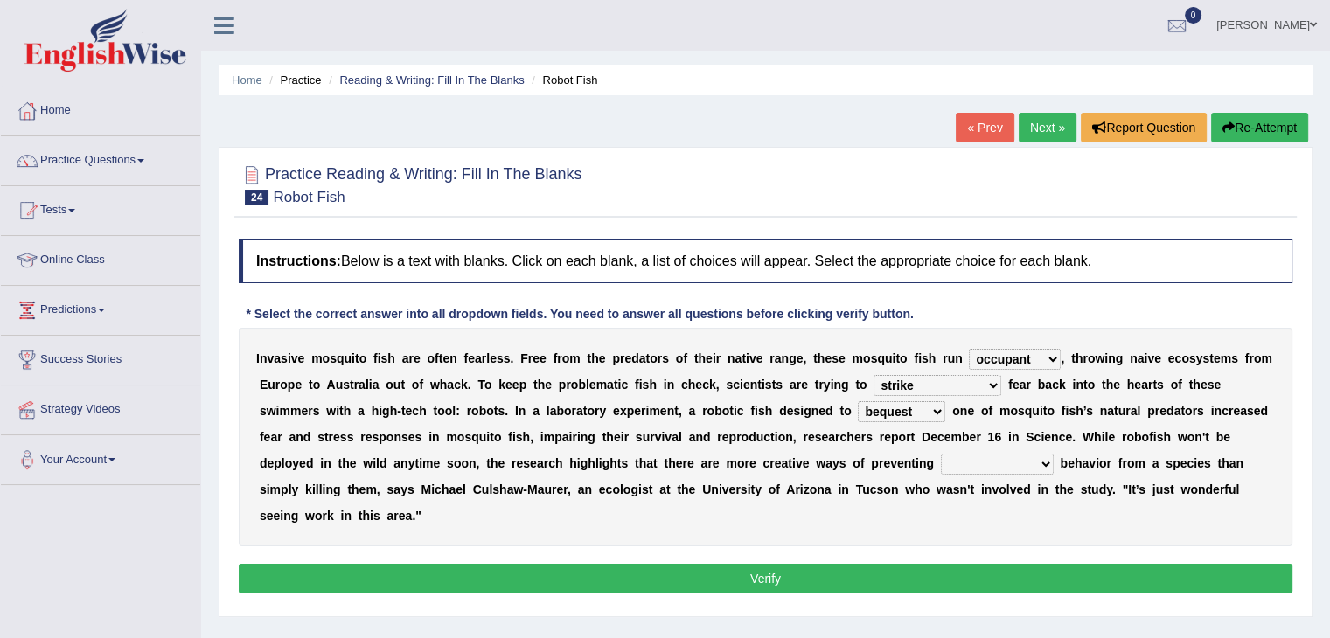
select select "unprecedented"
click at [941, 454] on select "unprivileged unprecedented uncharted unwanted" at bounding box center [997, 464] width 113 height 21
click at [766, 576] on button "Verify" at bounding box center [765, 579] width 1053 height 30
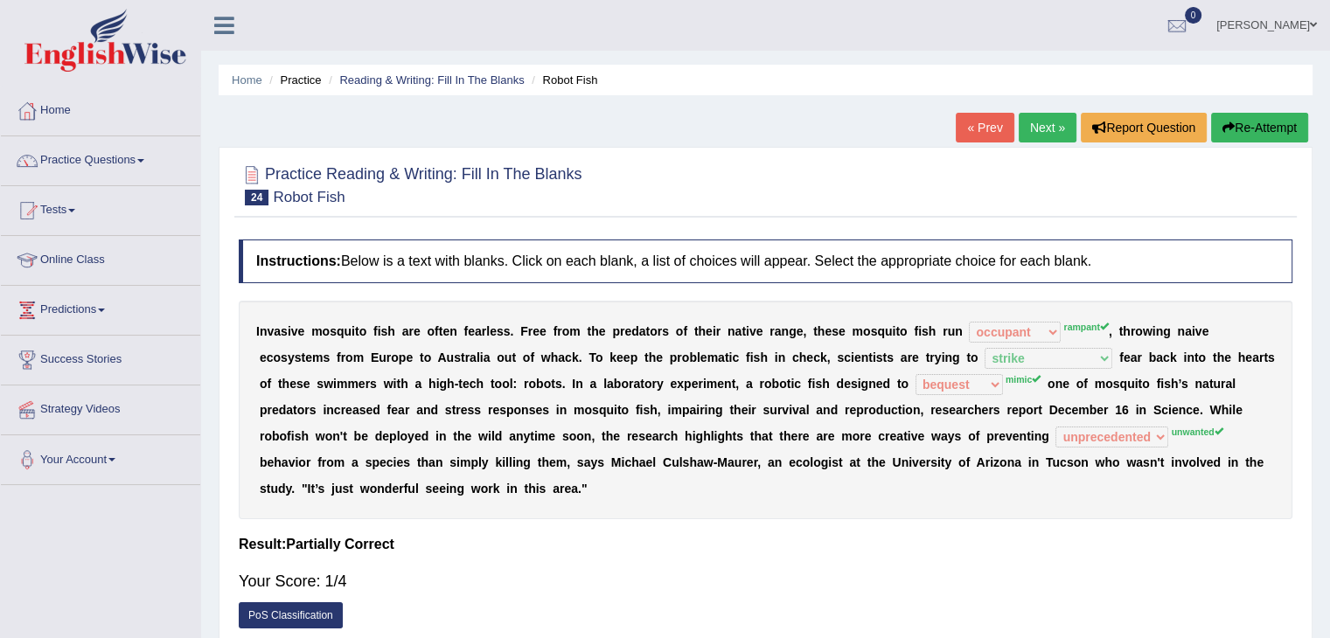
click at [1044, 127] on link "Next »" at bounding box center [1048, 128] width 58 height 30
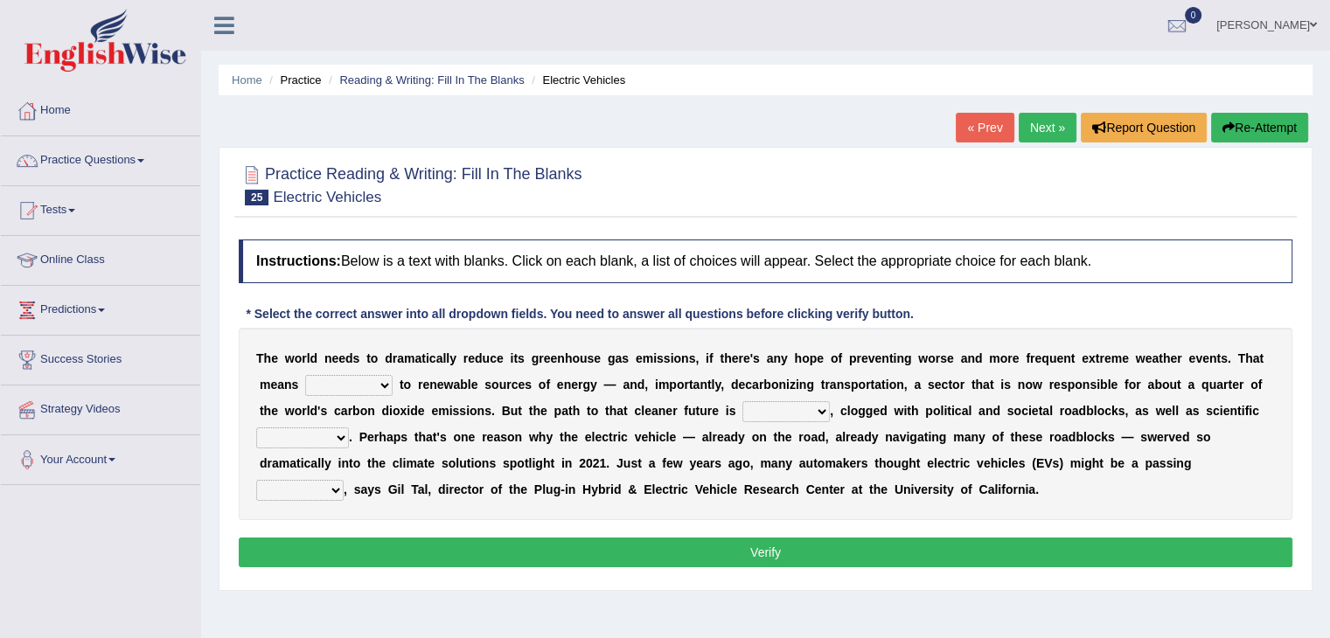
click at [367, 384] on select "grafting drafting crafting shifting" at bounding box center [348, 385] width 87 height 21
select select "shifting"
click at [305, 375] on select "grafting drafting crafting shifting" at bounding box center [348, 385] width 87 height 21
click at [790, 414] on select "daunting daunted daunt dauntless" at bounding box center [785, 411] width 87 height 21
select select "daunted"
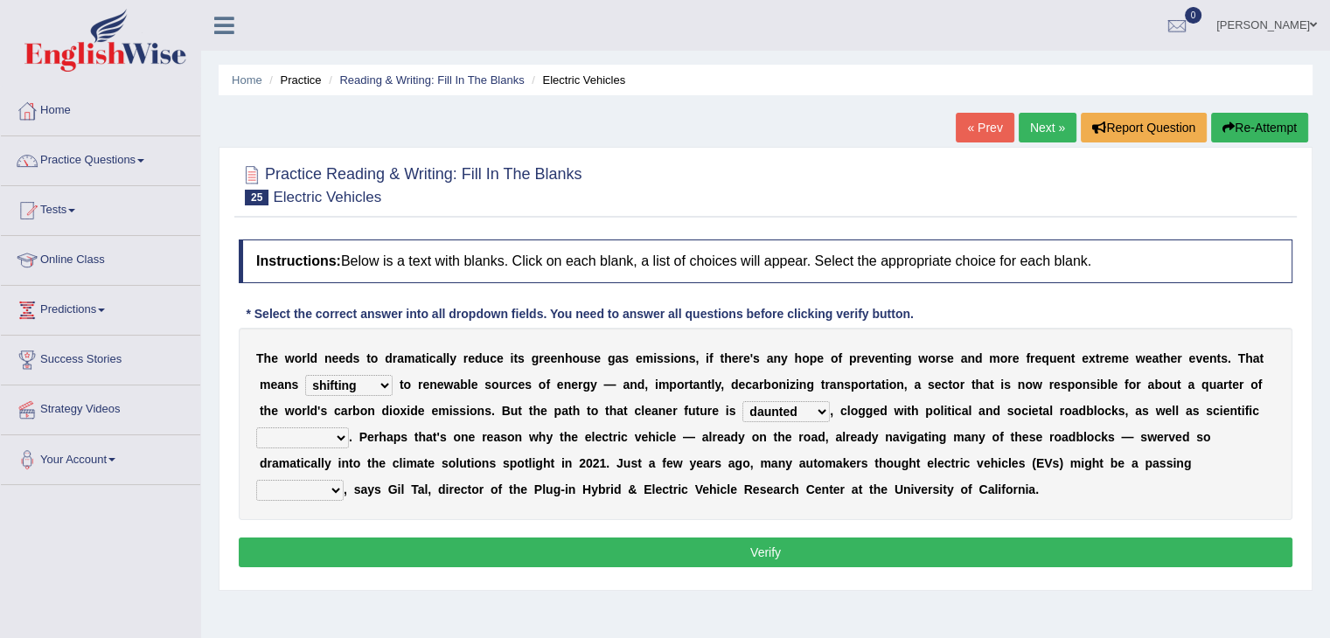
click at [742, 401] on select "daunting daunted daunt dauntless" at bounding box center [785, 411] width 87 height 21
click at [311, 434] on select "spectacles obstacles tentacles receptacles" at bounding box center [302, 438] width 93 height 21
select select "spectacles"
click at [256, 428] on select "spectacles obstacles tentacles receptacles" at bounding box center [302, 438] width 93 height 21
click at [324, 492] on select "fad gad tad lad" at bounding box center [299, 490] width 87 height 21
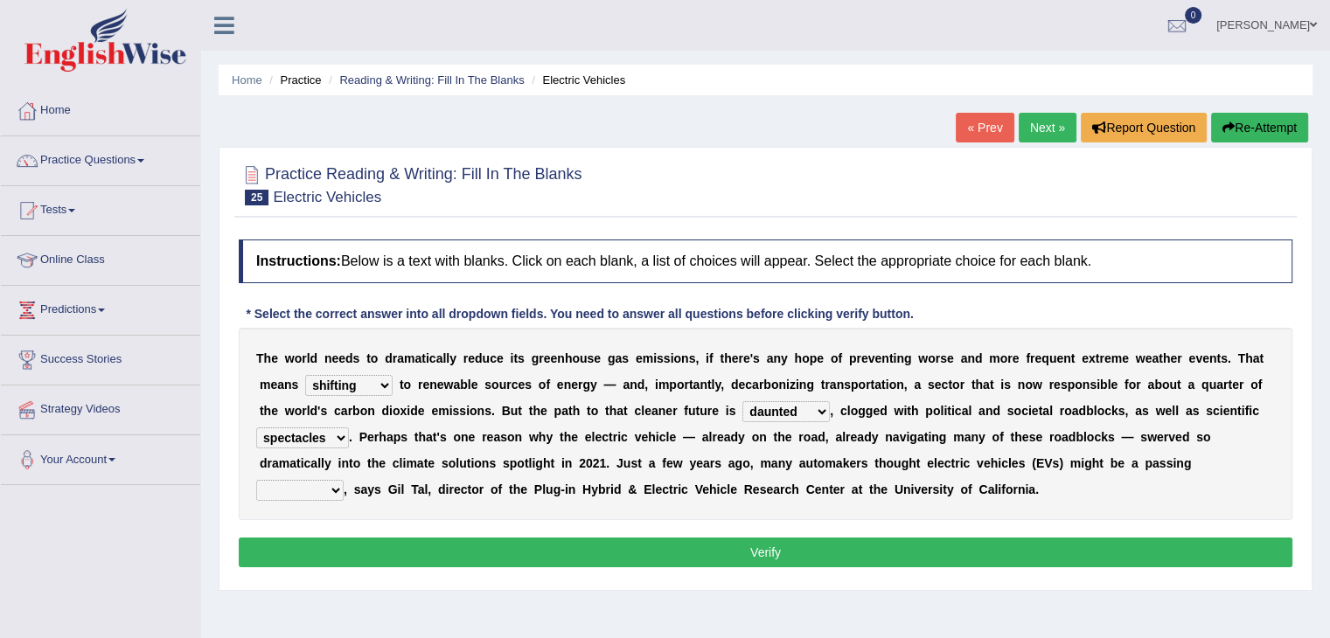
select select "fad"
click at [256, 480] on select "fad gad tad lad" at bounding box center [299, 490] width 87 height 21
click at [734, 550] on button "Verify" at bounding box center [765, 553] width 1053 height 30
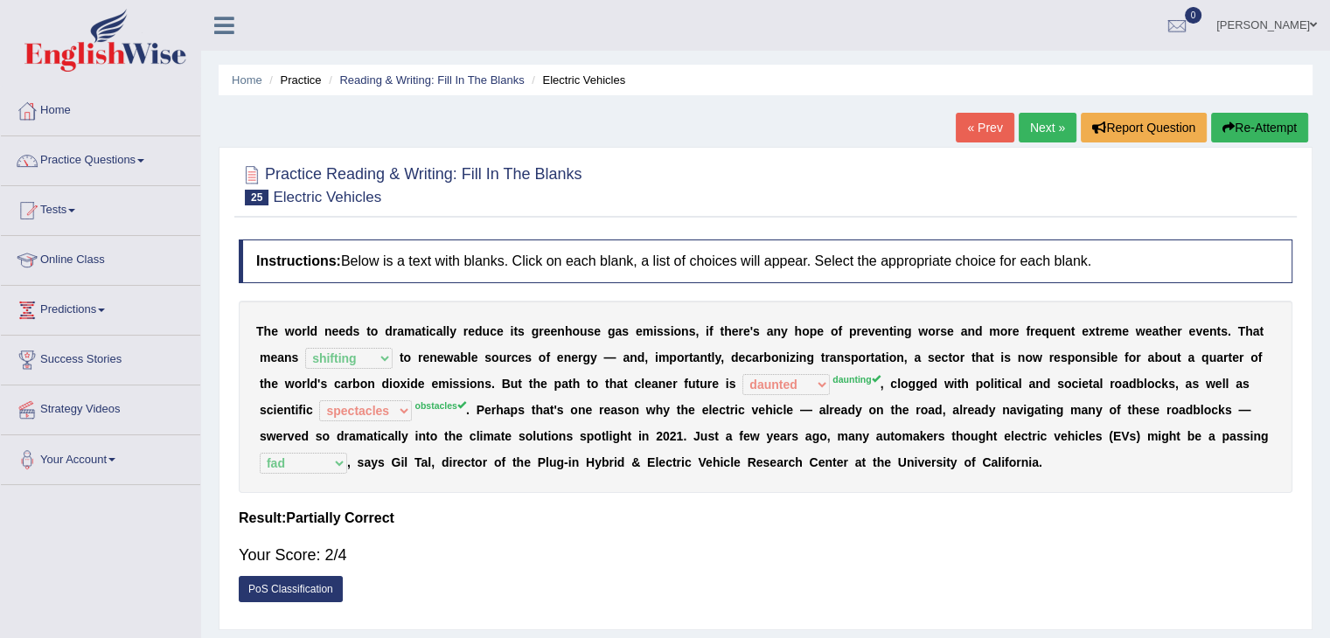
click at [1042, 123] on link "Next »" at bounding box center [1048, 128] width 58 height 30
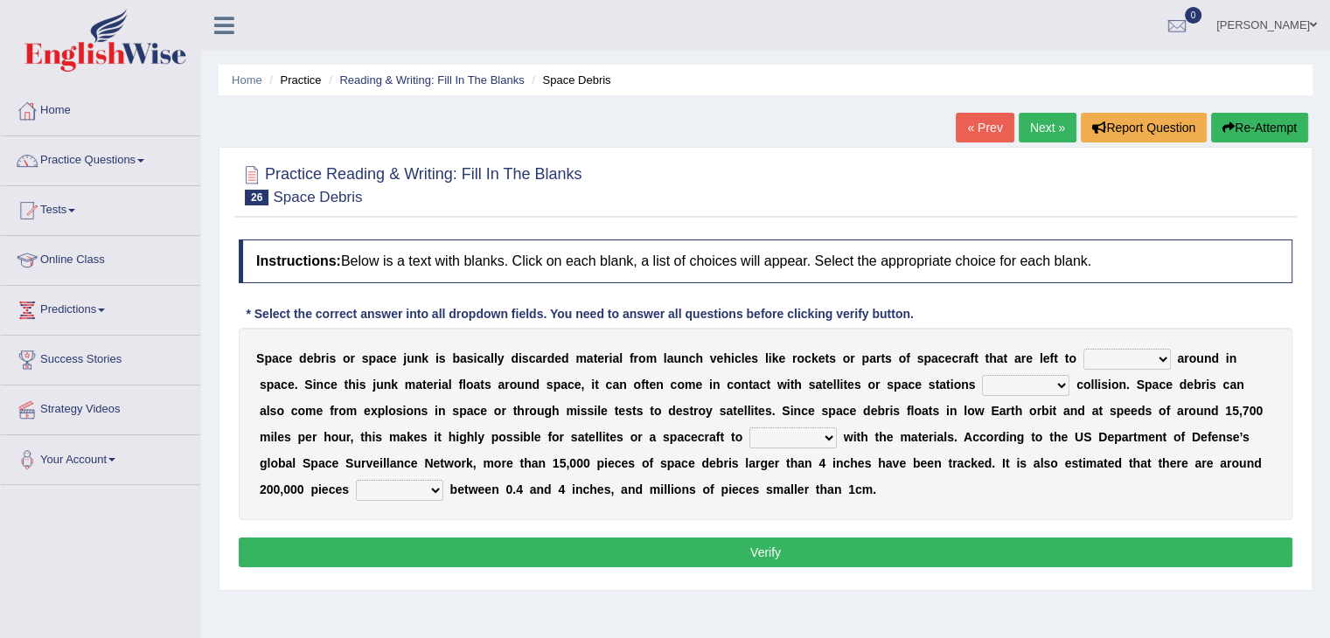
click at [1118, 358] on select "twist center roam loll" at bounding box center [1126, 359] width 87 height 21
select select "center"
click at [1083, 349] on select "twist center roam loll" at bounding box center [1126, 359] width 87 height 21
click at [1137, 358] on select "twist center roam loll" at bounding box center [1126, 359] width 87 height 21
click at [1083, 349] on select "twist center roam loll" at bounding box center [1126, 359] width 87 height 21
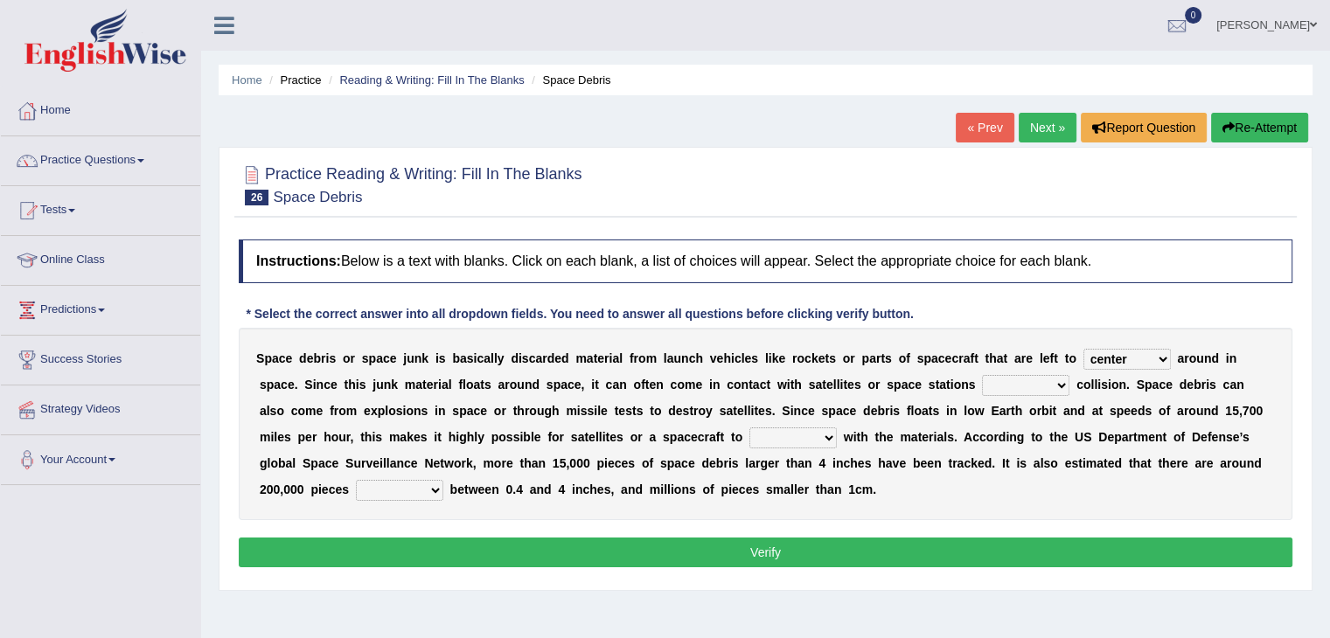
click at [1035, 386] on select "risks risk risked risking" at bounding box center [1025, 385] width 87 height 21
select select "risking"
click at [982, 375] on select "risks risk risked risking" at bounding box center [1025, 385] width 87 height 21
click at [749, 442] on select "collect collate collide collocate" at bounding box center [792, 438] width 87 height 21
select select "collate"
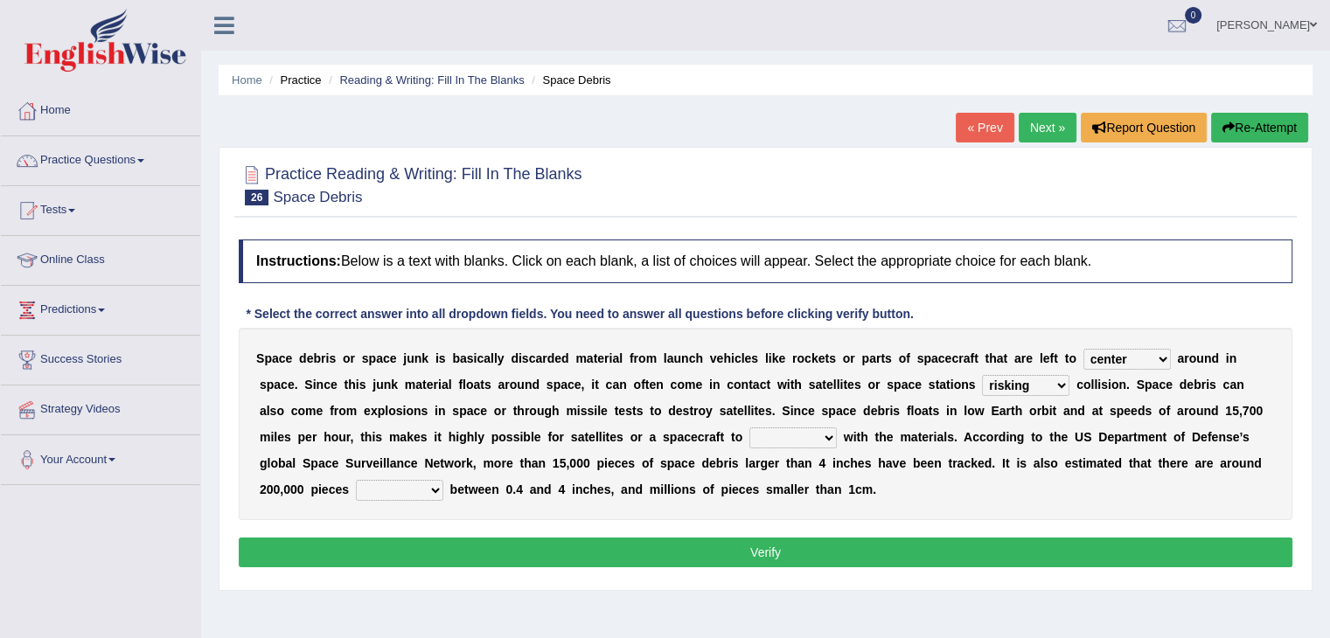
click at [749, 428] on select "collect collate collide collocate" at bounding box center [792, 438] width 87 height 21
click at [356, 487] on select "sized sizing size sizes" at bounding box center [399, 490] width 87 height 21
select select "sizing"
click at [356, 480] on select "sized sizing size sizes" at bounding box center [399, 490] width 87 height 21
click at [760, 552] on button "Verify" at bounding box center [765, 553] width 1053 height 30
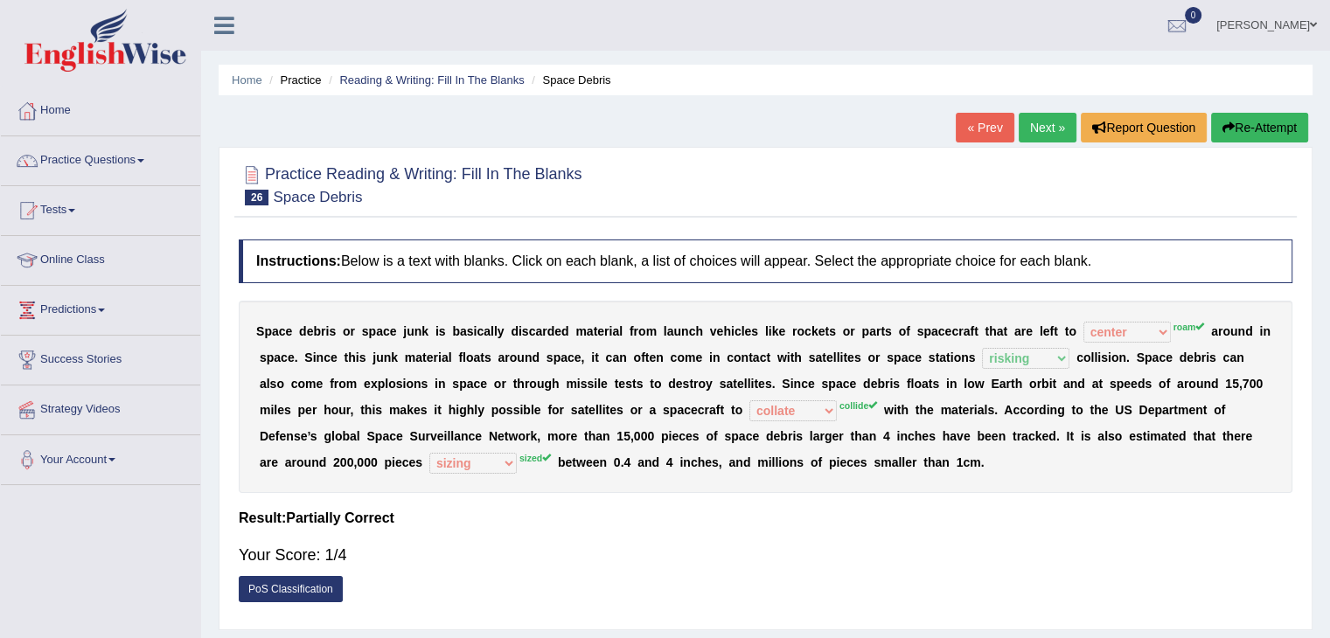
click at [1045, 123] on link "Next »" at bounding box center [1048, 128] width 58 height 30
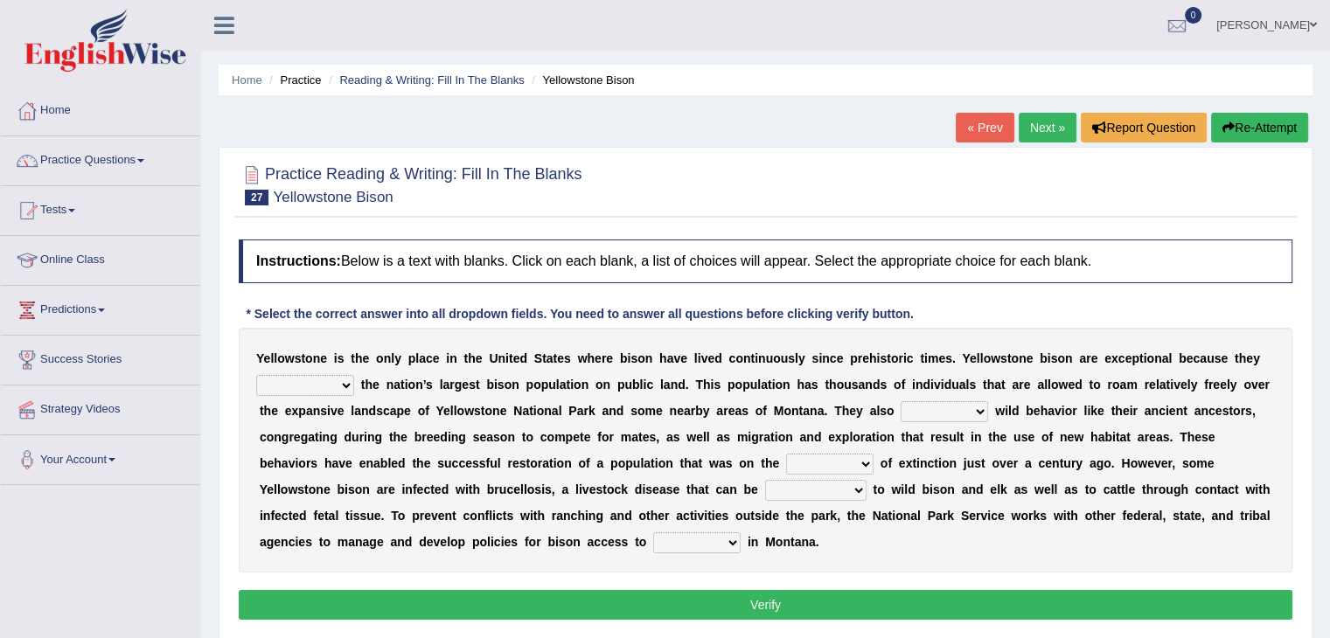
click at [286, 379] on select "congregate comprise consist compromise" at bounding box center [305, 385] width 98 height 21
select select "comprise"
click at [256, 375] on select "congregate comprise consist compromise" at bounding box center [305, 385] width 98 height 21
click at [935, 412] on select "exhibit disregard resist encourage" at bounding box center [943, 411] width 87 height 21
select select "resist"
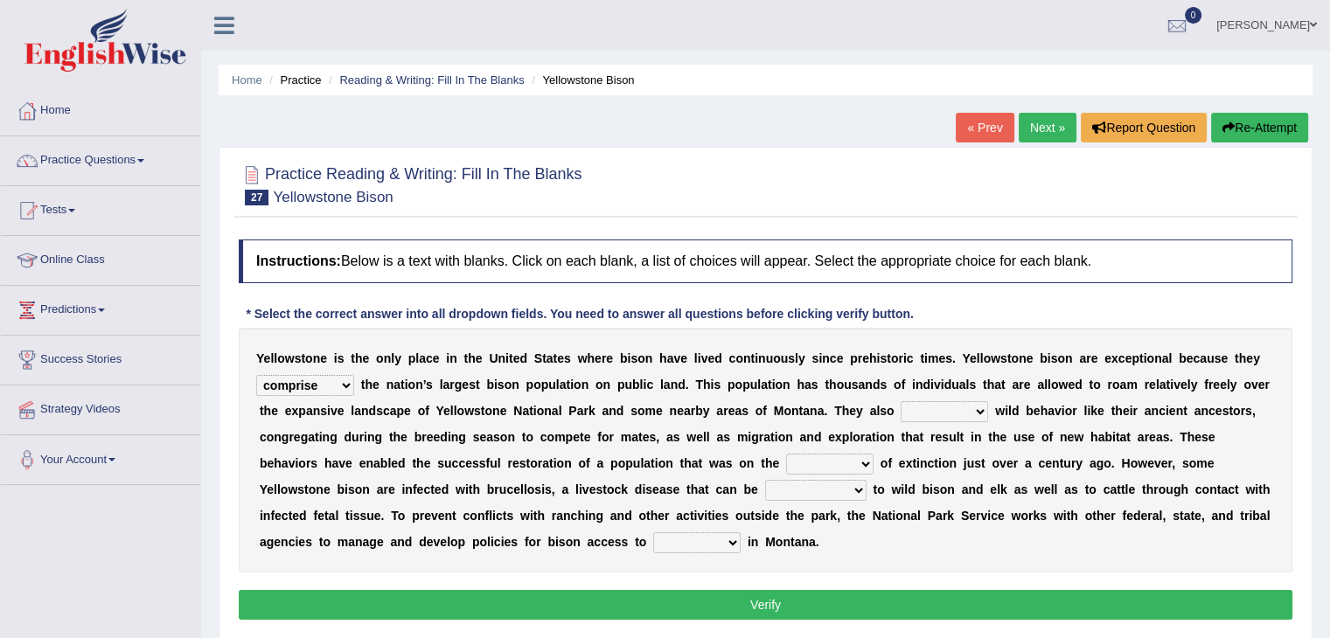
click at [900, 401] on select "exhibit disregard resist encourage" at bounding box center [943, 411] width 87 height 21
click at [824, 462] on select "brine brink danger brindle" at bounding box center [829, 464] width 87 height 21
select select "brink"
click at [786, 454] on select "brine brink danger brindle" at bounding box center [829, 464] width 87 height 21
click at [813, 503] on div "Y e l l o w s t o n e i s t h e o n l y p l a c e i n t h e U n i t e d S t a t…" at bounding box center [765, 450] width 1053 height 245
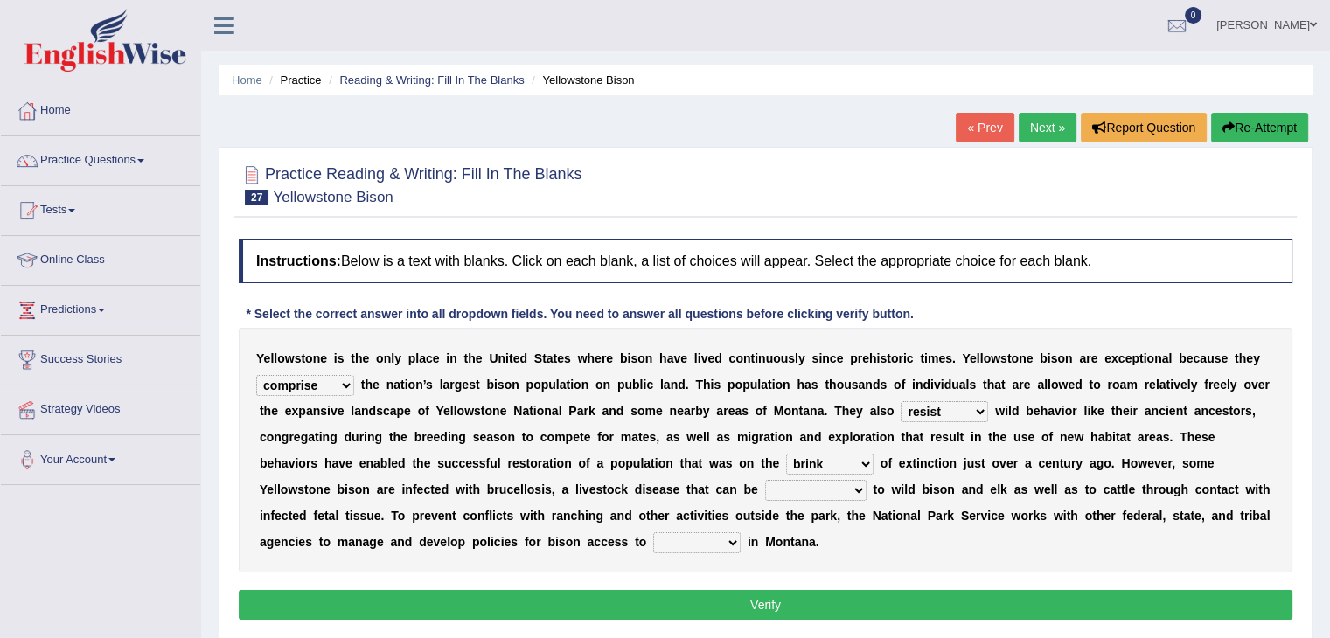
click at [827, 489] on select "transplanted transported transgressed transmitted" at bounding box center [815, 490] width 101 height 21
select select "transmitted"
click at [765, 480] on select "transplanted transported transgressed transmitted" at bounding box center [815, 490] width 101 height 21
click at [713, 536] on select "habitat habitat habitant food" at bounding box center [696, 542] width 87 height 21
select select "habitat"
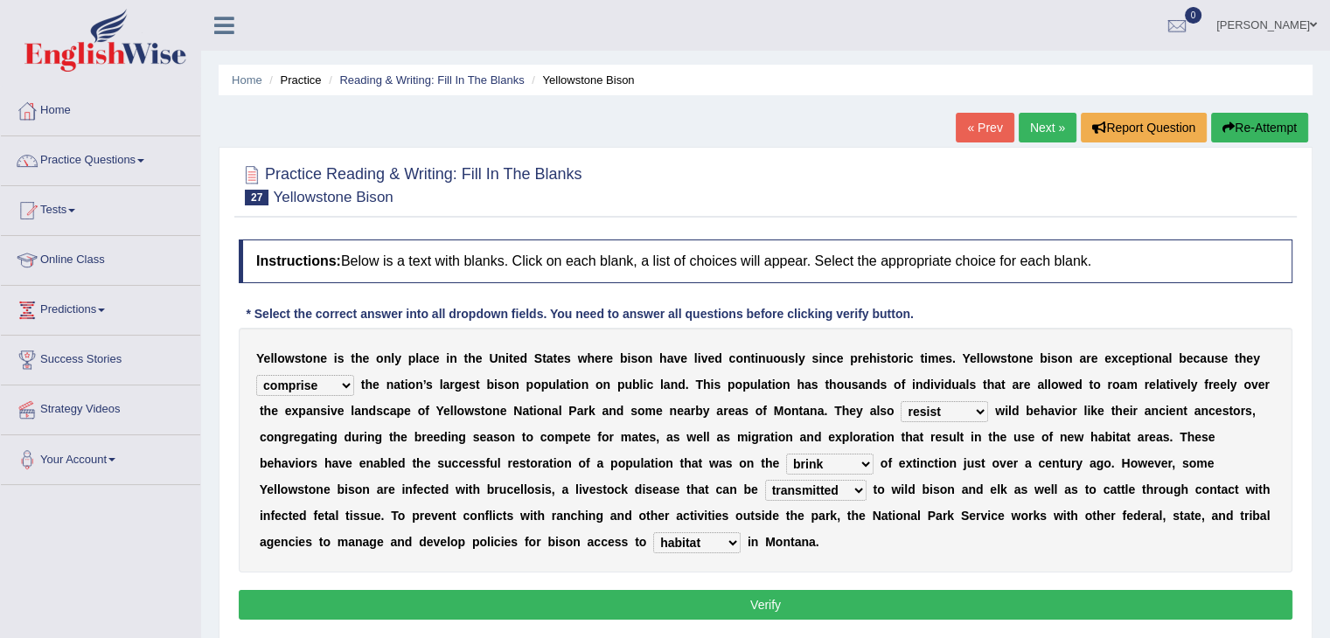
click at [653, 532] on select "habitat habitat habitant food" at bounding box center [696, 542] width 87 height 21
click at [769, 601] on button "Verify" at bounding box center [765, 605] width 1053 height 30
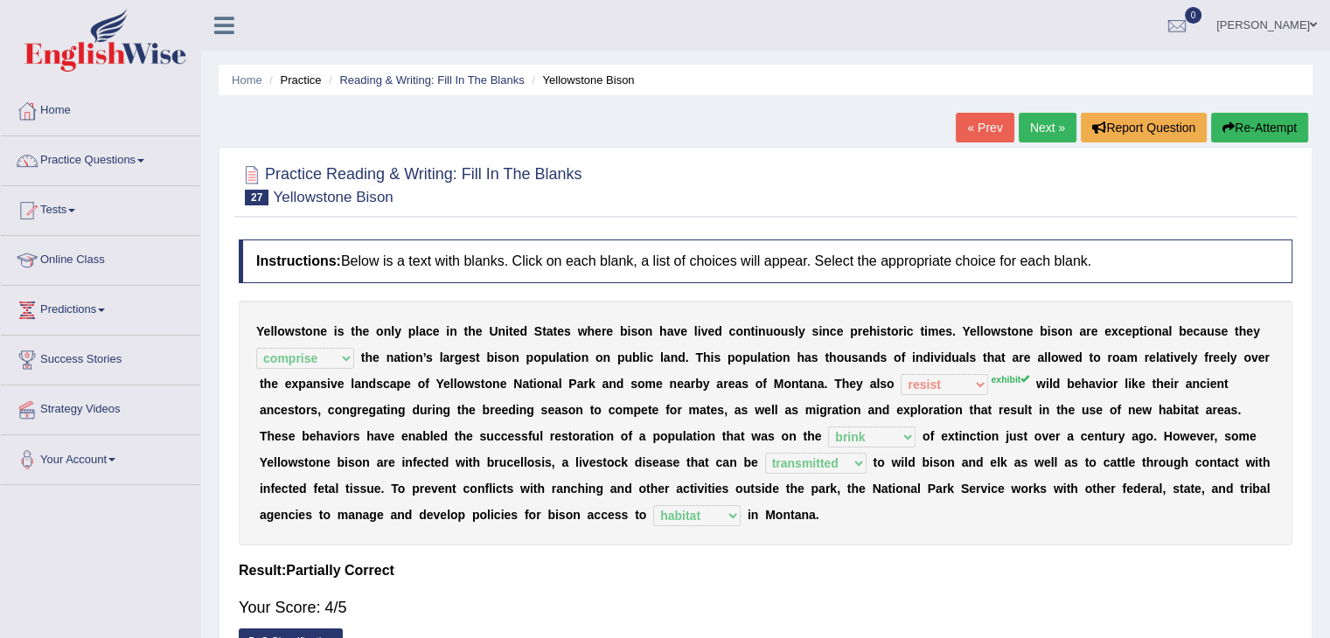
click at [1043, 127] on link "Next »" at bounding box center [1048, 128] width 58 height 30
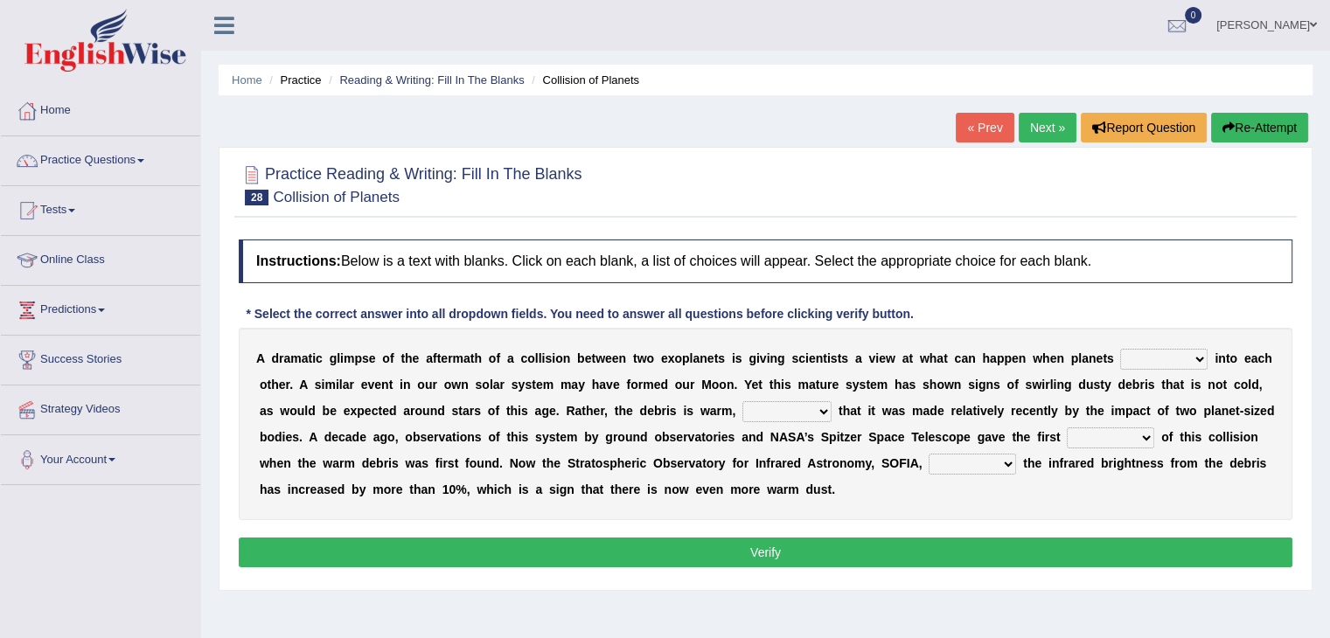
click at [1174, 361] on select "crash explore roam implode" at bounding box center [1163, 359] width 87 height 21
select select "crash"
click at [1120, 349] on select "crash explore roam implode" at bounding box center [1163, 359] width 87 height 21
click at [1179, 355] on select "crash explore roam implode" at bounding box center [1163, 359] width 87 height 21
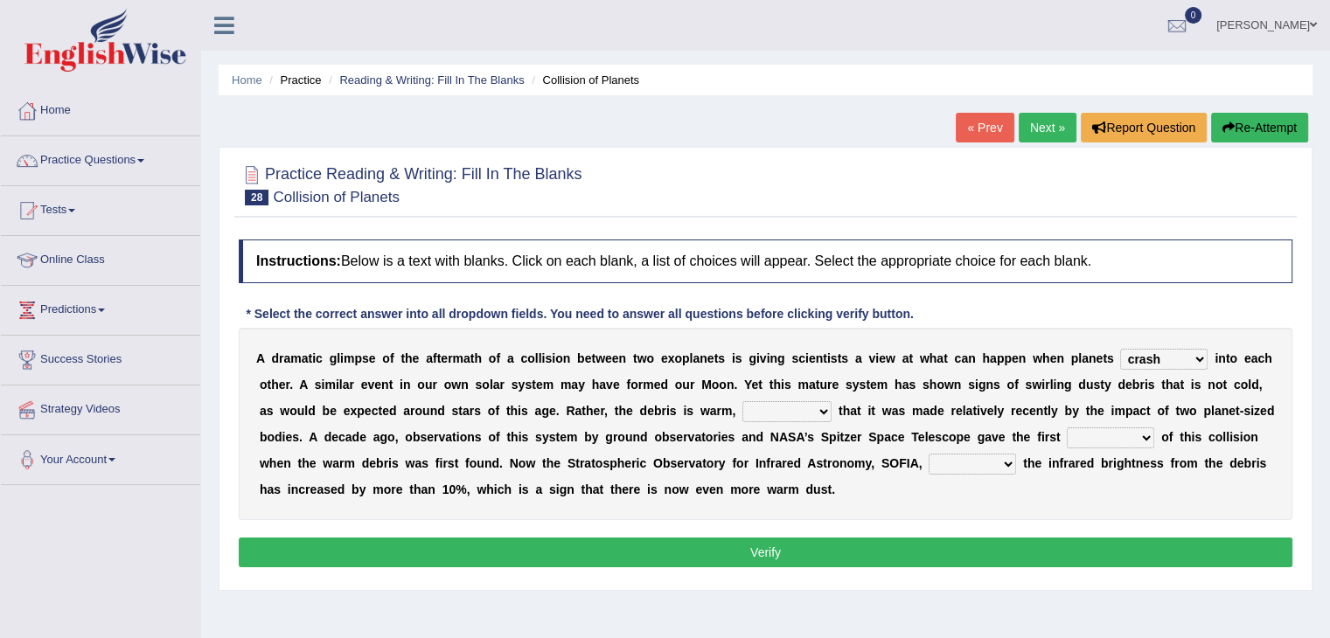
click at [785, 410] on select "reinforcing sentencing forging conducing" at bounding box center [786, 411] width 89 height 21
select select "reinforcing"
click at [742, 401] on select "reinforcing sentencing forging conducing" at bounding box center [786, 411] width 89 height 21
click at [1102, 441] on select "pints faints hints taints" at bounding box center [1110, 438] width 87 height 21
select select "hints"
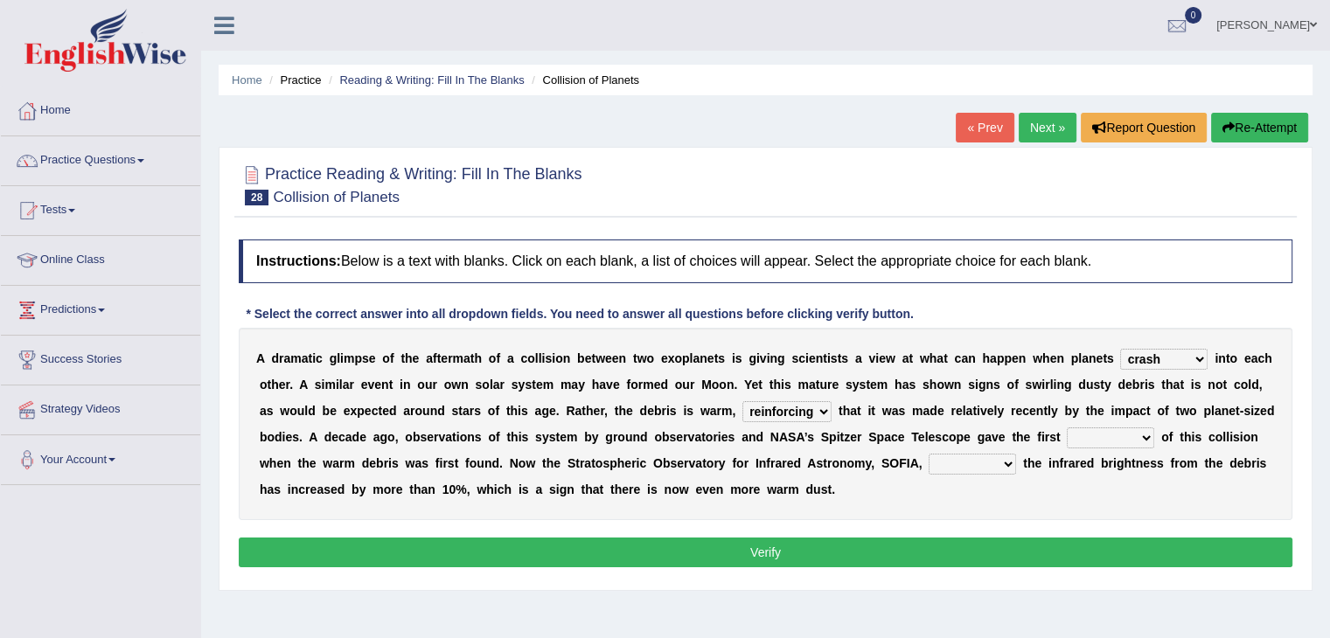
click at [1067, 428] on select "pints faints hints taints" at bounding box center [1110, 438] width 87 height 21
click at [969, 463] on select "concealed revealed repealed unsealed" at bounding box center [971, 464] width 87 height 21
select select "revealed"
click at [928, 454] on select "concealed revealed repealed unsealed" at bounding box center [971, 464] width 87 height 21
click at [808, 550] on button "Verify" at bounding box center [765, 553] width 1053 height 30
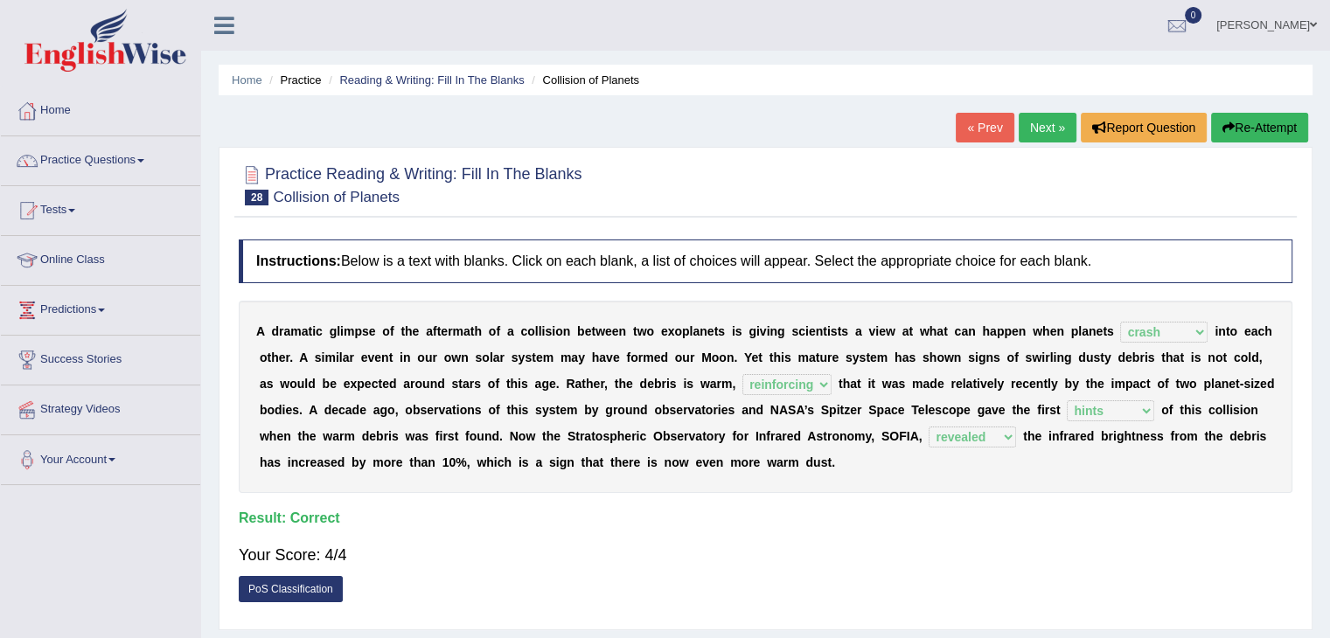
click at [48, 114] on link "Home" at bounding box center [100, 109] width 199 height 44
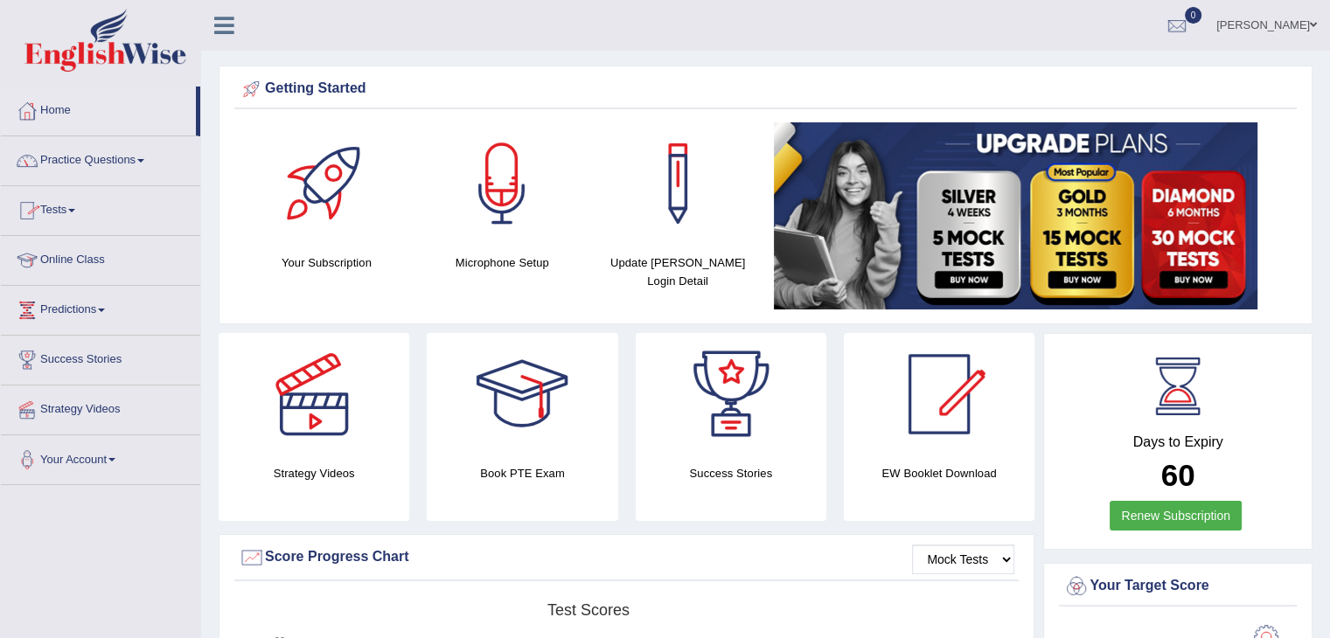
click at [108, 158] on link "Practice Questions" at bounding box center [100, 158] width 199 height 44
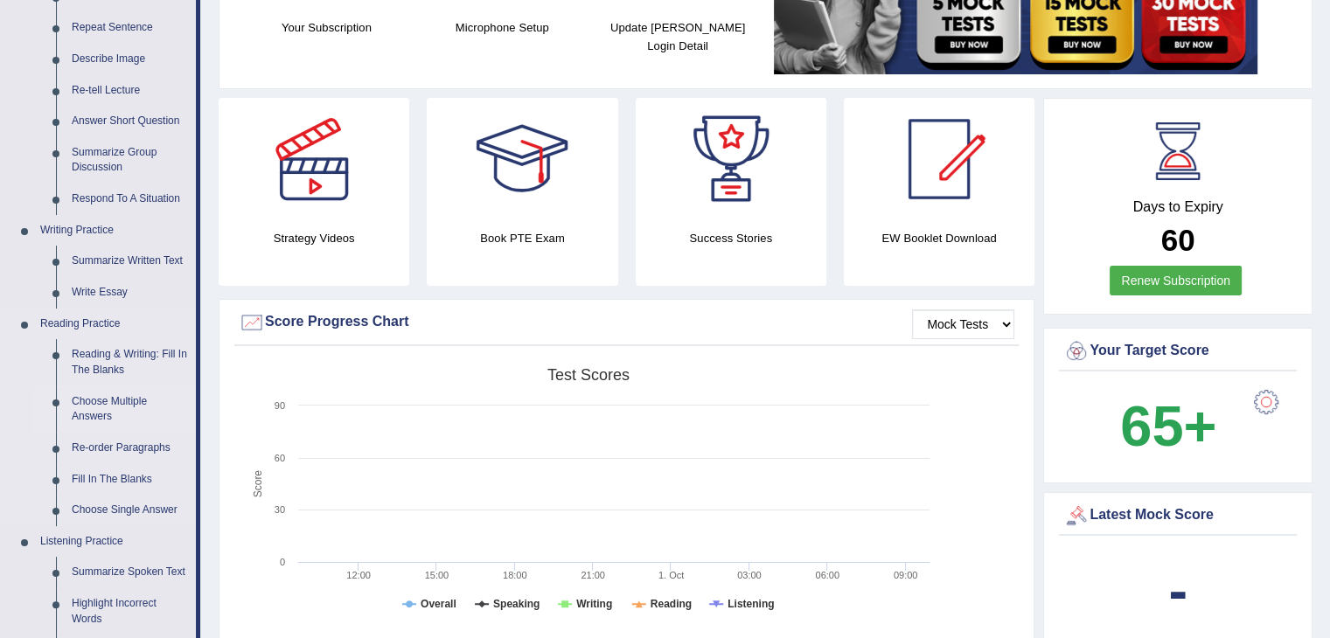
scroll to position [262, 0]
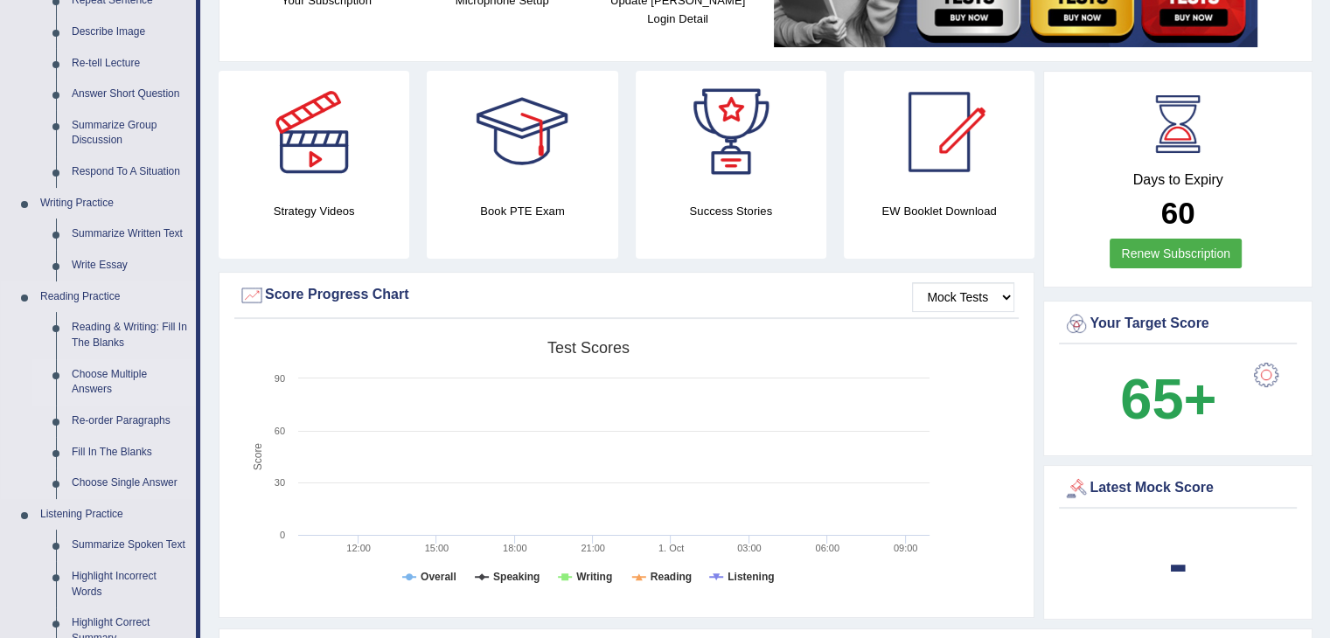
click at [114, 379] on link "Choose Multiple Answers" at bounding box center [130, 382] width 132 height 46
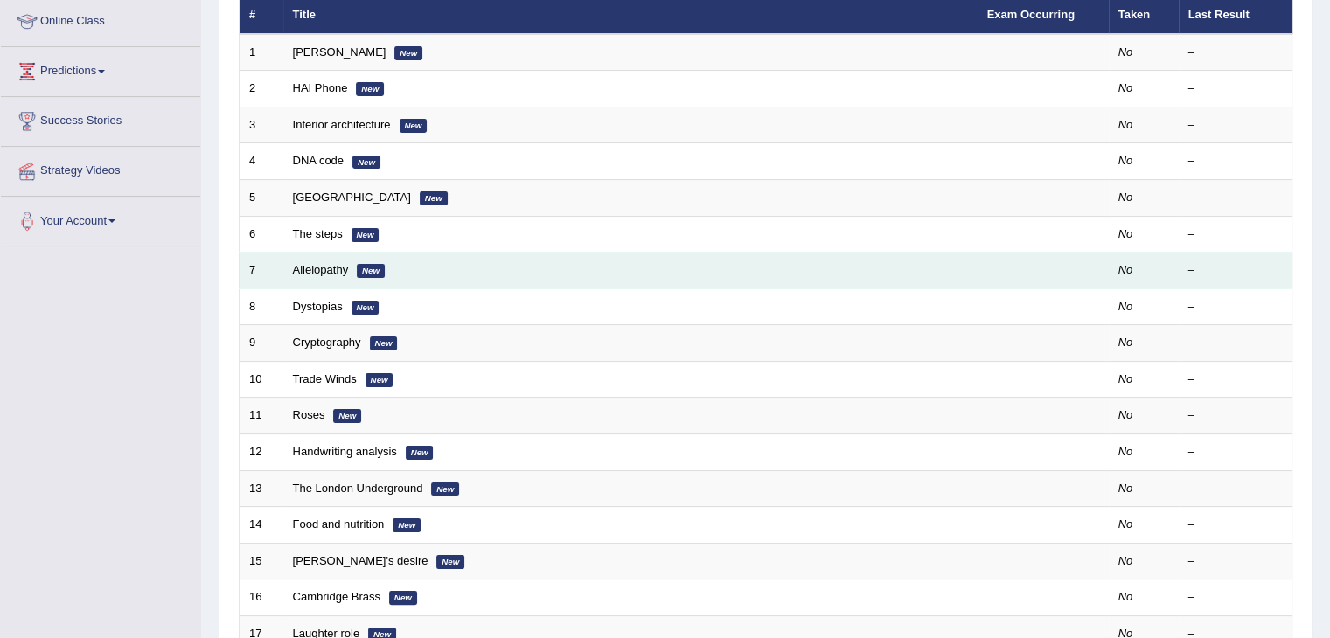
scroll to position [164, 0]
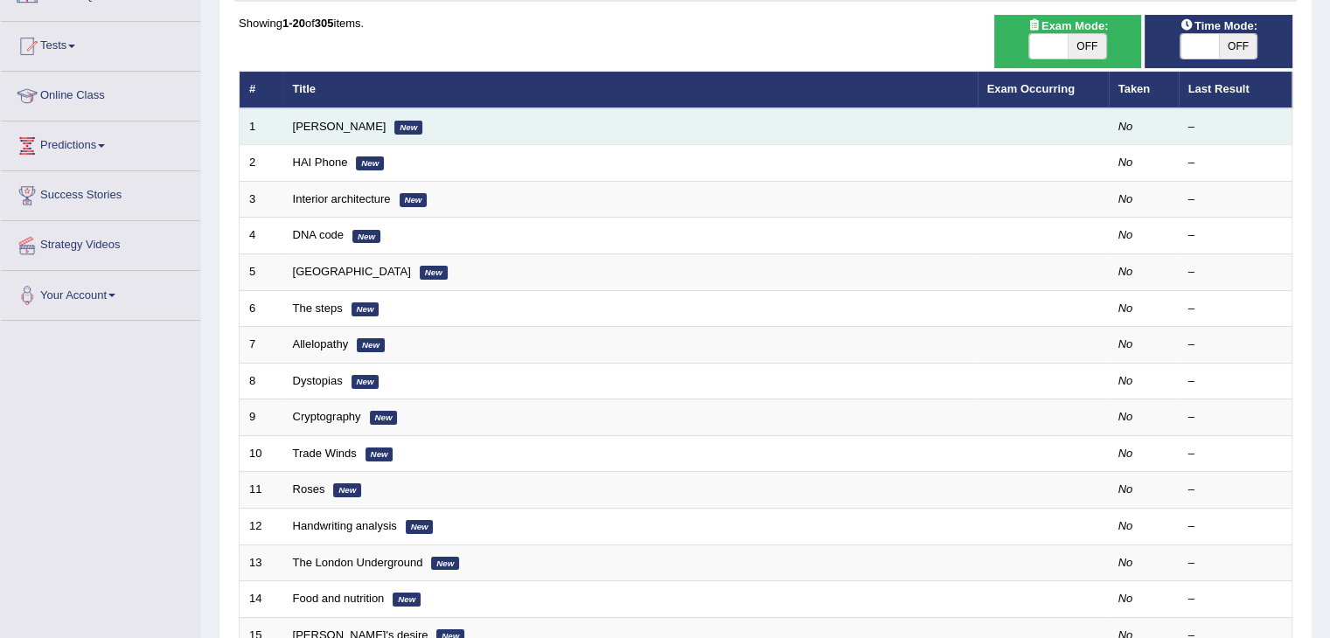
click at [394, 122] on em "New" at bounding box center [408, 128] width 28 height 14
click at [344, 121] on link "[PERSON_NAME]" at bounding box center [340, 126] width 94 height 13
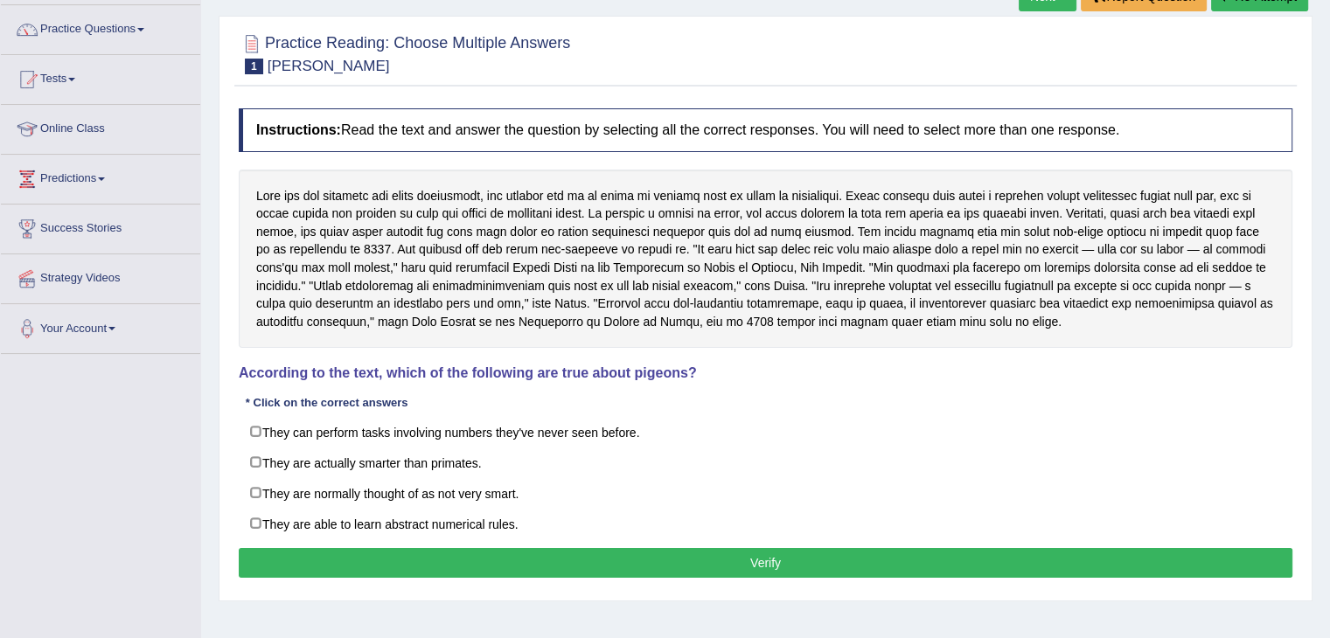
scroll to position [87, 0]
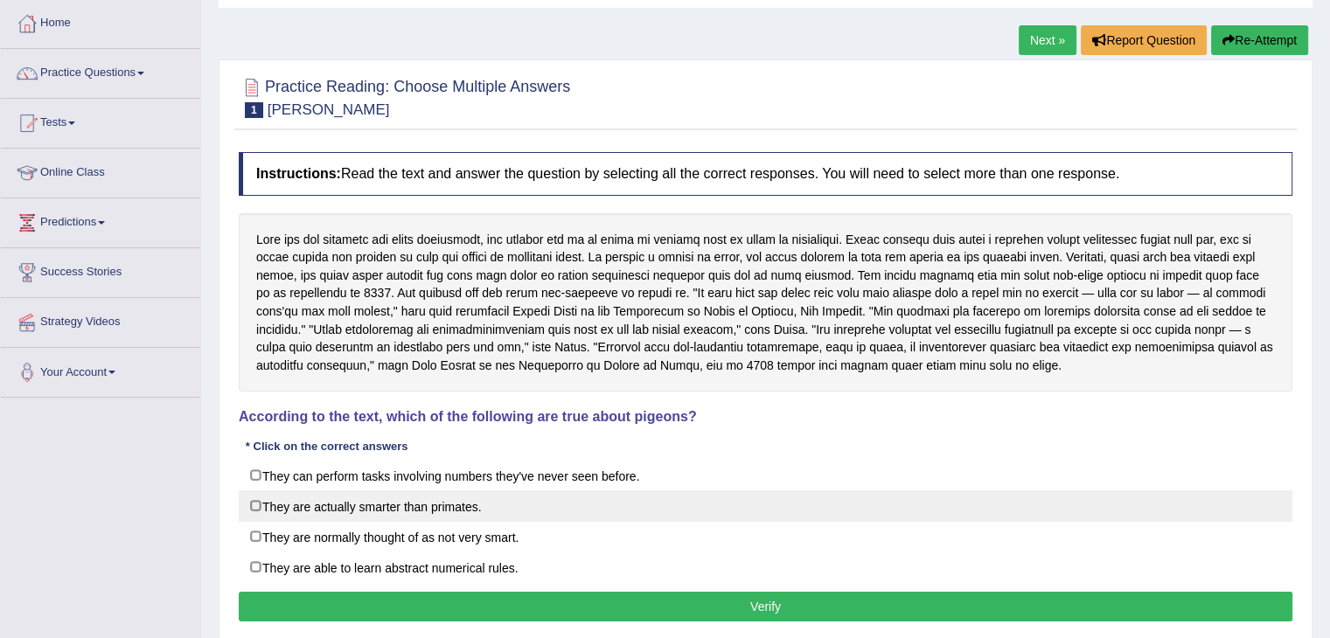
click at [259, 508] on label "They are actually smarter than primates." at bounding box center [765, 505] width 1053 height 31
checkbox input "true"
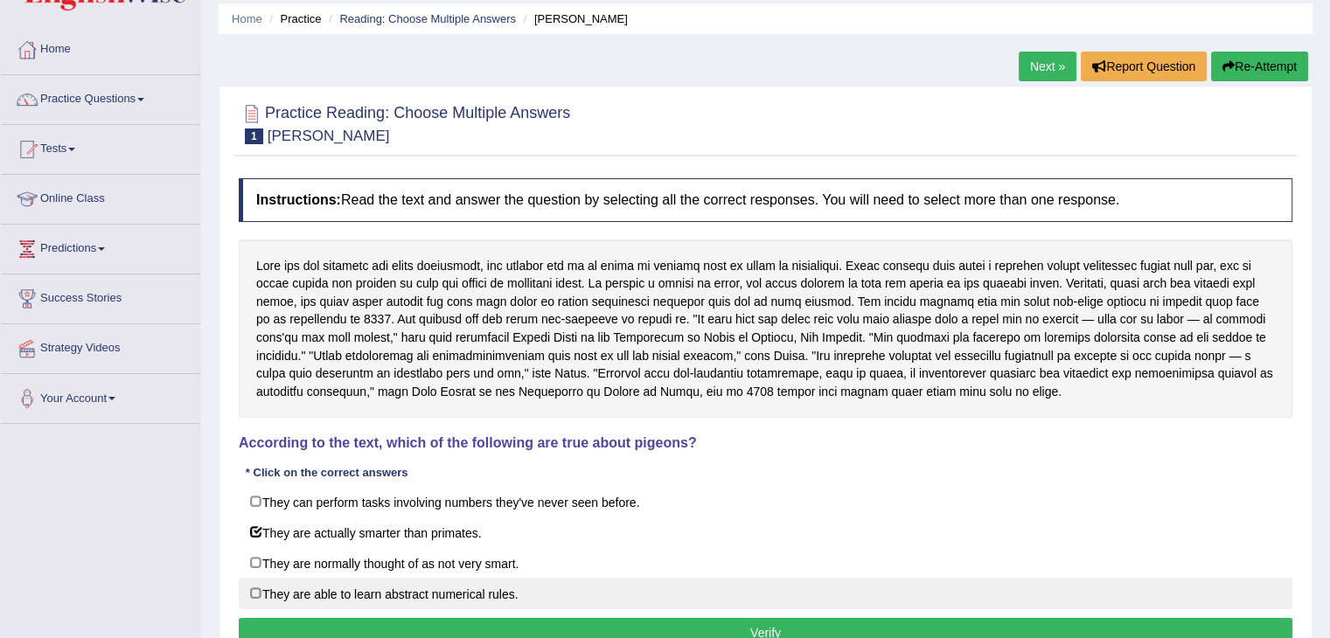
scroll to position [175, 0]
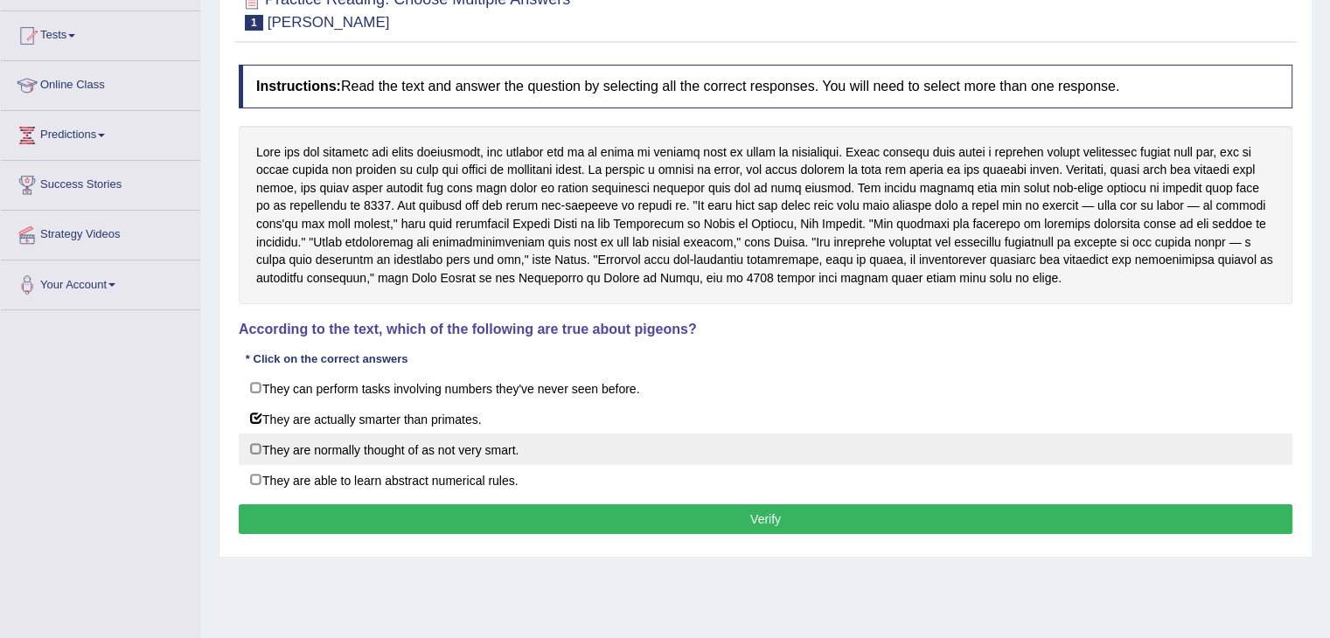
click at [557, 454] on label "They are normally thought of as not very smart." at bounding box center [765, 449] width 1053 height 31
checkbox input "true"
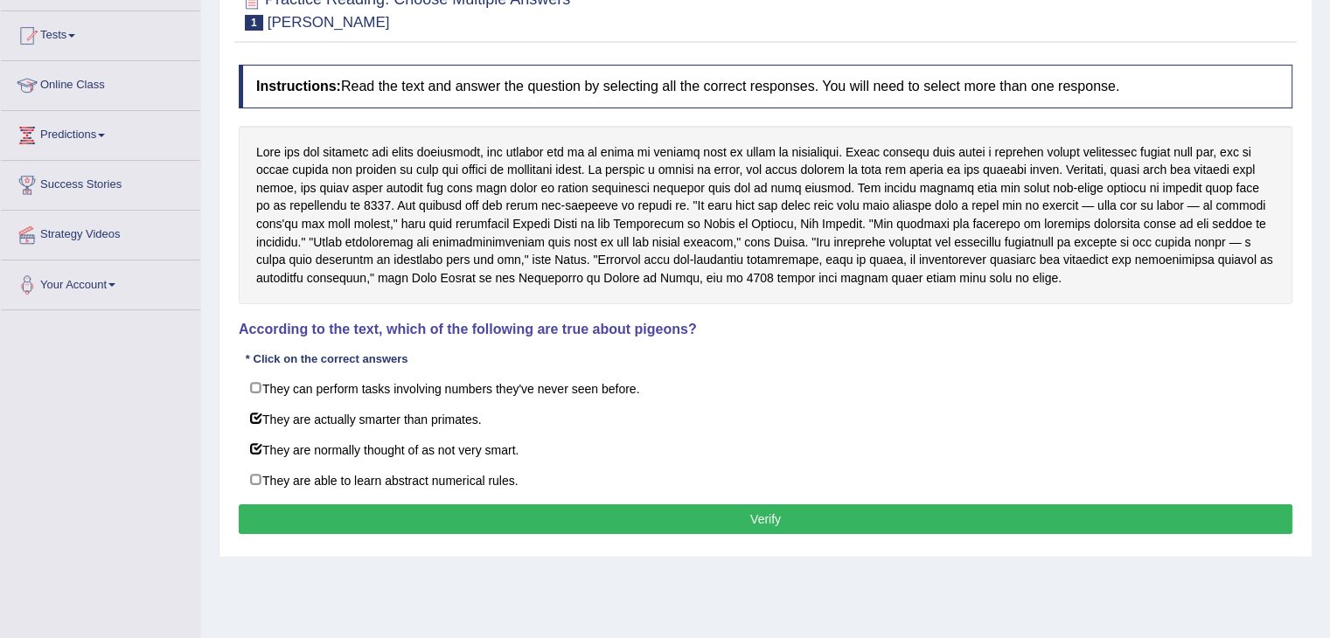
click at [785, 515] on button "Verify" at bounding box center [765, 519] width 1053 height 30
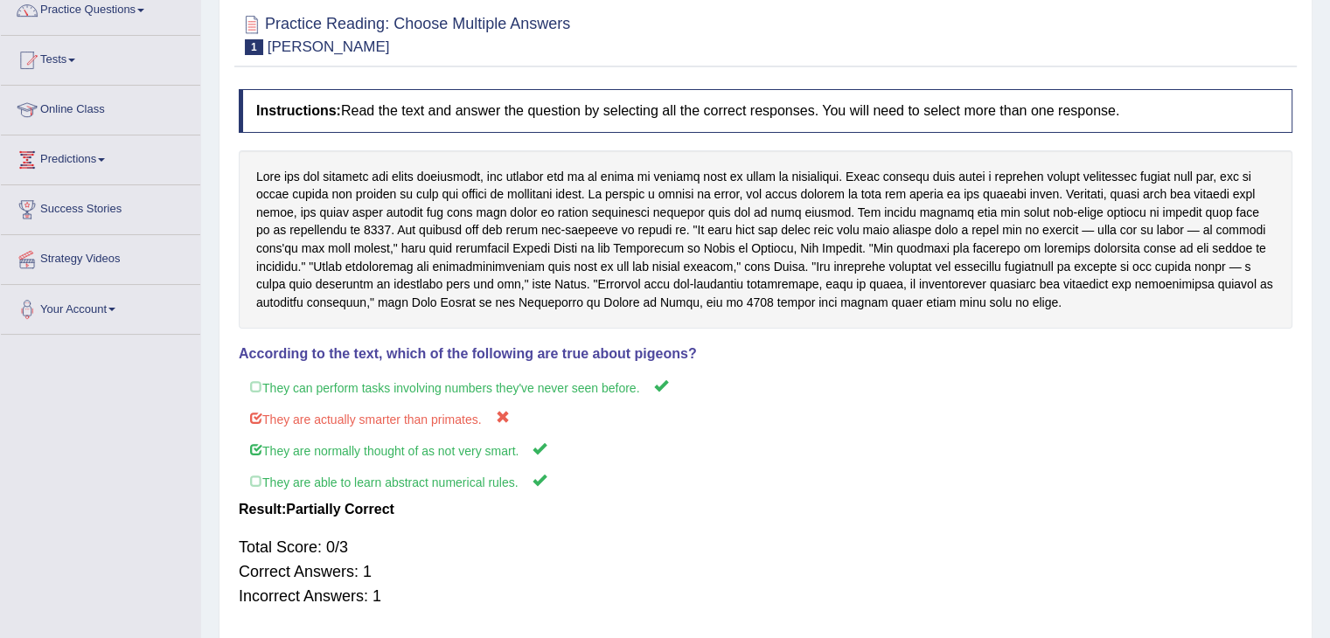
scroll to position [17, 0]
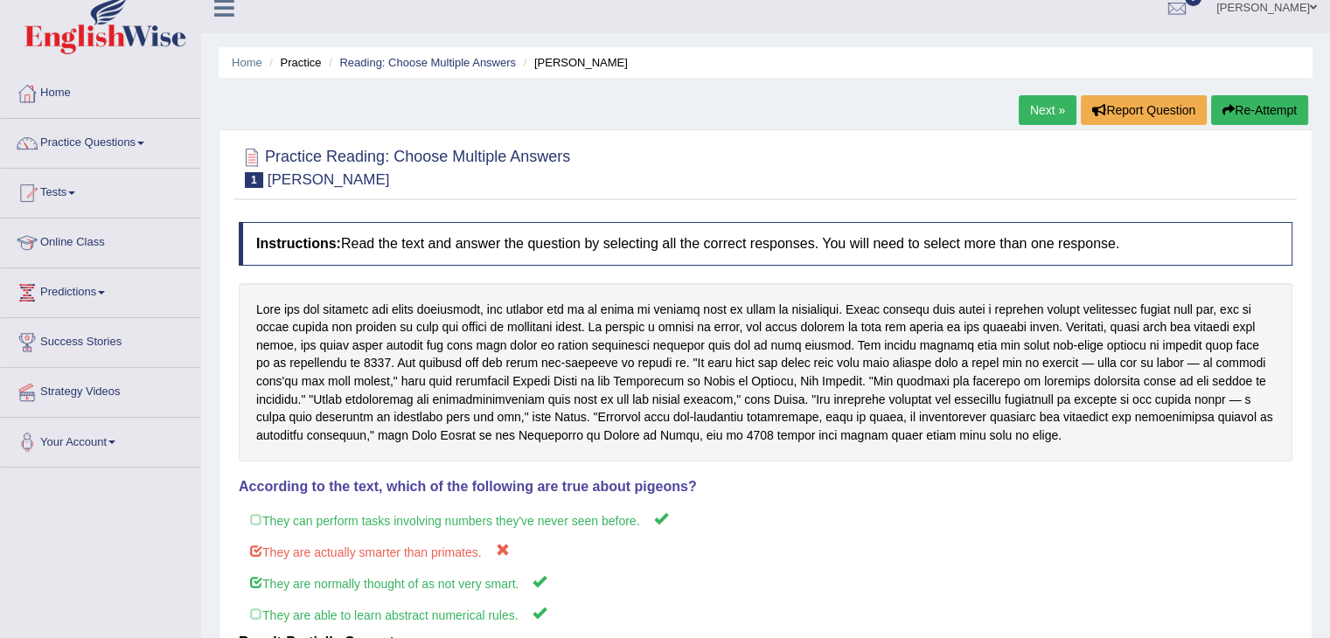
click at [1042, 108] on link "Next »" at bounding box center [1048, 110] width 58 height 30
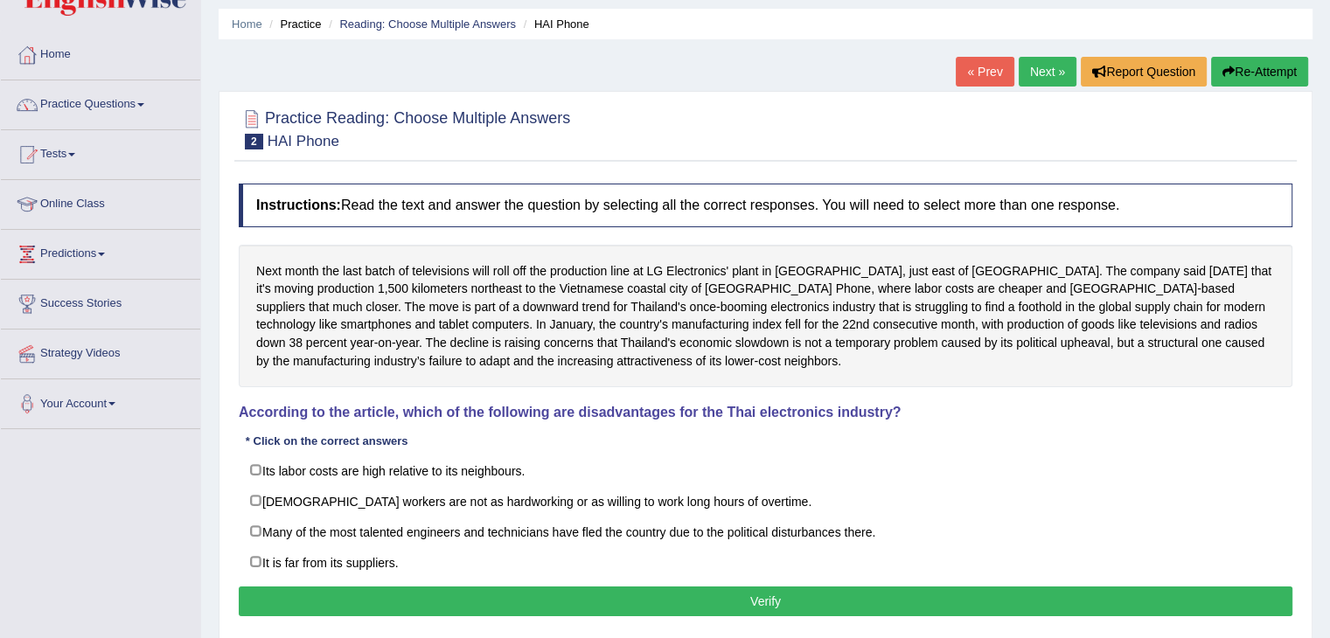
scroll to position [87, 0]
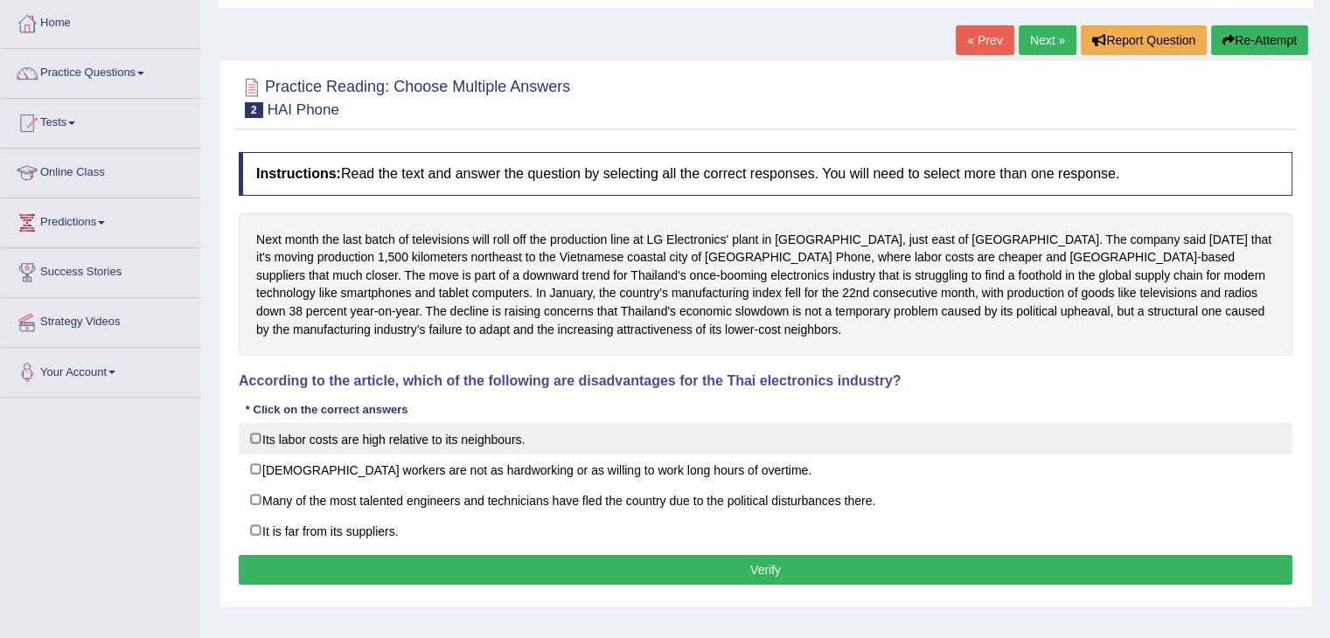
click at [274, 437] on label "Its labor costs are high relative to its neighbours." at bounding box center [765, 438] width 1053 height 31
checkbox input "true"
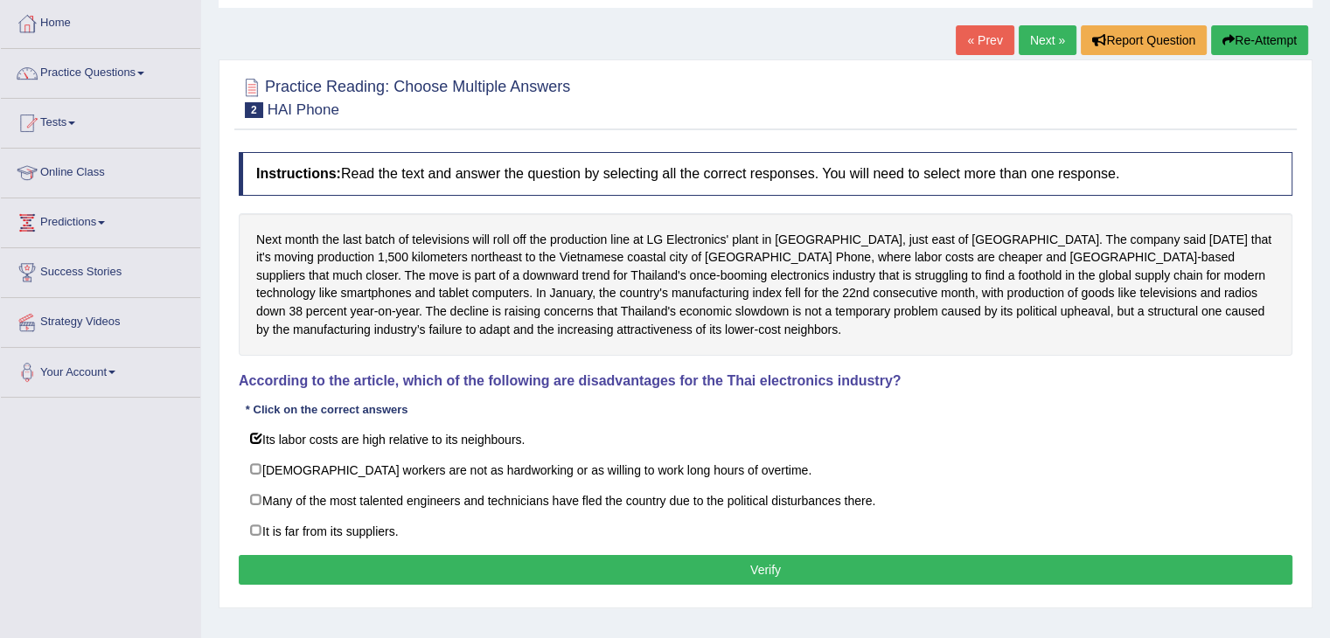
click at [806, 569] on button "Verify" at bounding box center [765, 570] width 1053 height 30
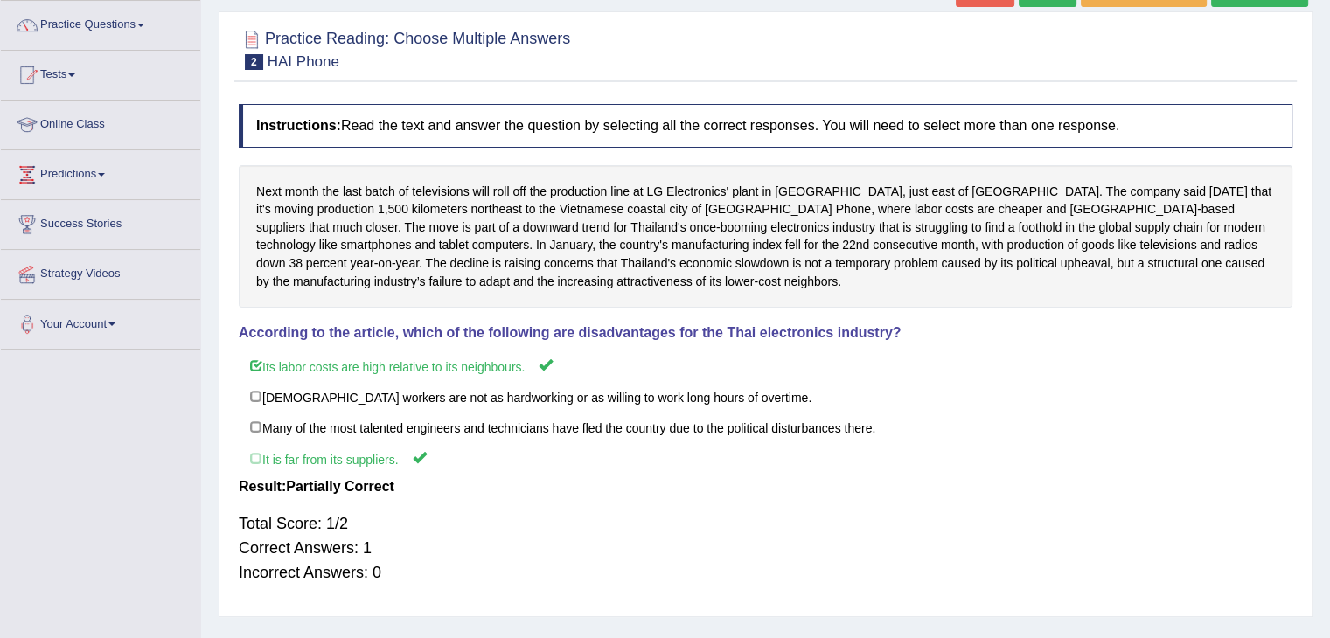
scroll to position [175, 0]
